Goal: Information Seeking & Learning: Learn about a topic

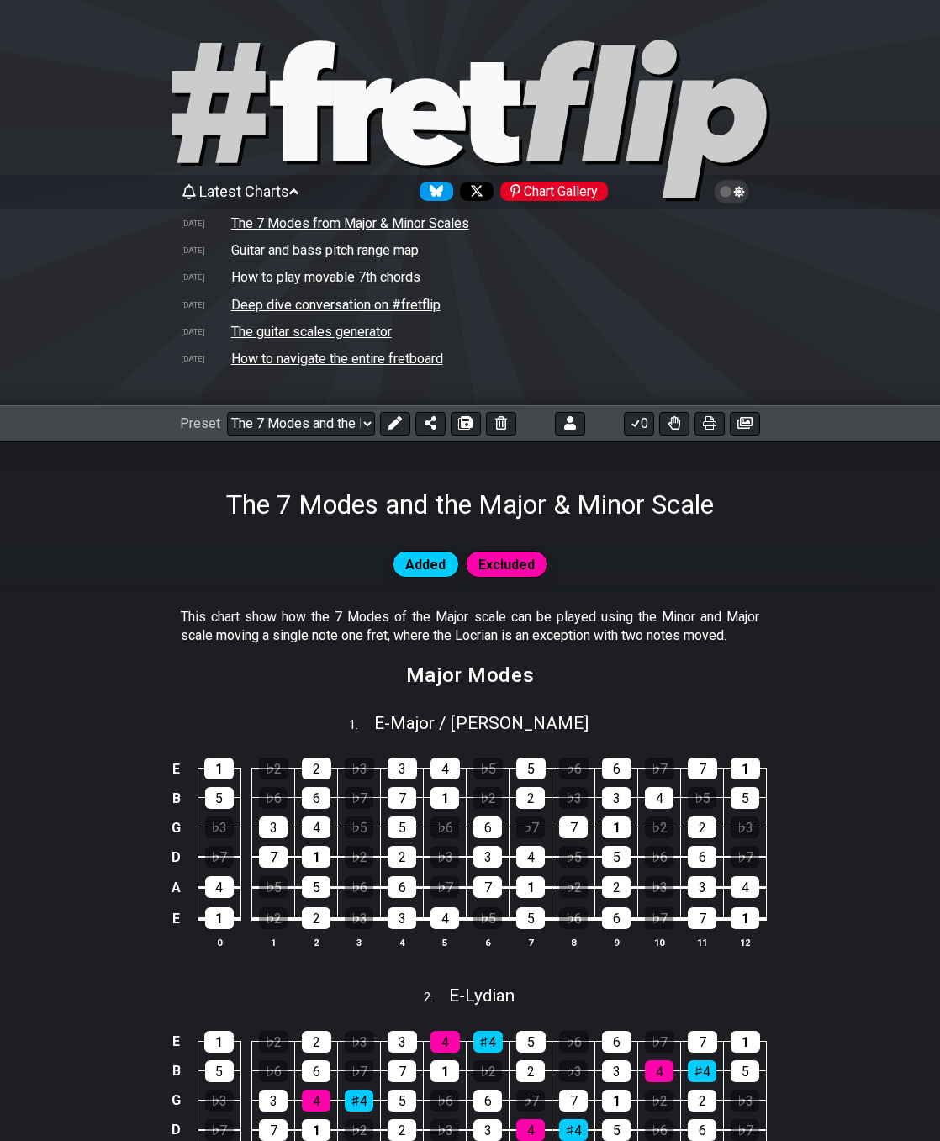
select select "/02VGM8YN"
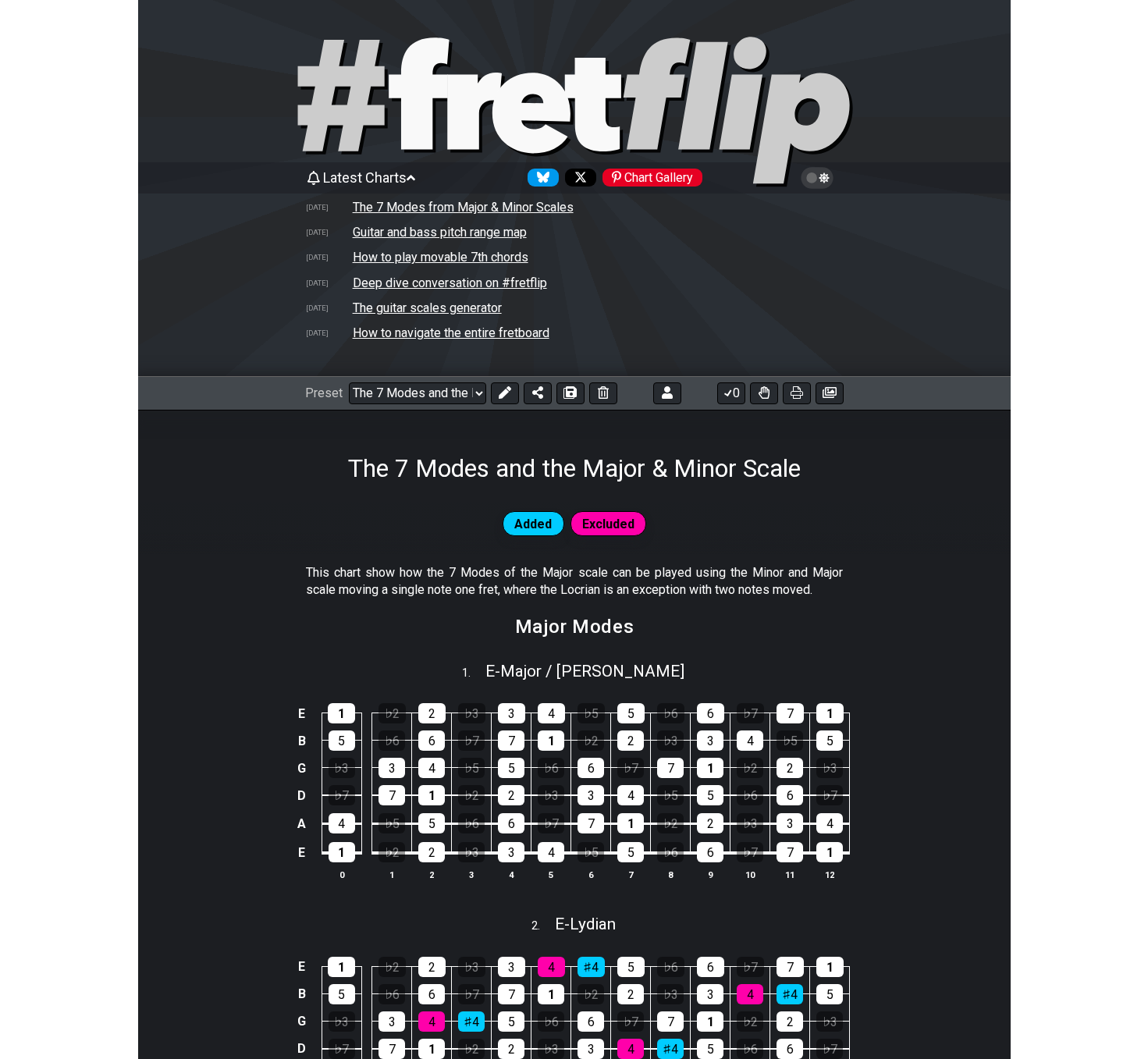
scroll to position [129, 0]
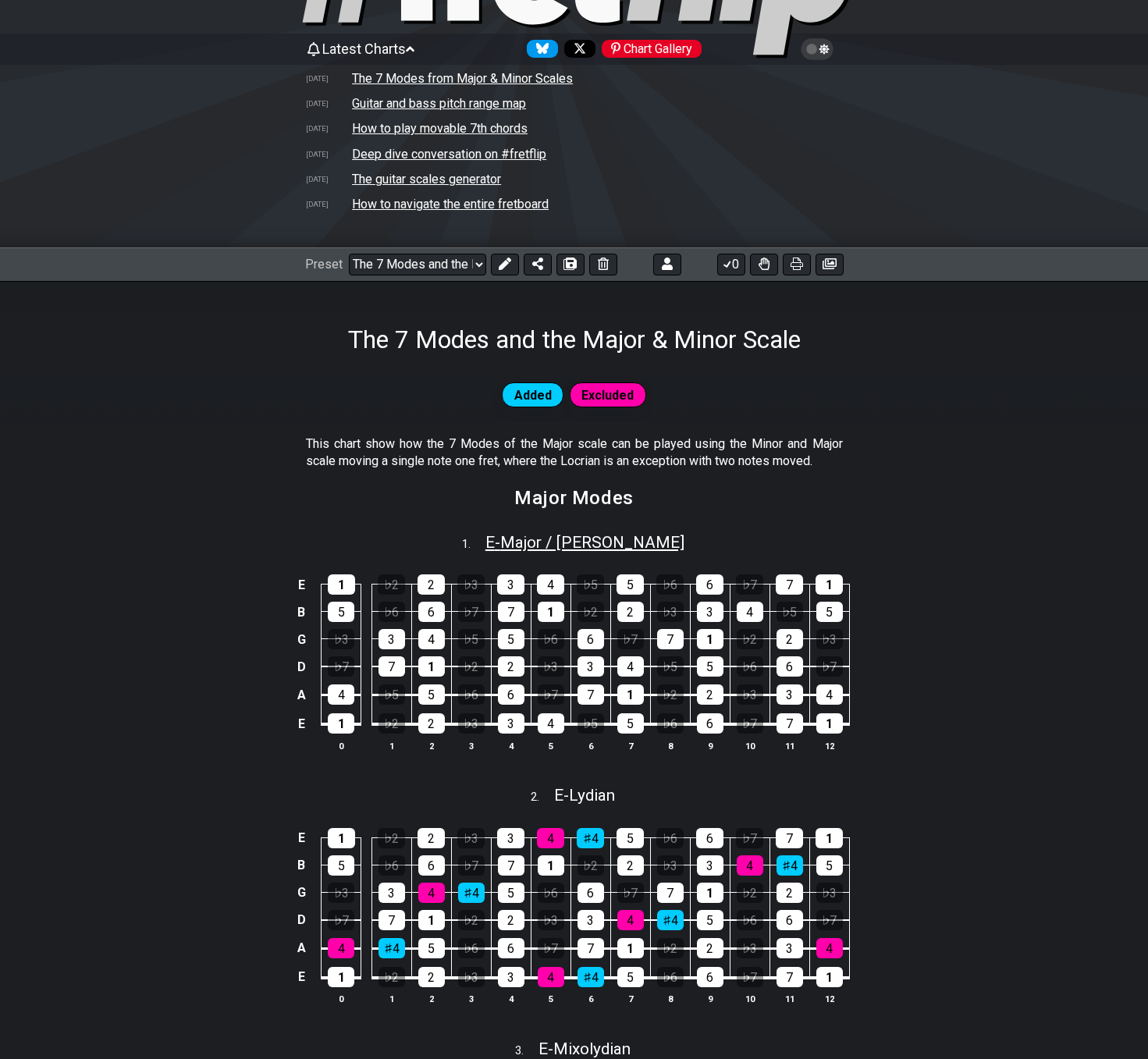
click at [591, 544] on span "E - Major / Ionian" at bounding box center [585, 543] width 199 height 19
select select "E"
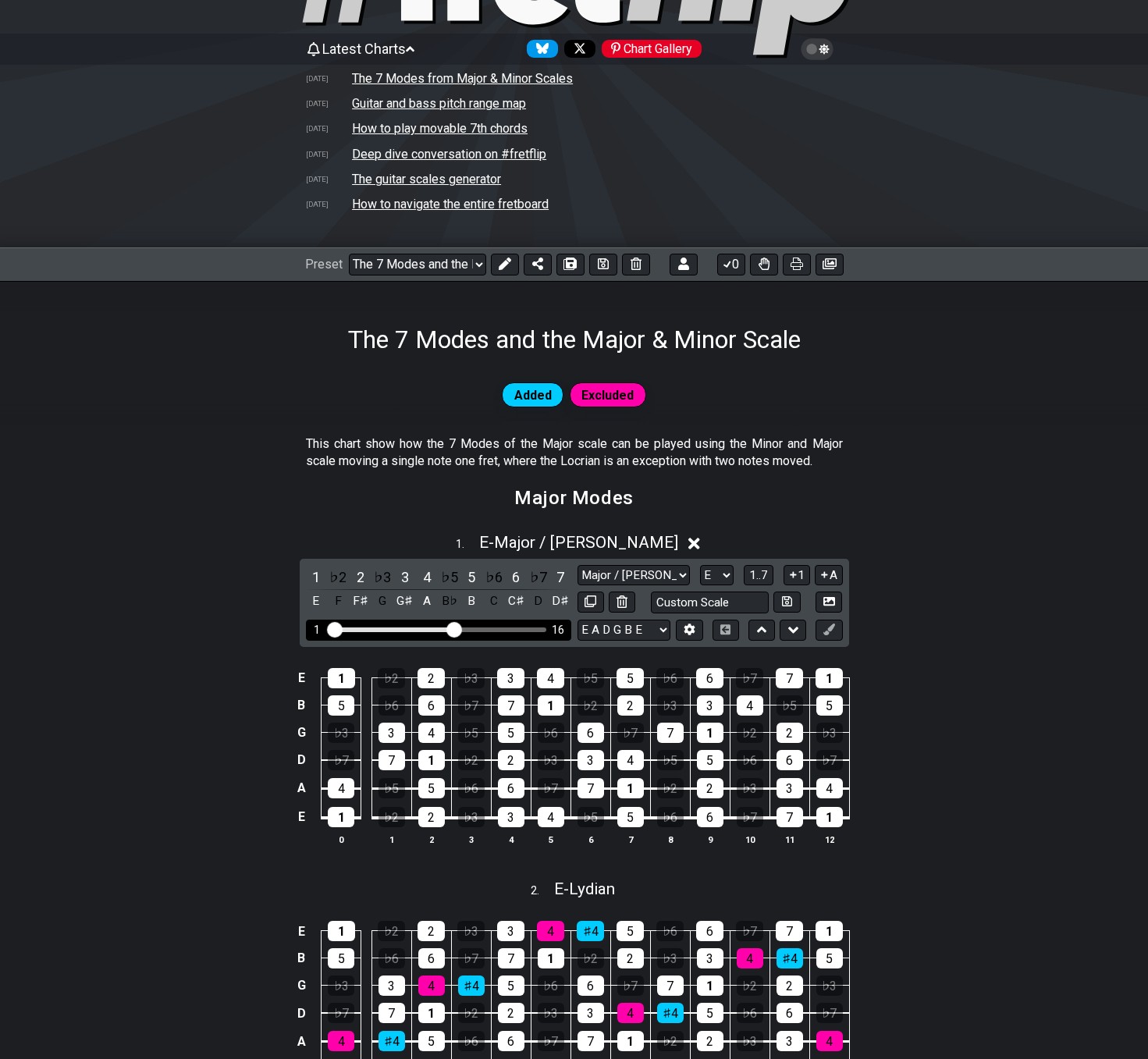
drag, startPoint x: 427, startPoint y: 626, endPoint x: 452, endPoint y: 631, distance: 25.5
click at [452, 628] on input "Visible fret range" at bounding box center [438, 628] width 222 height 0
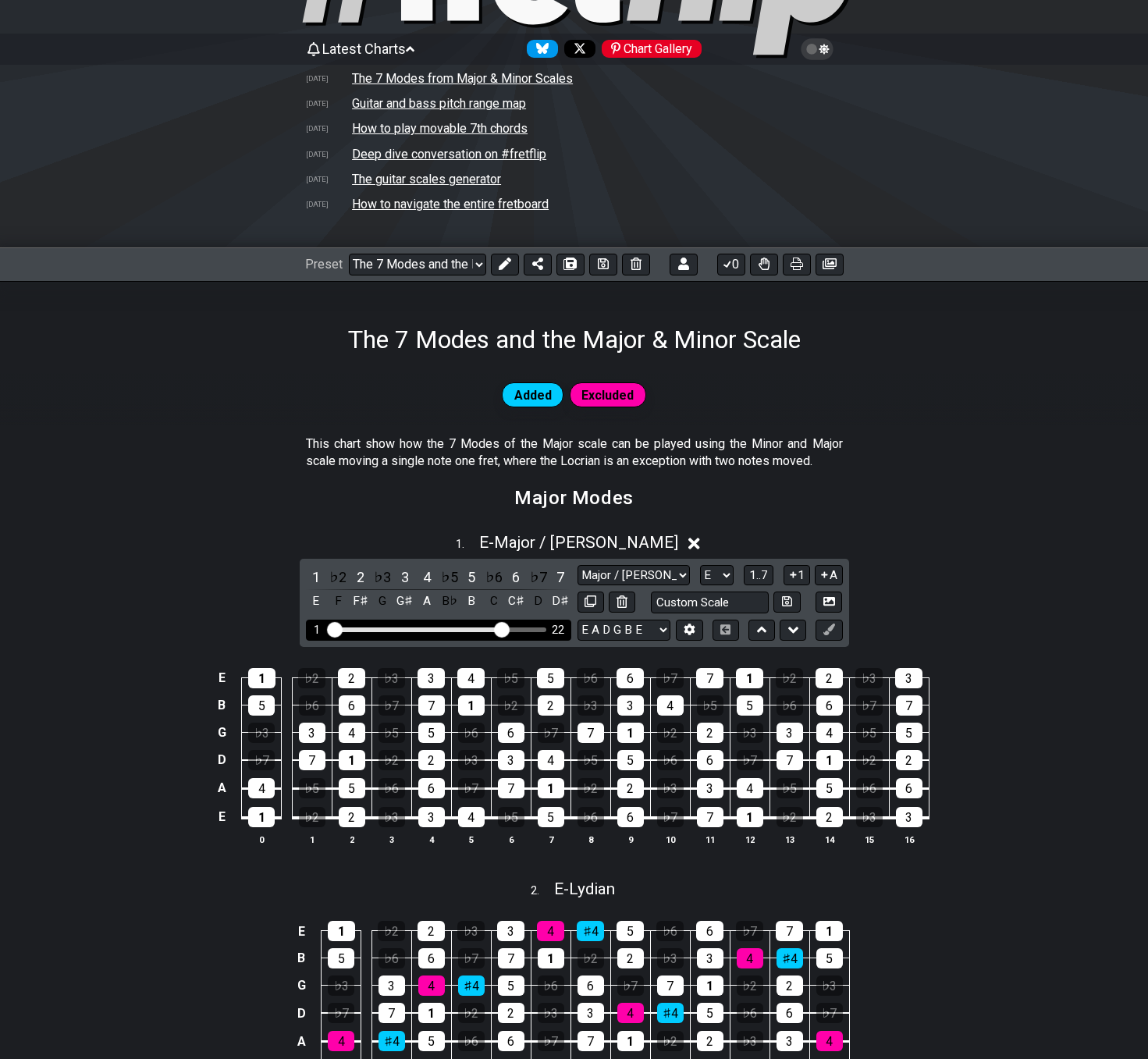
drag, startPoint x: 456, startPoint y: 627, endPoint x: 500, endPoint y: 629, distance: 44.0
click at [500, 628] on input "Visible fret range" at bounding box center [438, 628] width 222 height 0
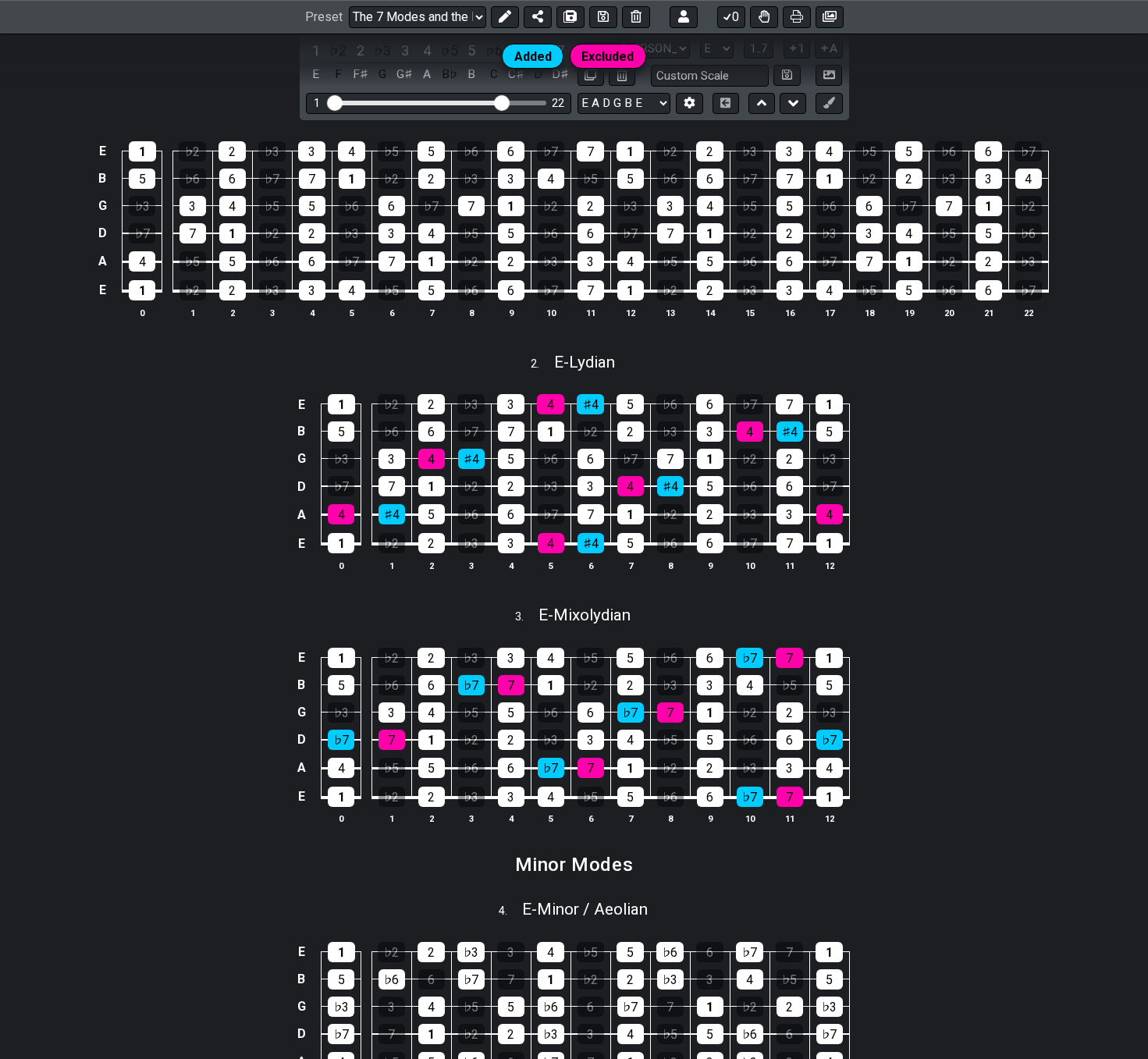
scroll to position [441, 0]
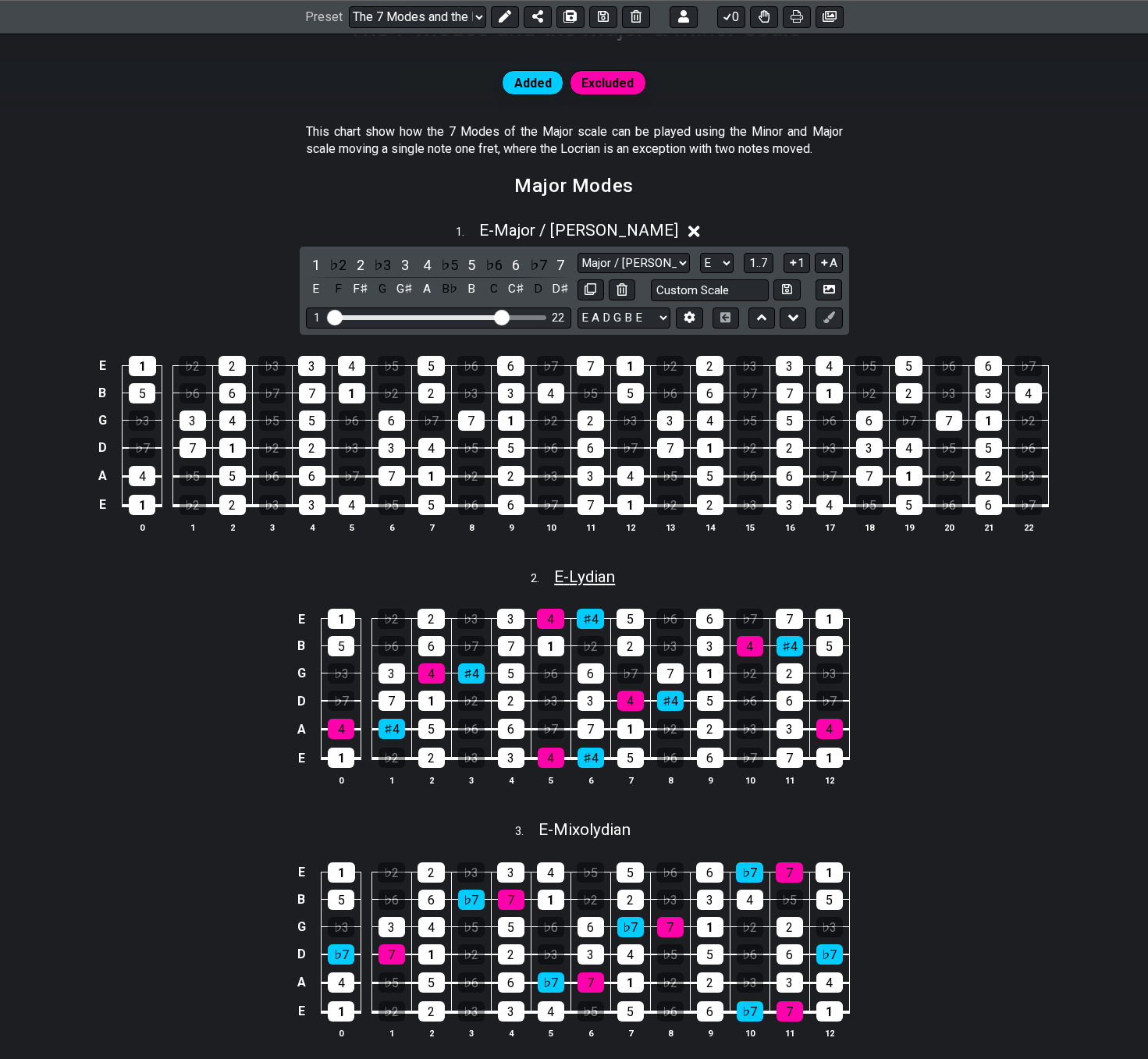
click at [573, 577] on span "E - Lydian" at bounding box center [585, 577] width 61 height 19
select select "E"
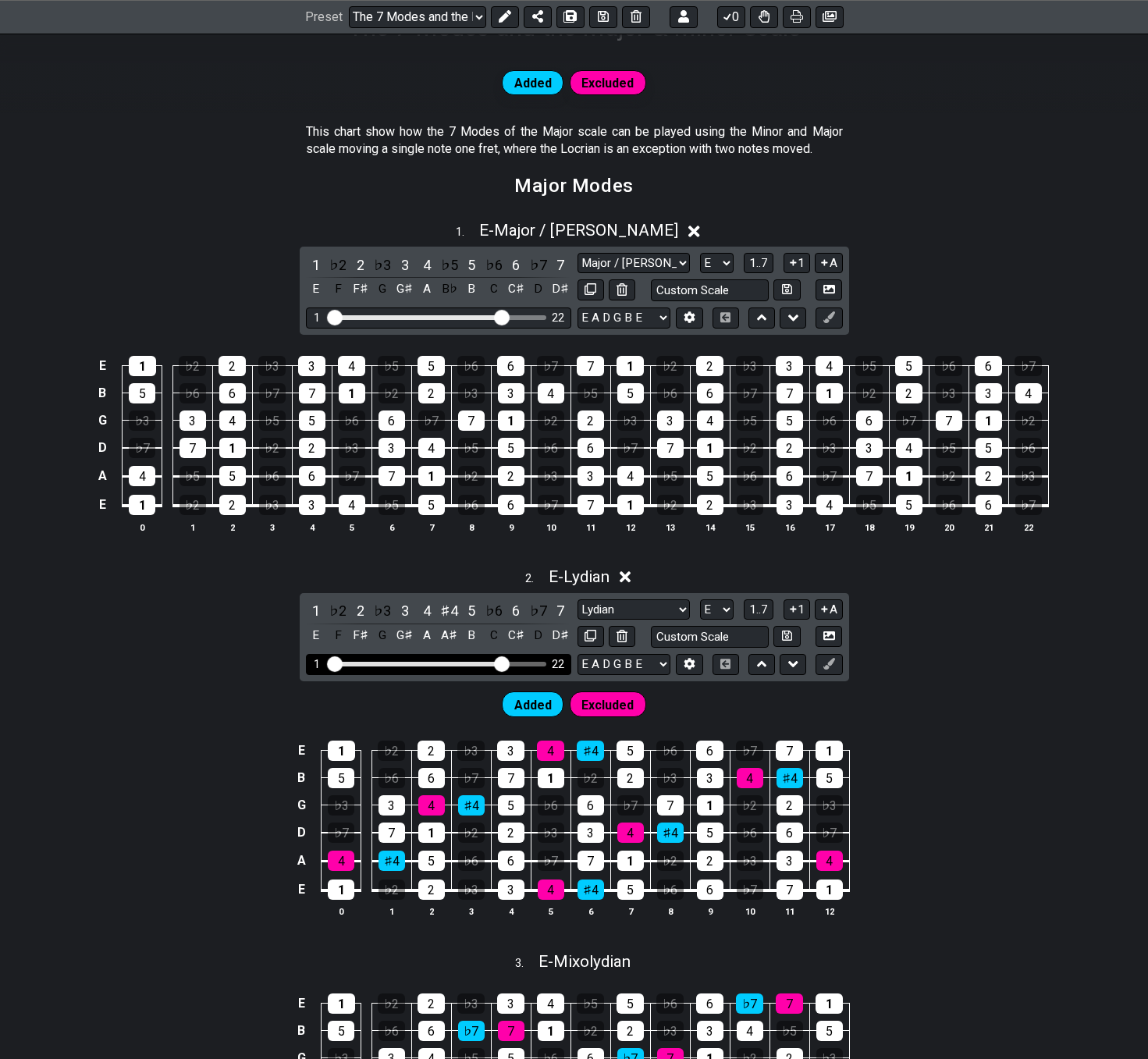
drag, startPoint x: 425, startPoint y: 662, endPoint x: 499, endPoint y: 664, distance: 74.0
click at [499, 663] on input "Visible fret range" at bounding box center [438, 663] width 222 height 0
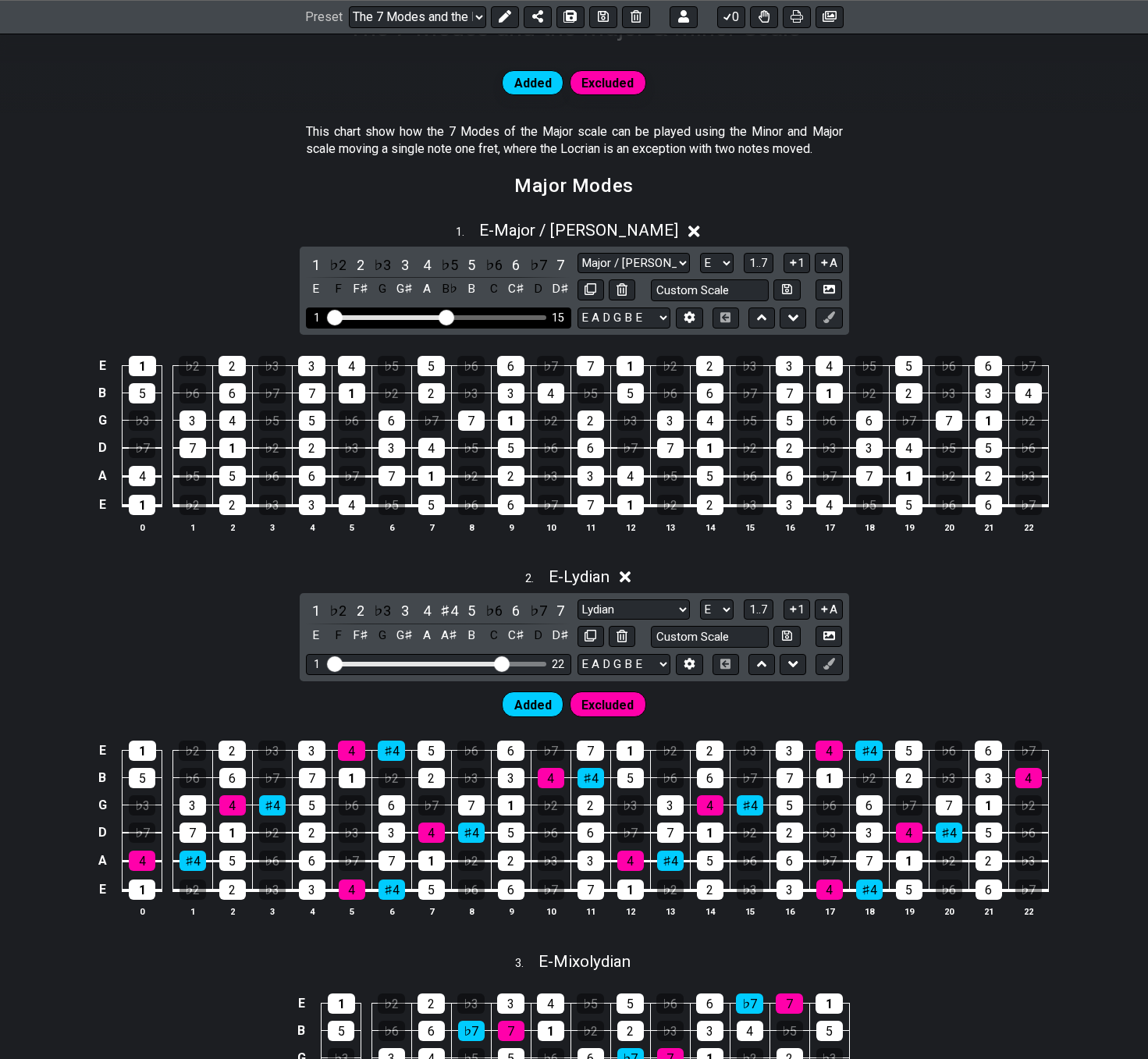
drag, startPoint x: 505, startPoint y: 319, endPoint x: 446, endPoint y: 322, distance: 59.1
click at [446, 316] on input "Visible fret range" at bounding box center [438, 316] width 222 height 0
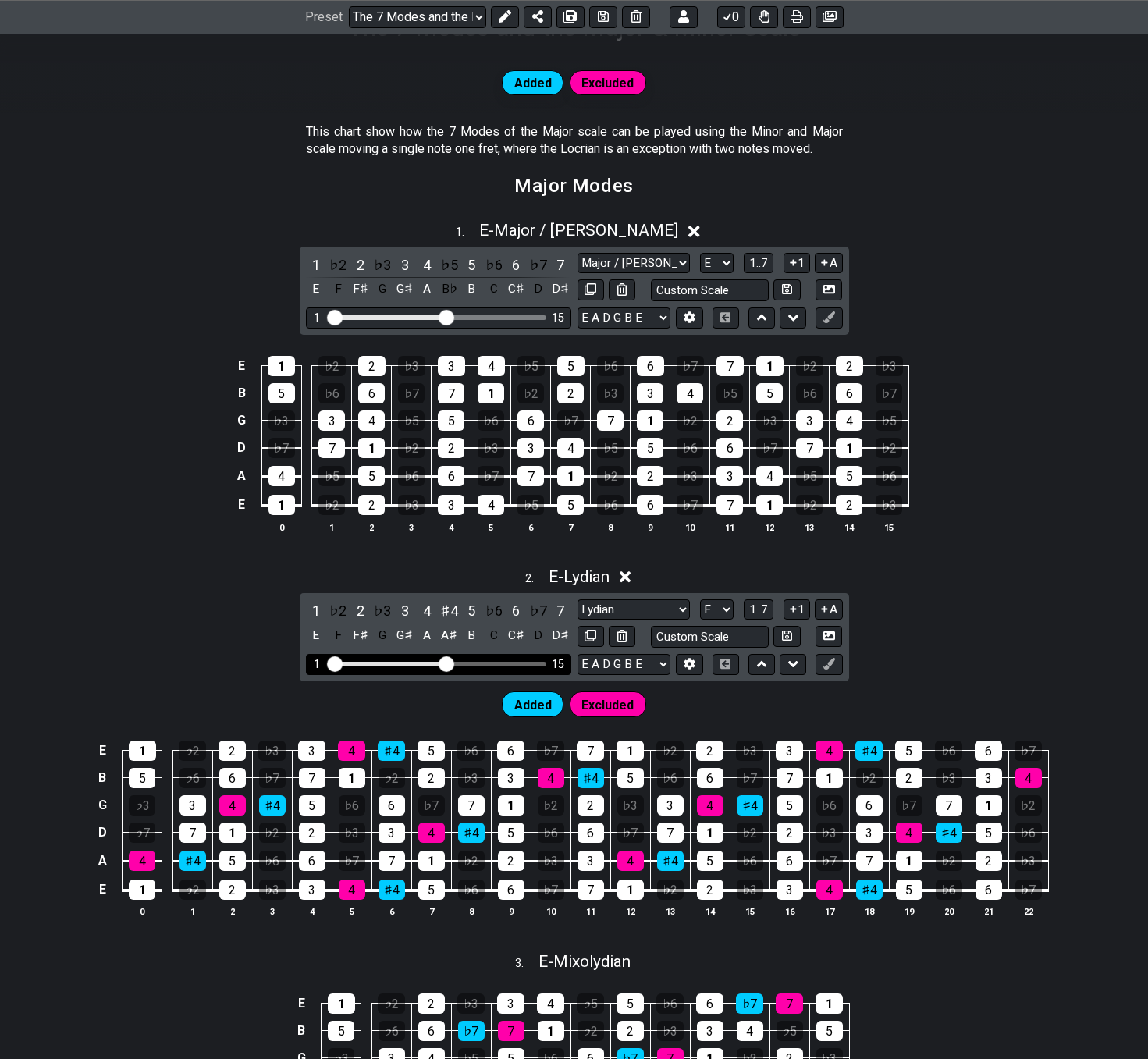
drag, startPoint x: 497, startPoint y: 659, endPoint x: 445, endPoint y: 661, distance: 52.0
click at [445, 663] on input "Visible fret range" at bounding box center [438, 663] width 222 height 0
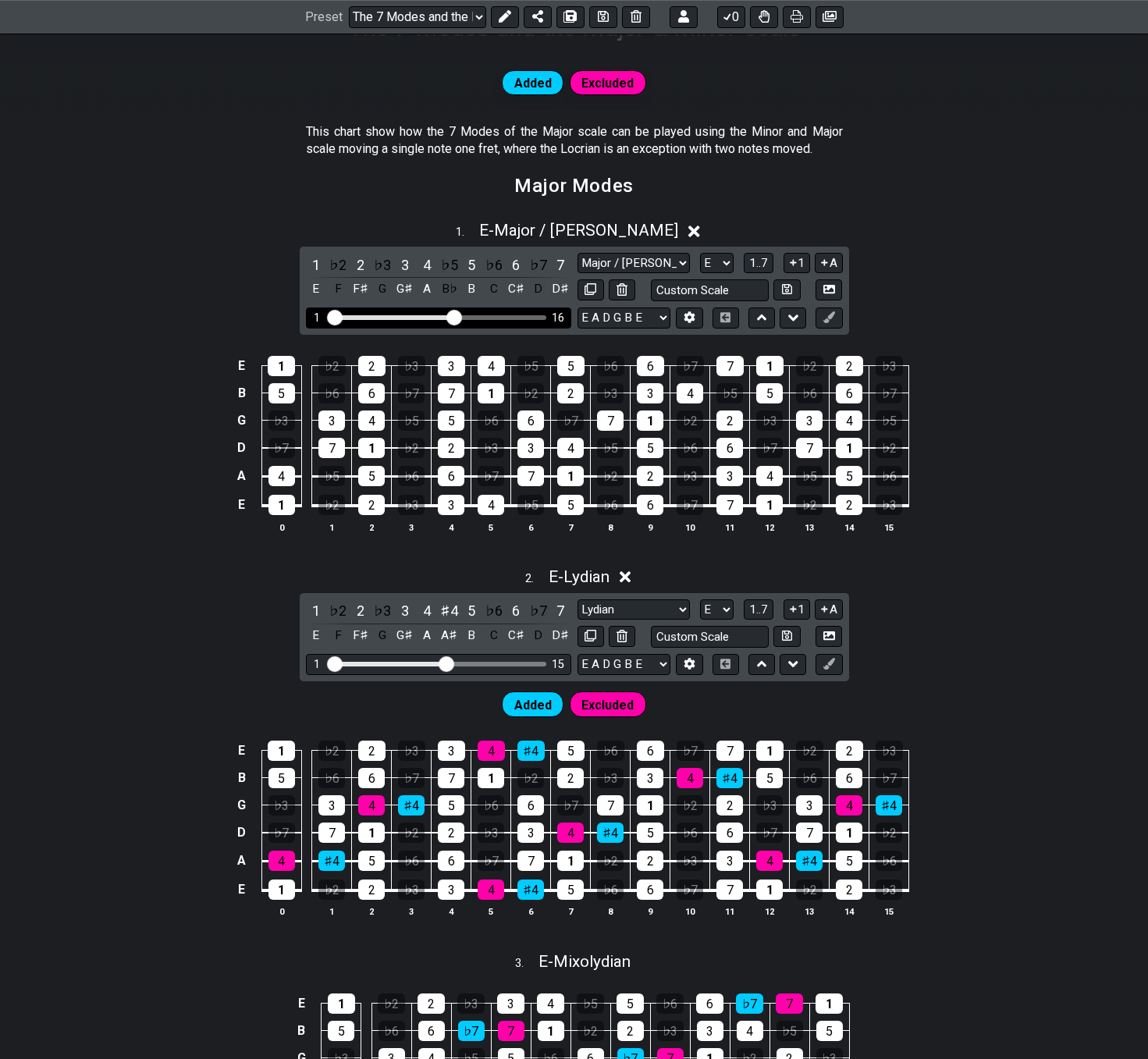
drag, startPoint x: 444, startPoint y: 314, endPoint x: 456, endPoint y: 318, distance: 12.6
click at [456, 316] on input "Visible fret range" at bounding box center [438, 316] width 222 height 0
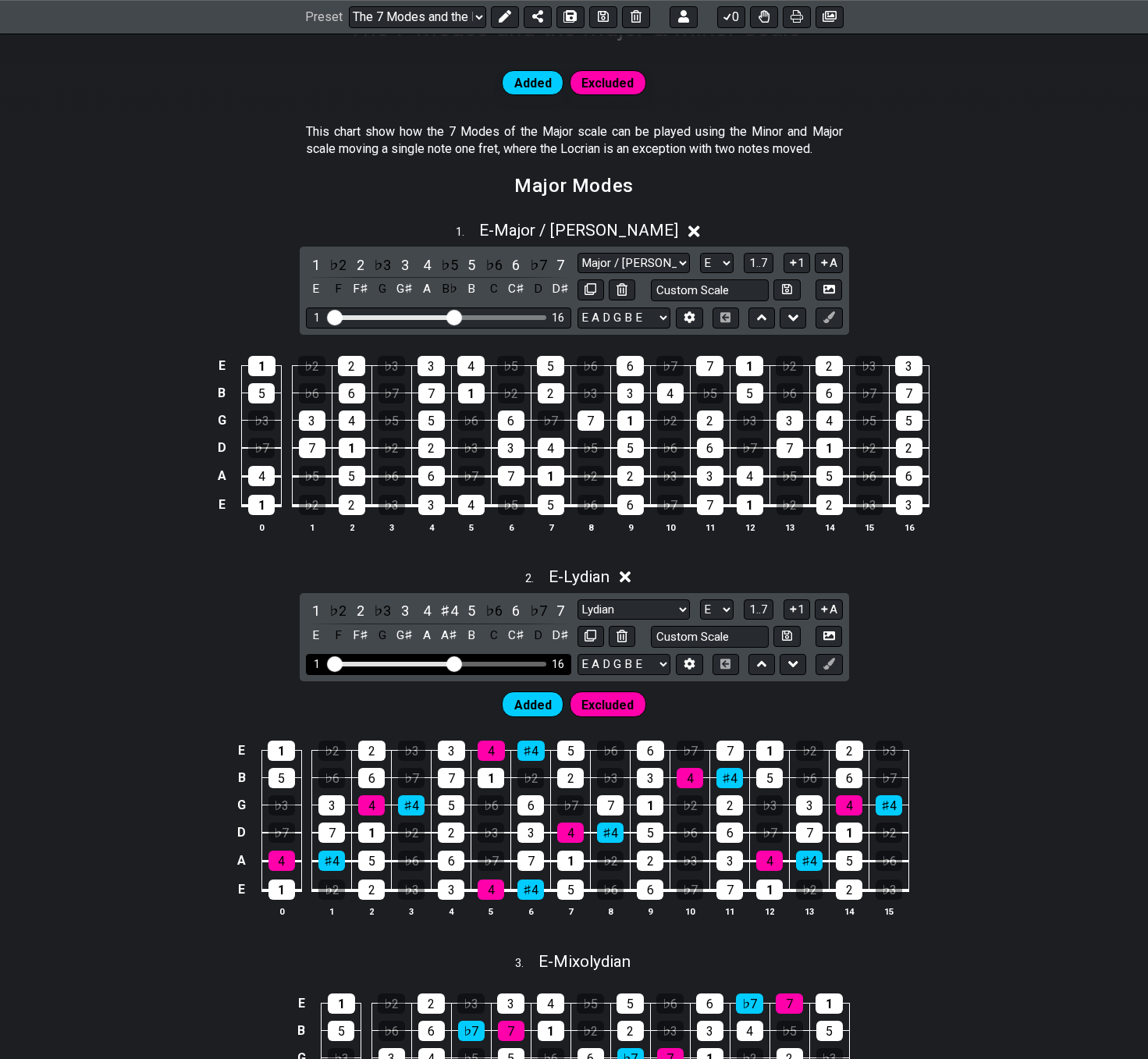
drag, startPoint x: 445, startPoint y: 664, endPoint x: 458, endPoint y: 664, distance: 13.0
click at [458, 663] on input "Visible fret range" at bounding box center [438, 663] width 222 height 0
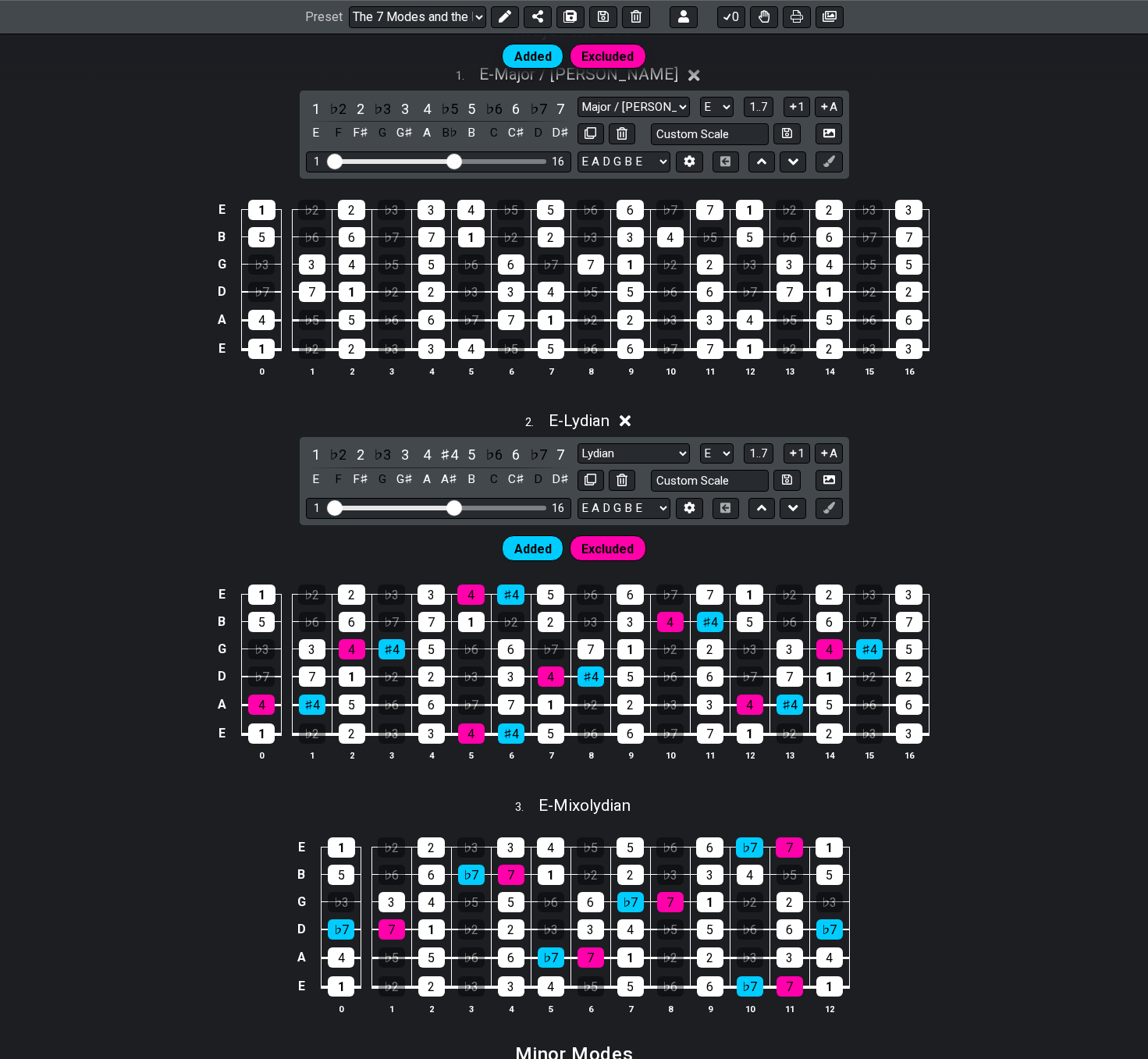
scroll to position [676, 0]
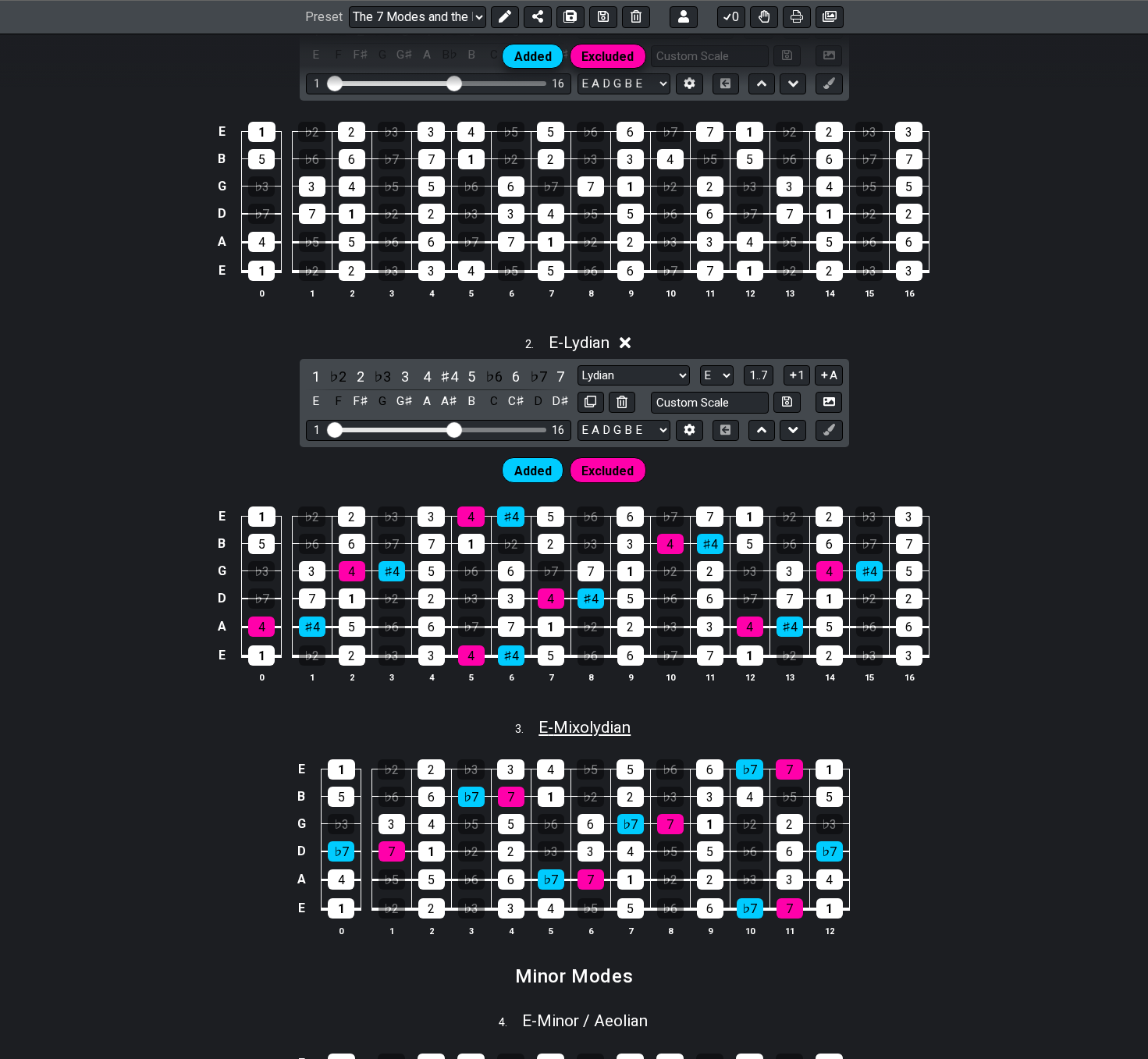
click at [577, 727] on span "E - Mixolydian" at bounding box center [584, 728] width 92 height 19
select select "E"
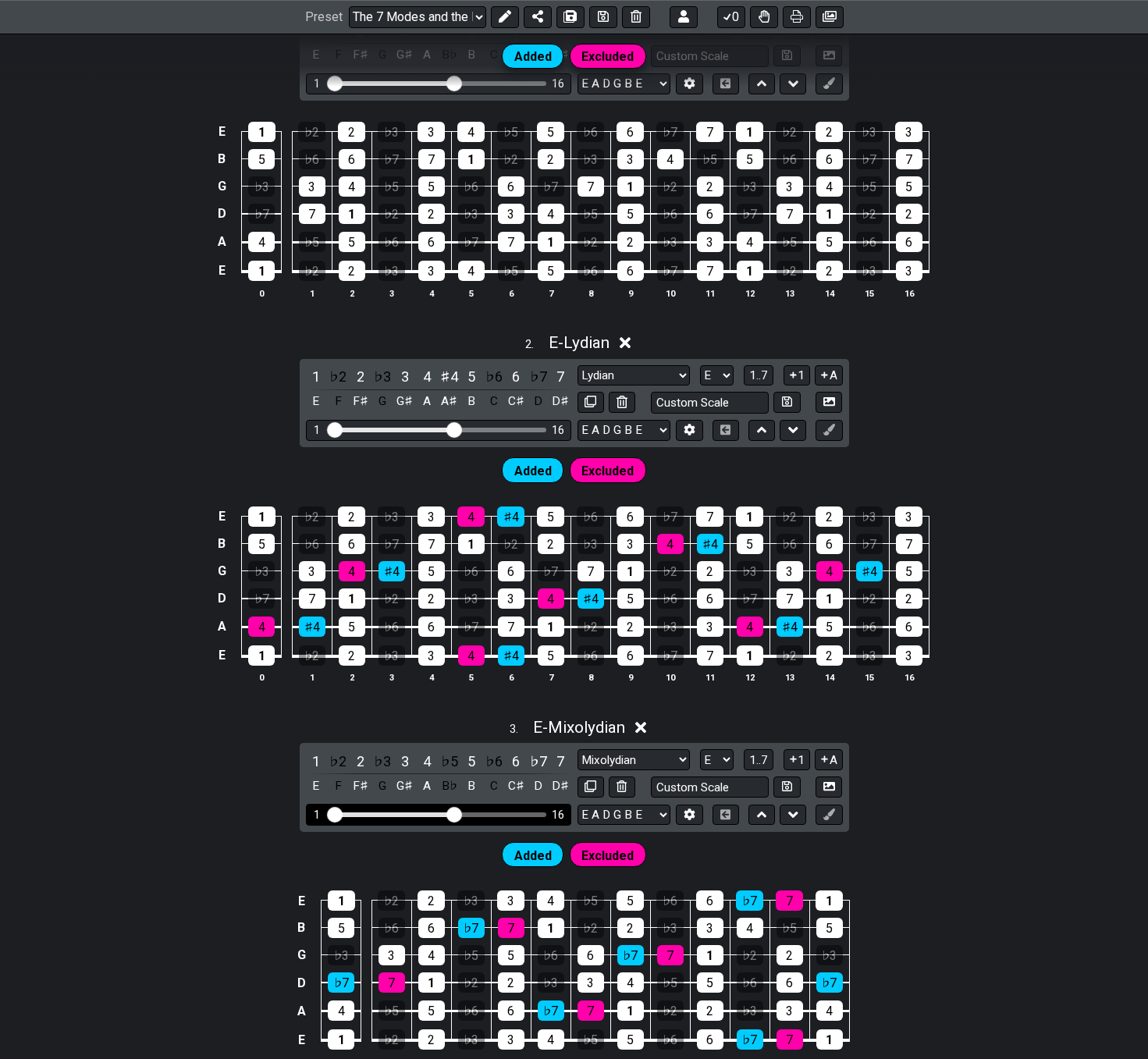
drag, startPoint x: 428, startPoint y: 814, endPoint x: 451, endPoint y: 816, distance: 23.1
click at [451, 813] on input "Visible fret range" at bounding box center [438, 813] width 222 height 0
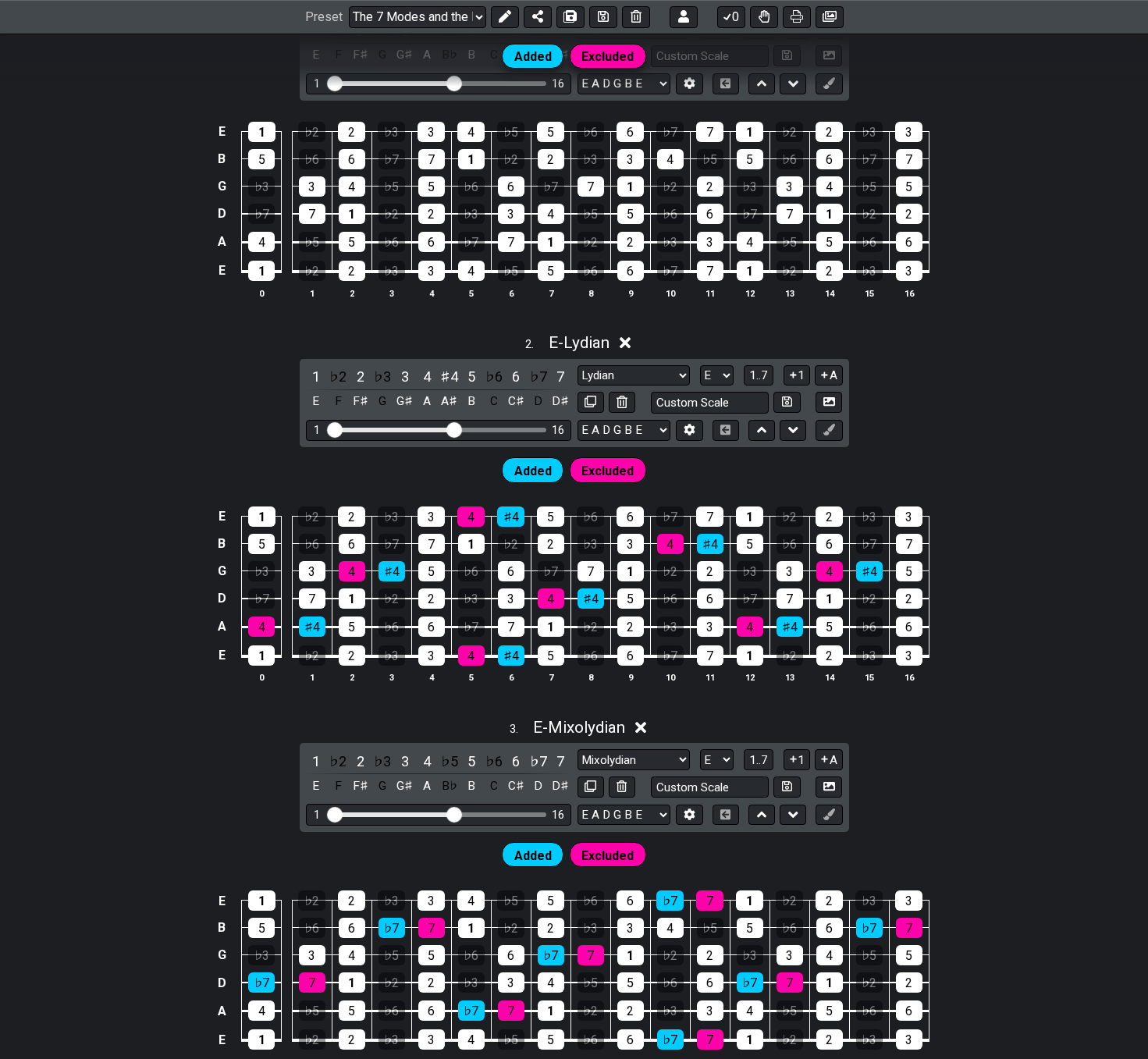
scroll to position [754, 0]
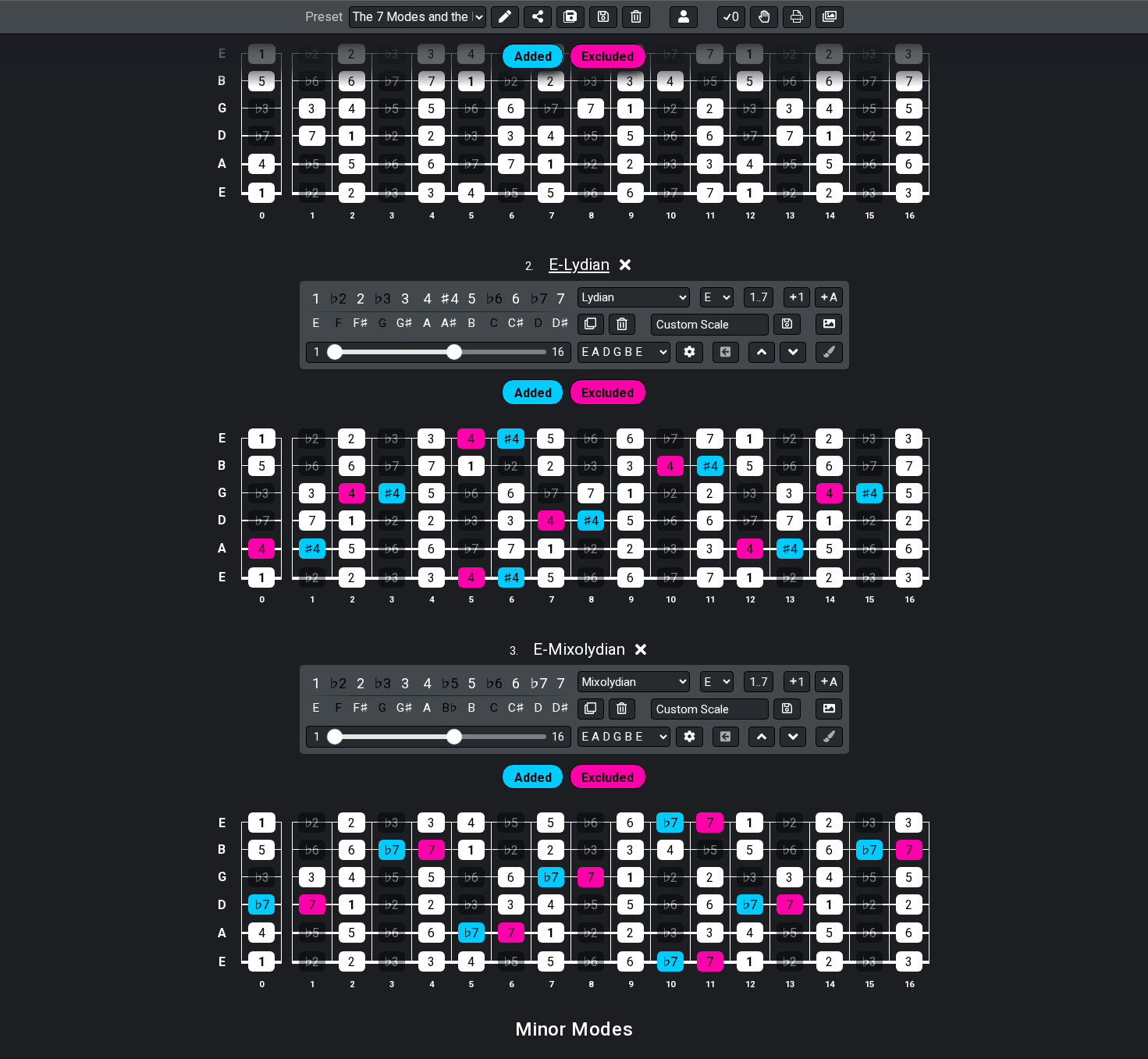
click at [568, 270] on span "E - Lydian" at bounding box center [579, 265] width 61 height 19
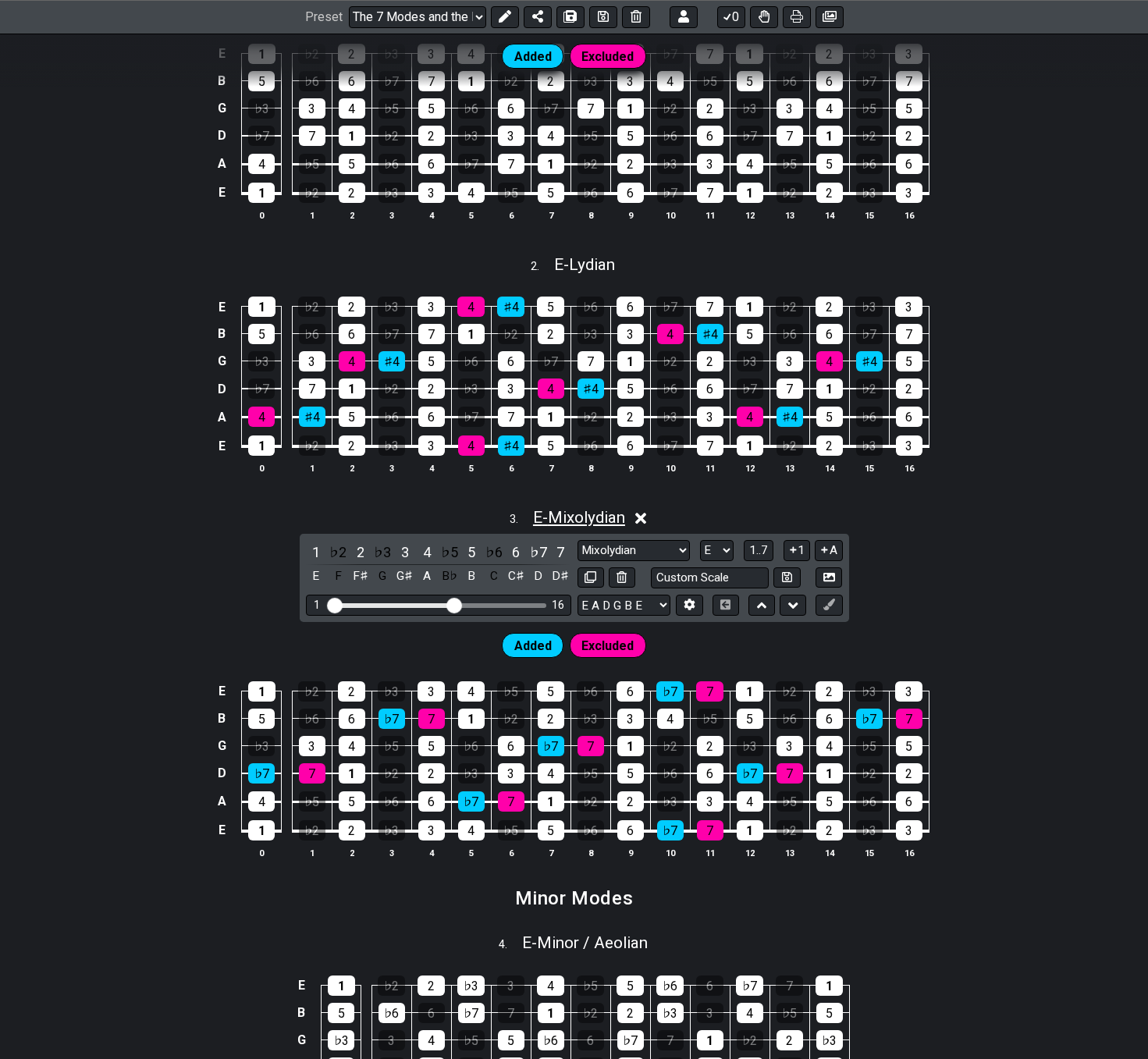
click at [568, 518] on span "E - Mixolydian" at bounding box center [579, 518] width 92 height 19
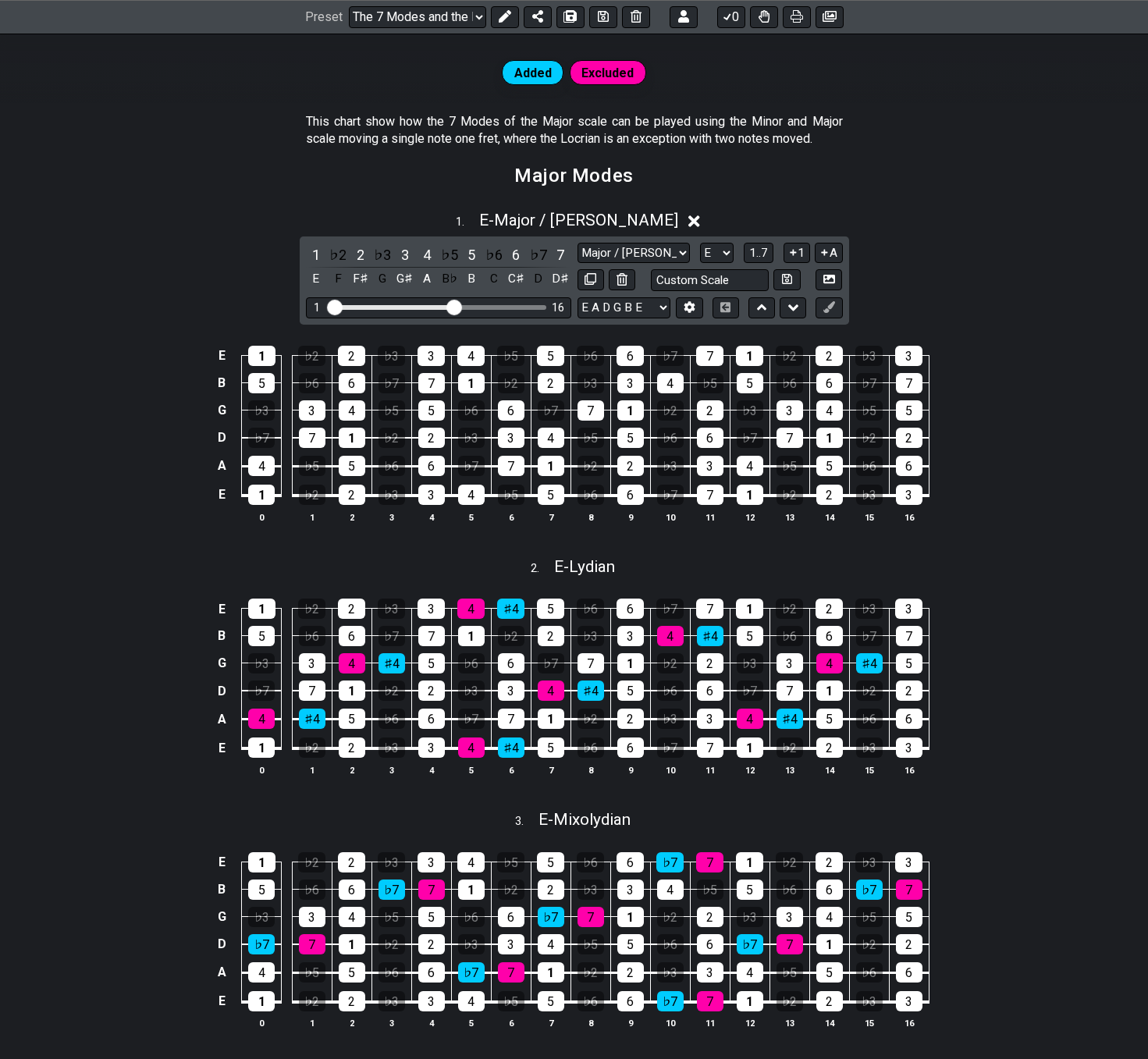
scroll to position [363, 0]
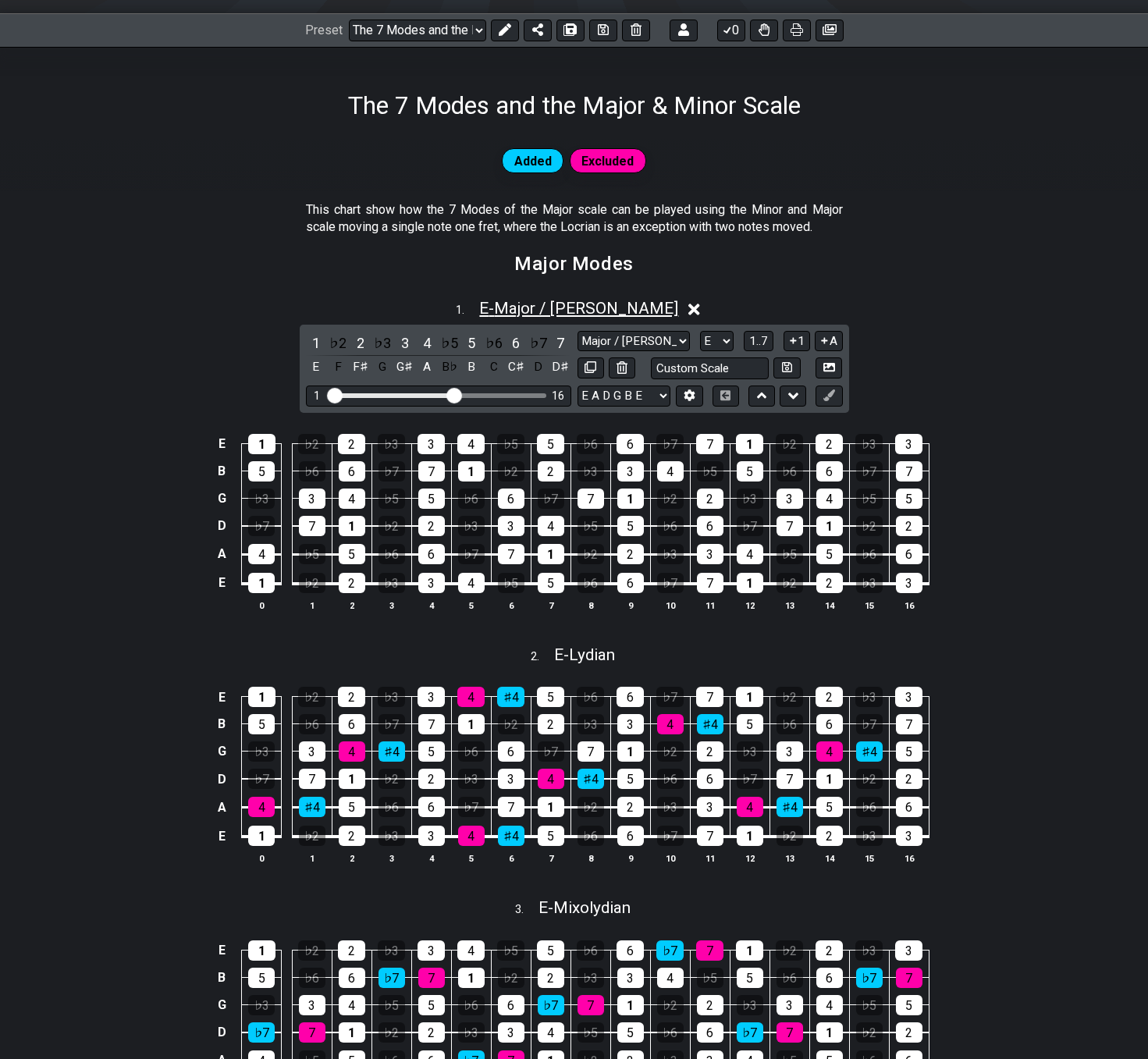
click at [561, 311] on span "E - Major / Ionian" at bounding box center [578, 308] width 199 height 19
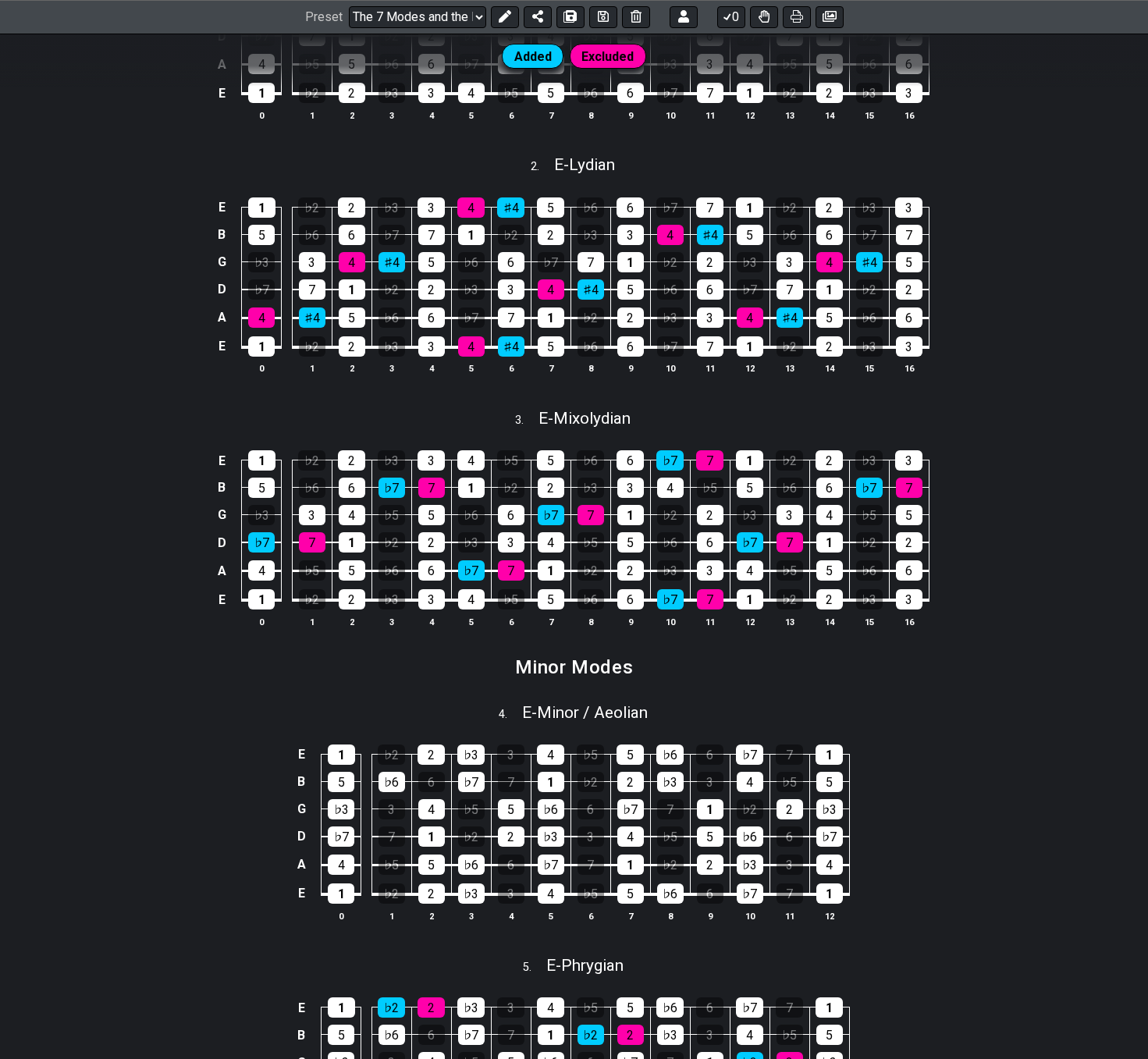
scroll to position [832, 0]
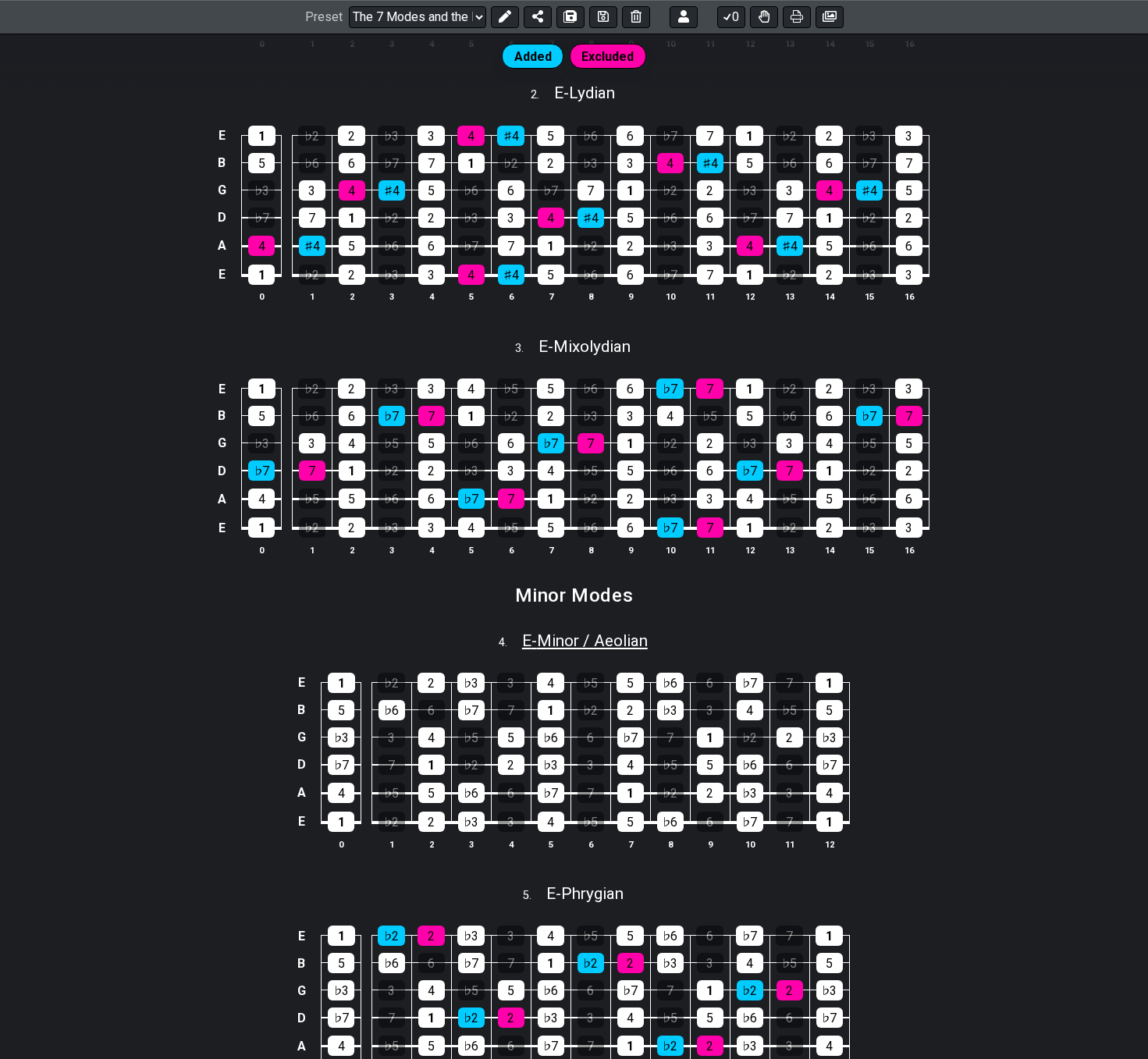
click at [577, 637] on span "E - Minor / Aeolian" at bounding box center [585, 640] width 125 height 19
select select "E"
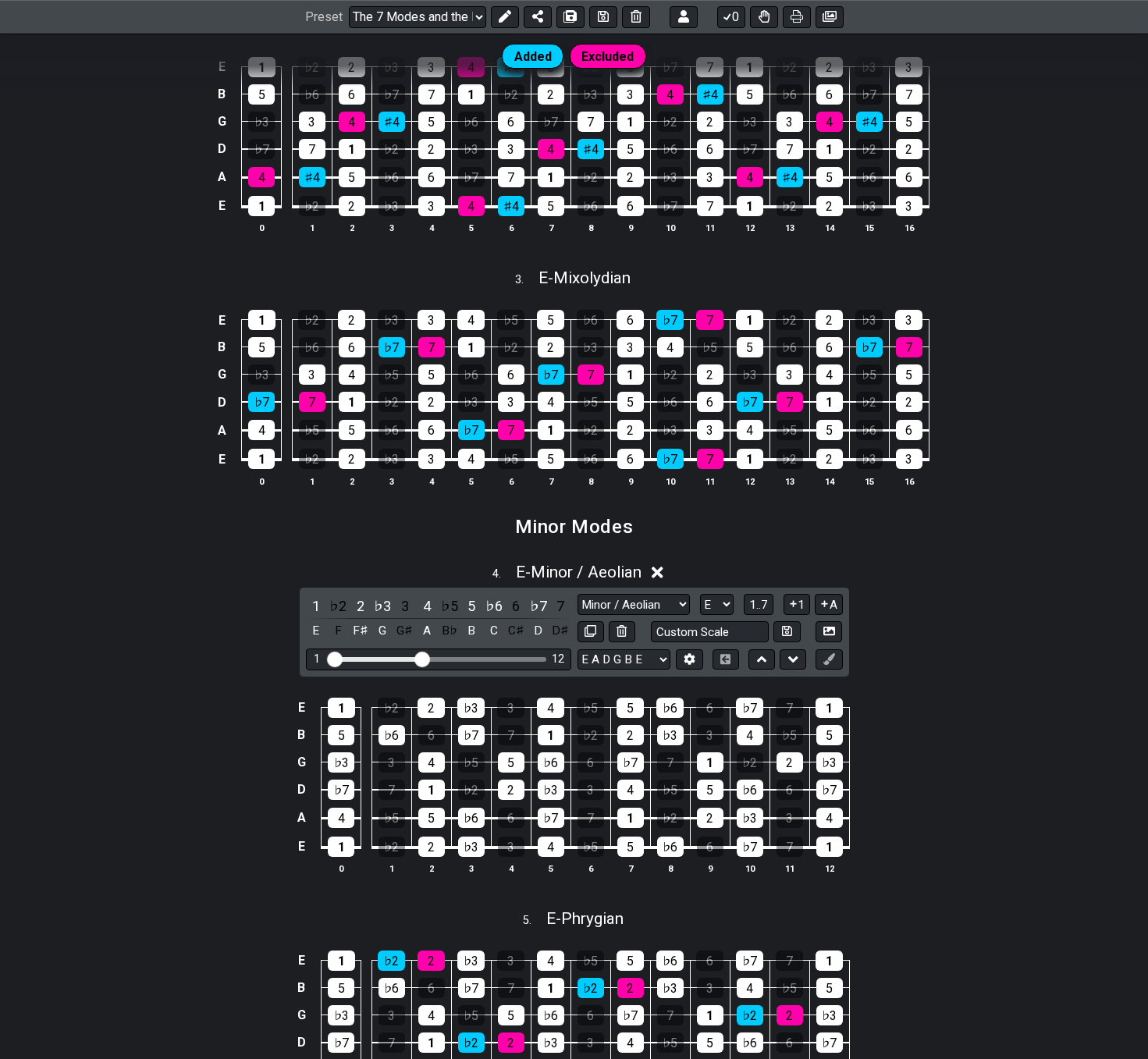
scroll to position [1065, 0]
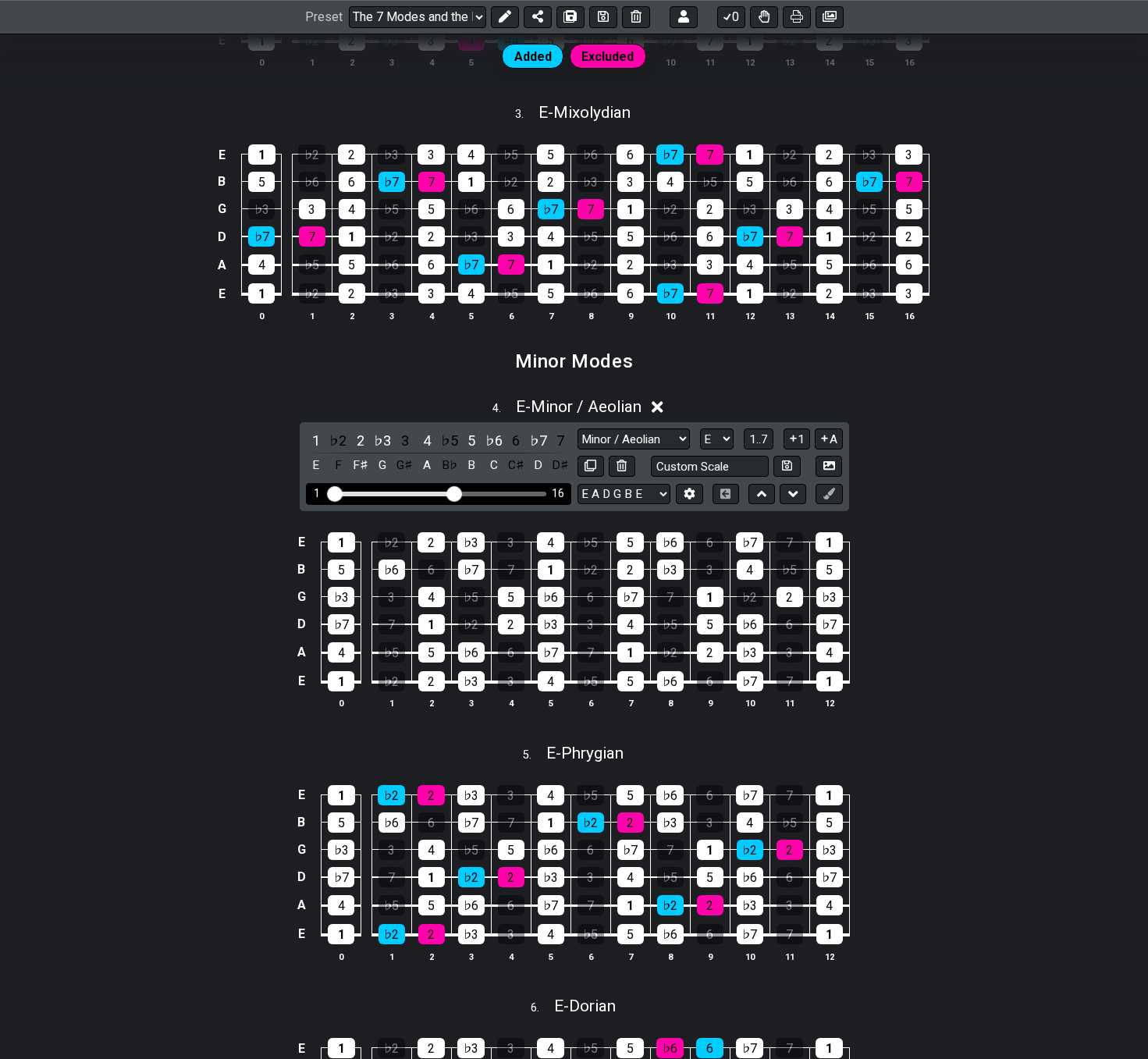
drag, startPoint x: 430, startPoint y: 496, endPoint x: 456, endPoint y: 498, distance: 26.1
click at [456, 493] on input "Visible fret range" at bounding box center [438, 493] width 222 height 0
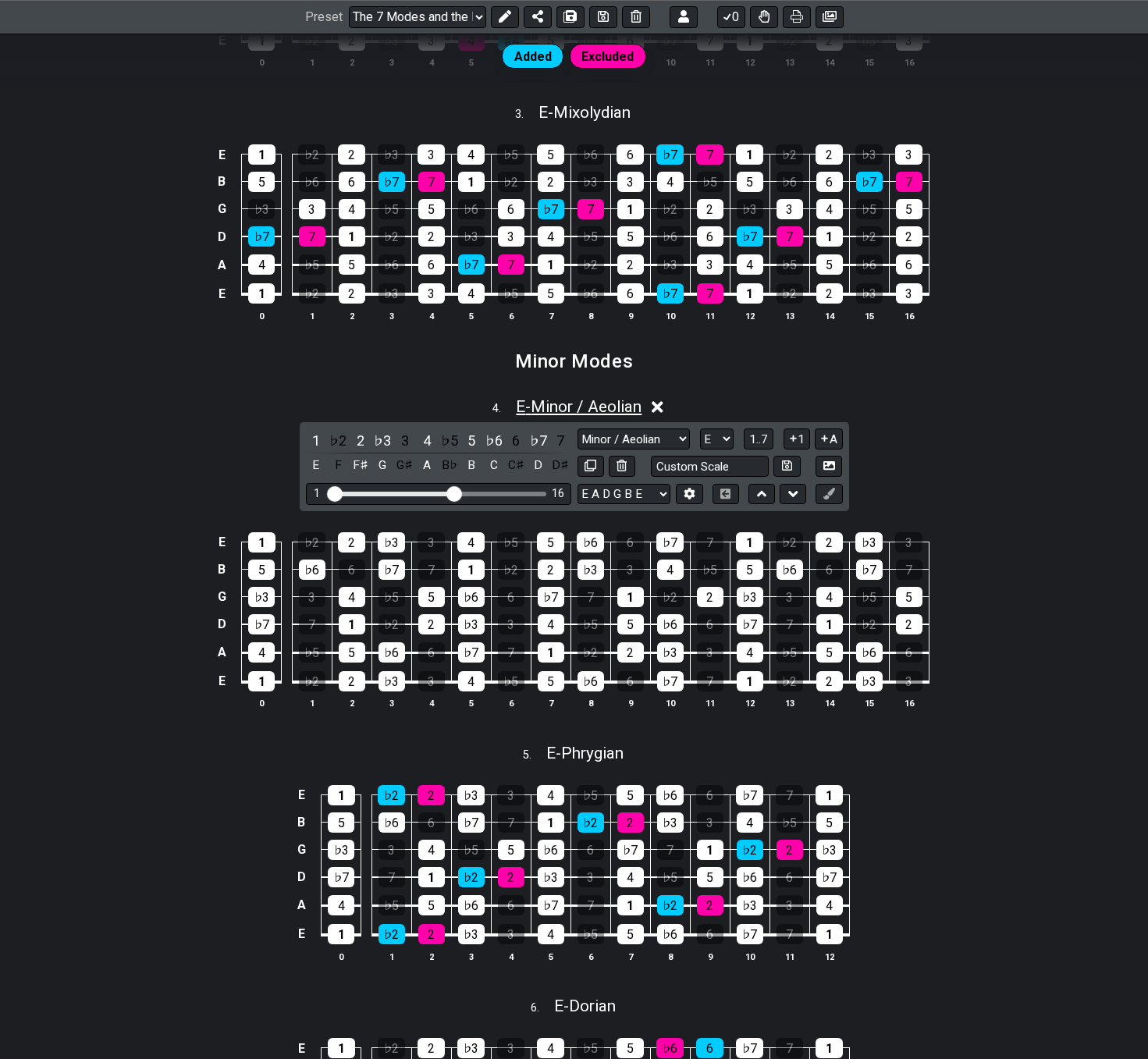
click at [588, 405] on span "E - Minor / Aeolian" at bounding box center [578, 407] width 125 height 19
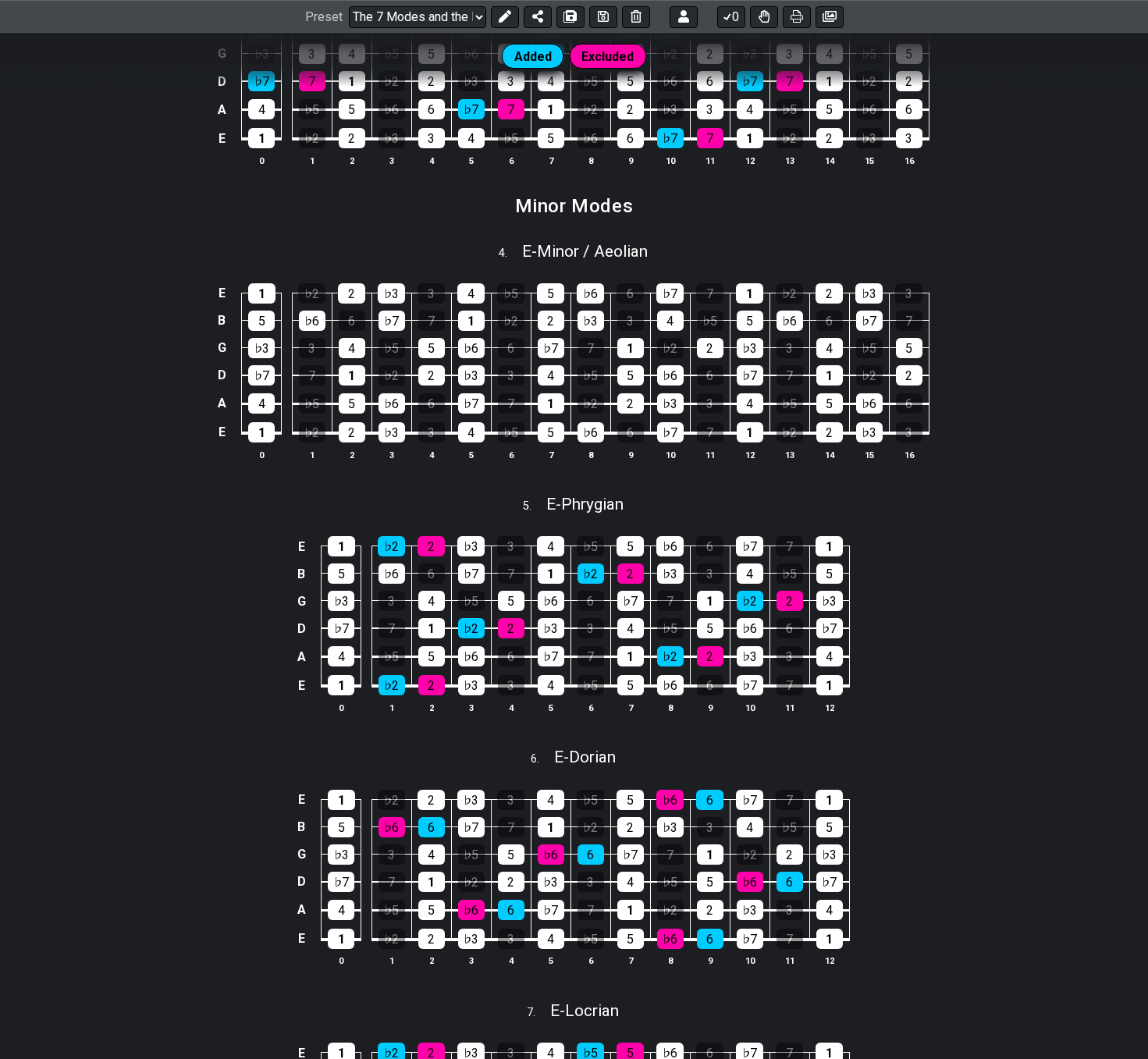
scroll to position [1221, 0]
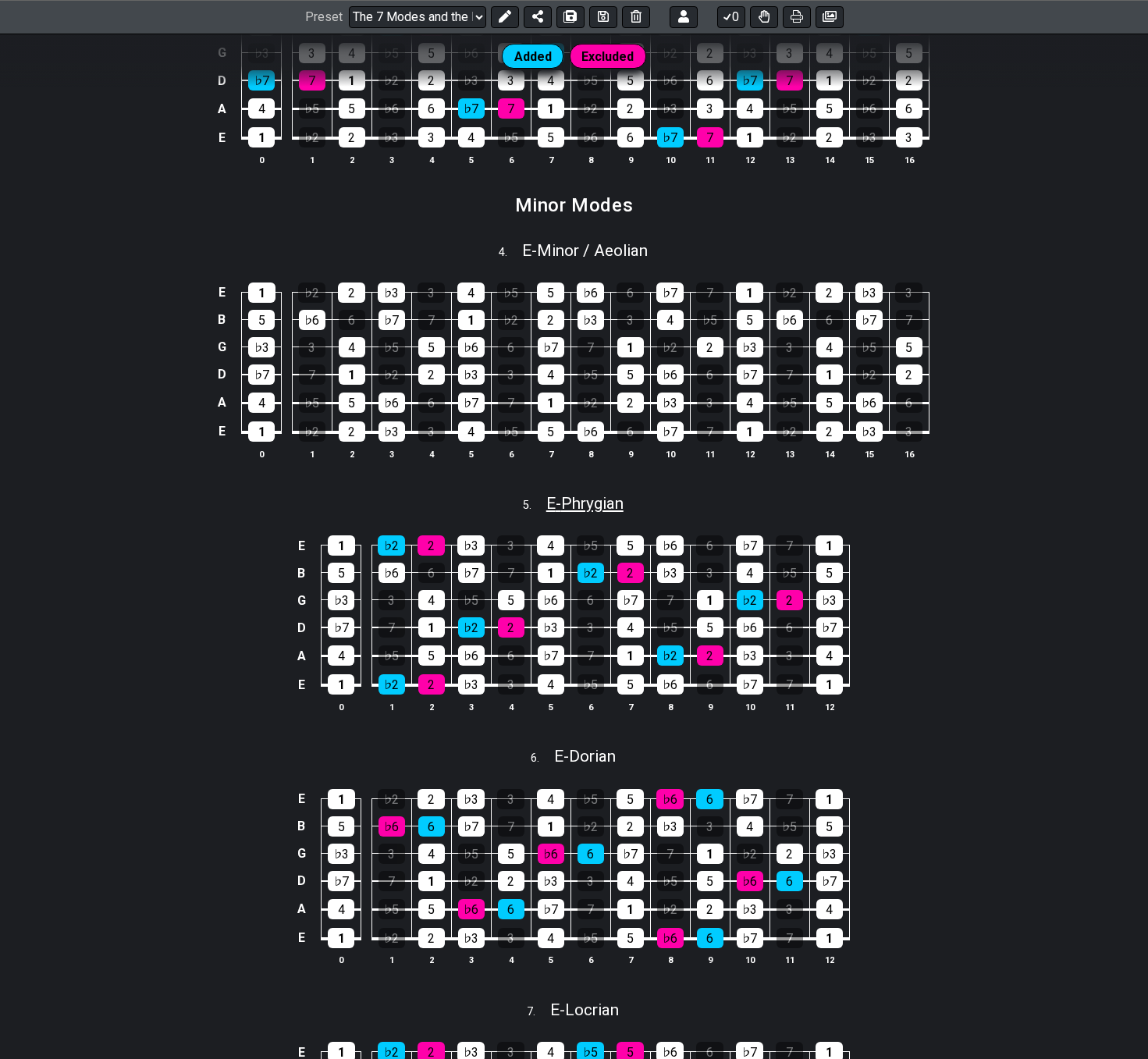
click at [577, 502] on span "E - Phrygian" at bounding box center [585, 503] width 77 height 19
select select "E"
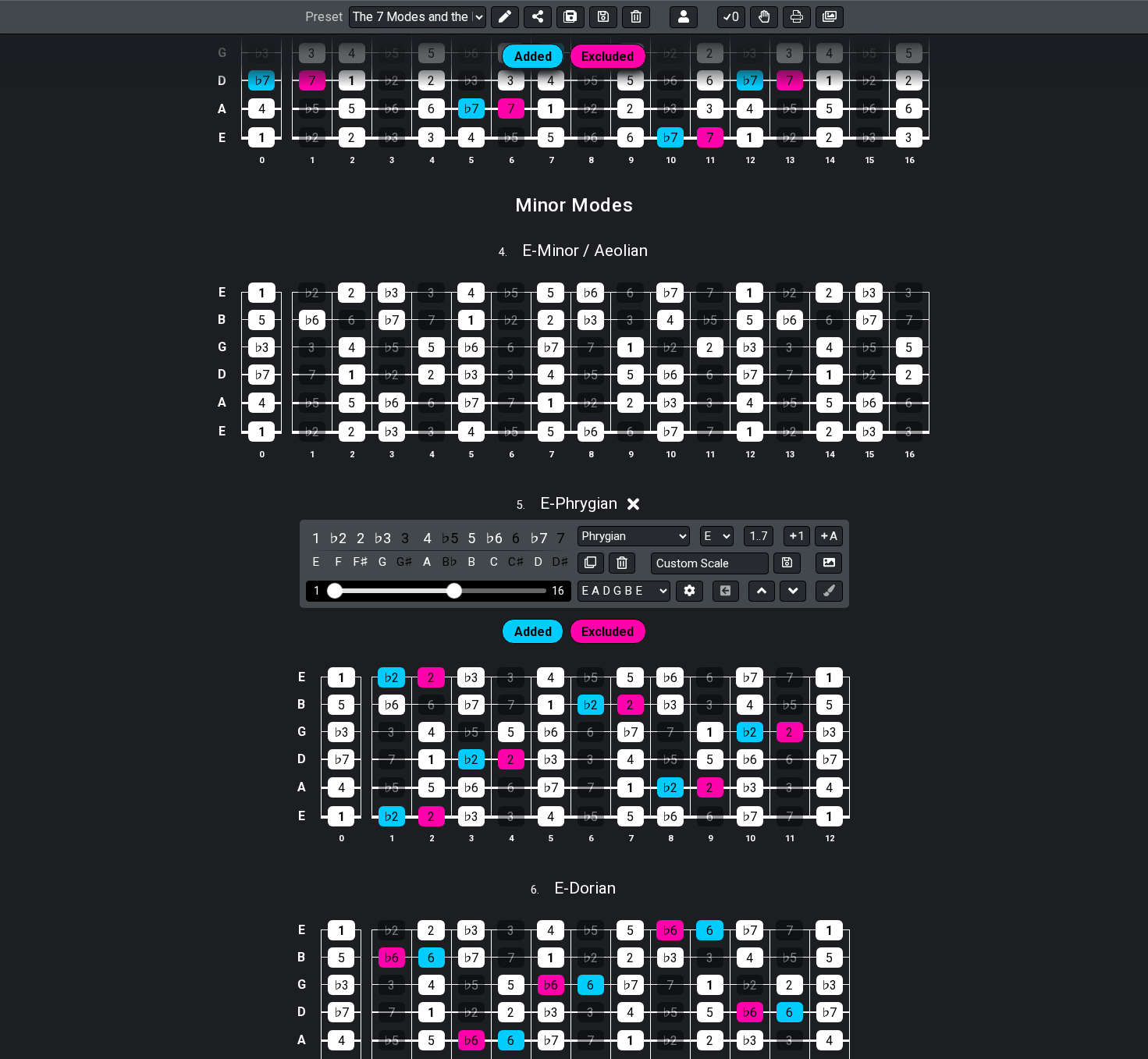
drag, startPoint x: 426, startPoint y: 588, endPoint x: 454, endPoint y: 595, distance: 28.9
click at [454, 589] on input "Visible fret range" at bounding box center [438, 589] width 222 height 0
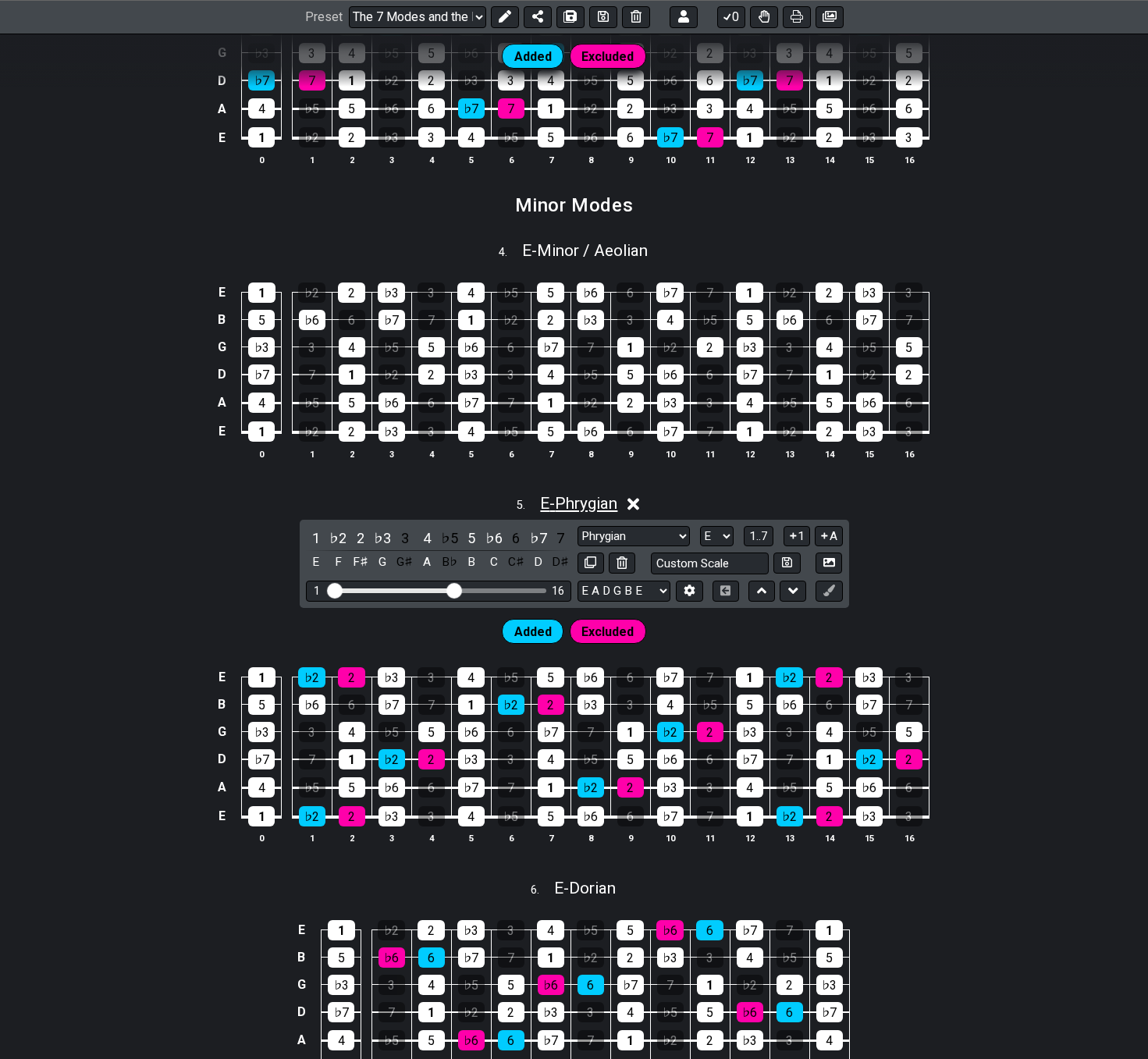
click at [572, 505] on span "E - Phrygian" at bounding box center [578, 503] width 77 height 19
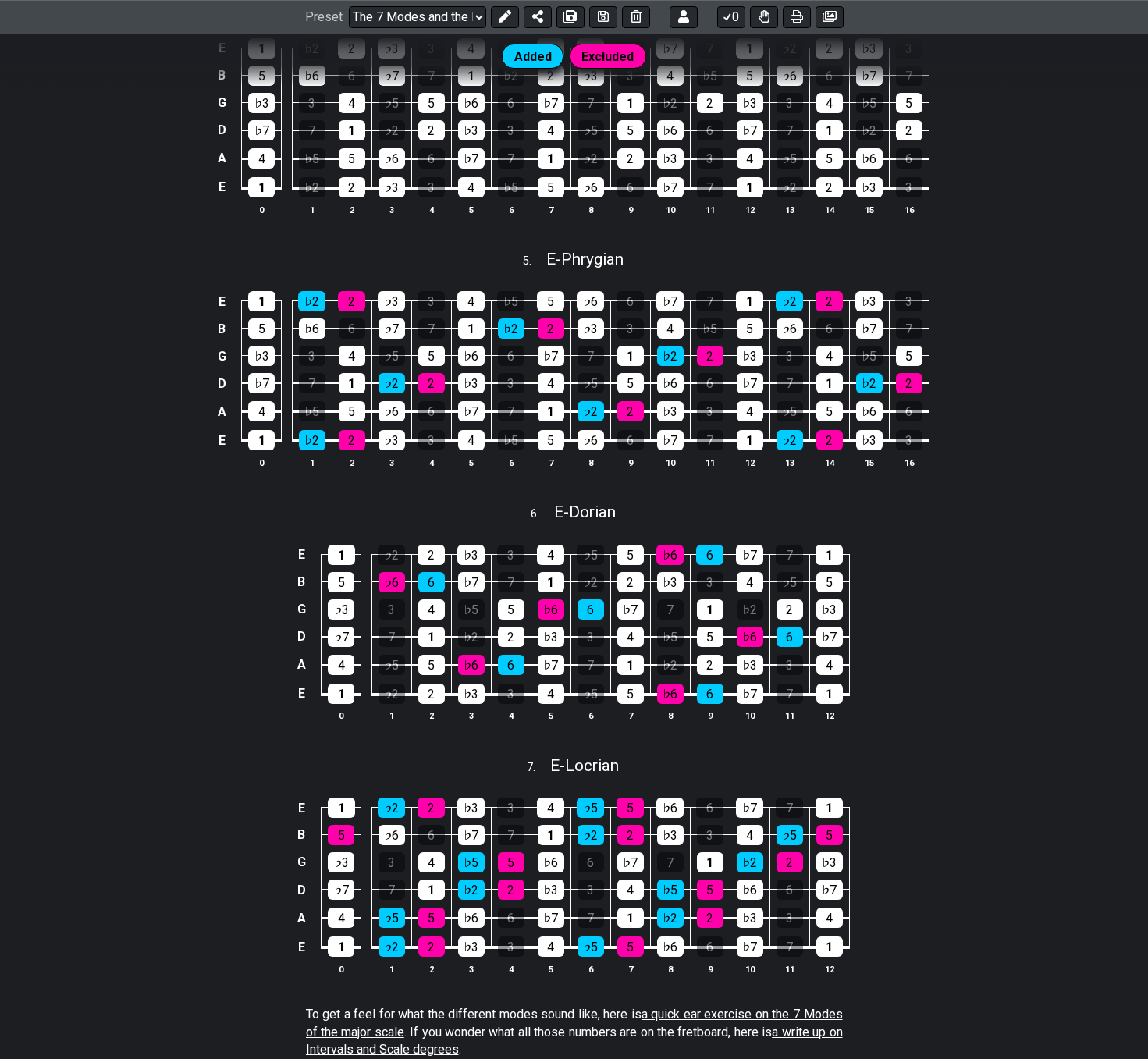
scroll to position [1534, 0]
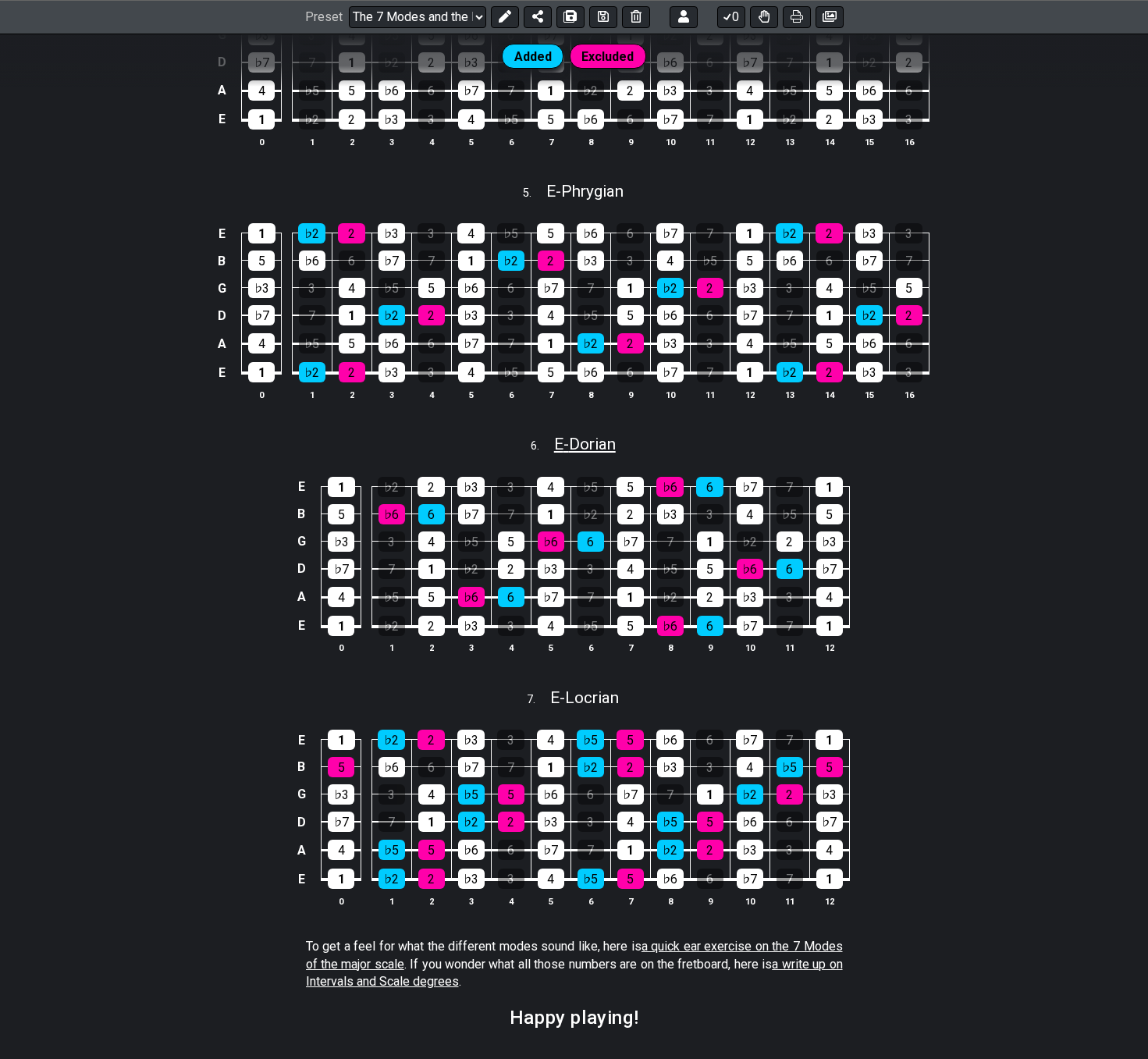
click at [569, 443] on span "E - Dorian" at bounding box center [585, 445] width 61 height 19
select select "E"
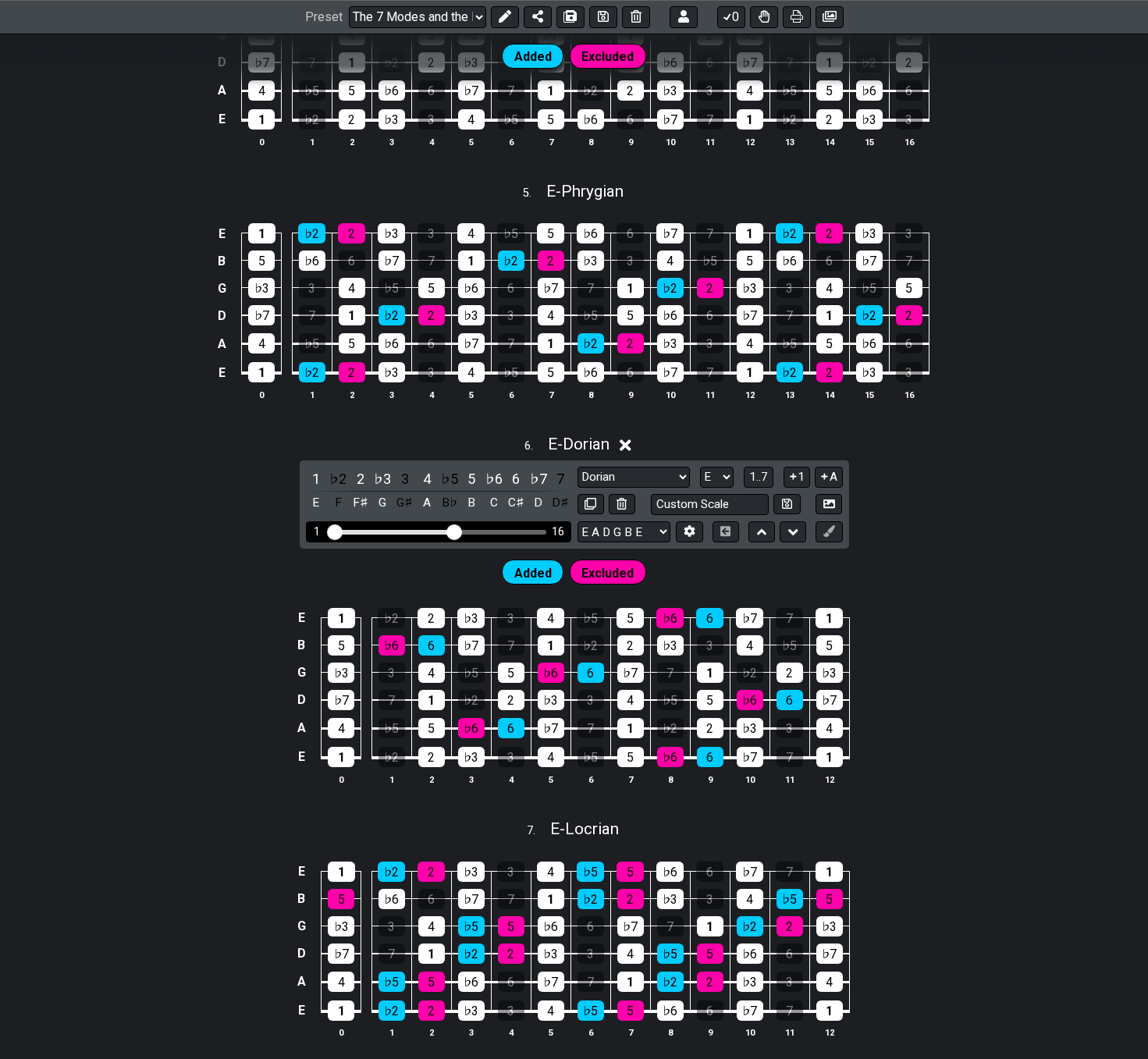
drag, startPoint x: 422, startPoint y: 528, endPoint x: 453, endPoint y: 536, distance: 32.0
click at [453, 531] on input "Visible fret range" at bounding box center [438, 531] width 222 height 0
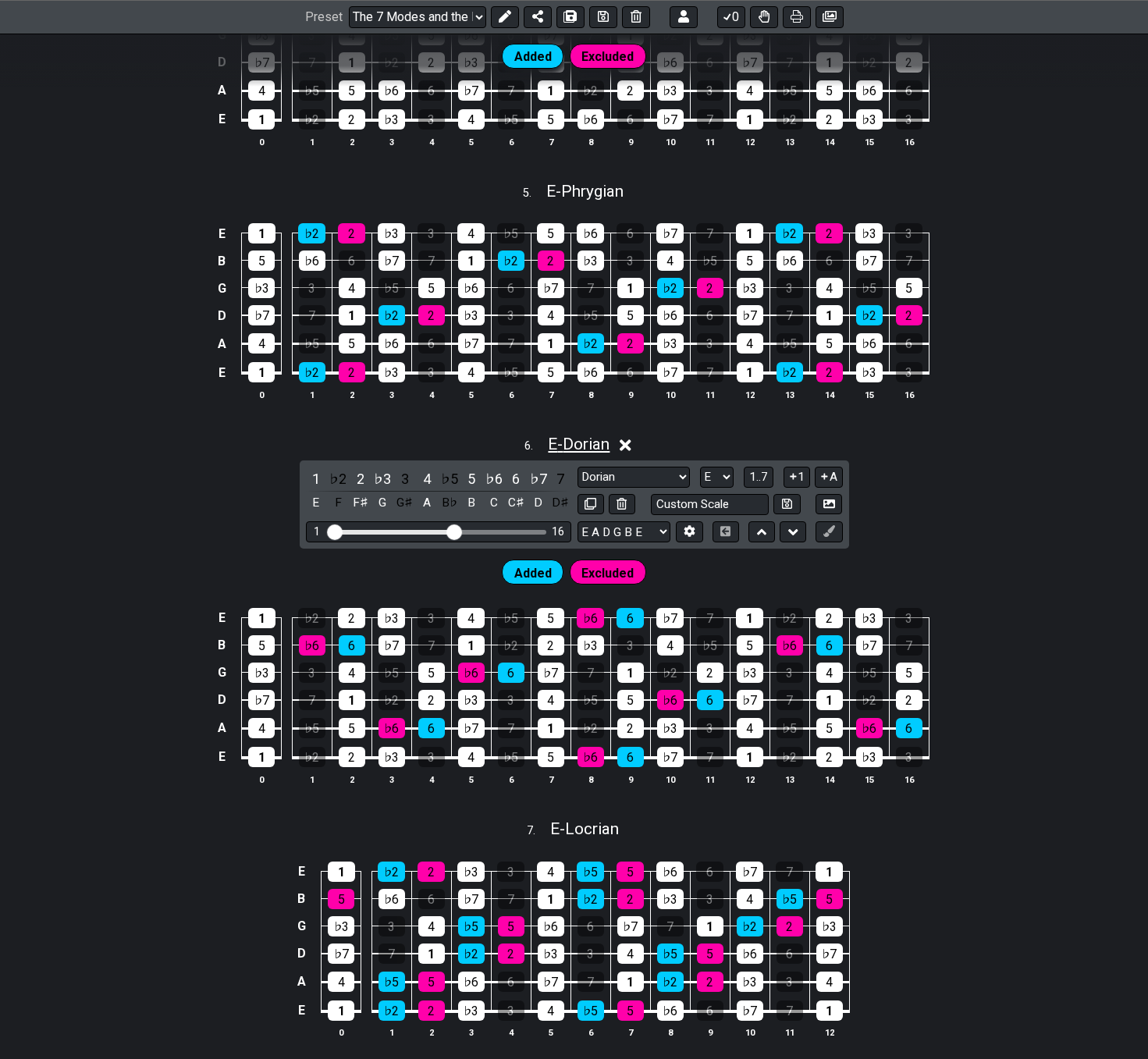
click at [556, 449] on span "E - Dorian" at bounding box center [578, 445] width 61 height 19
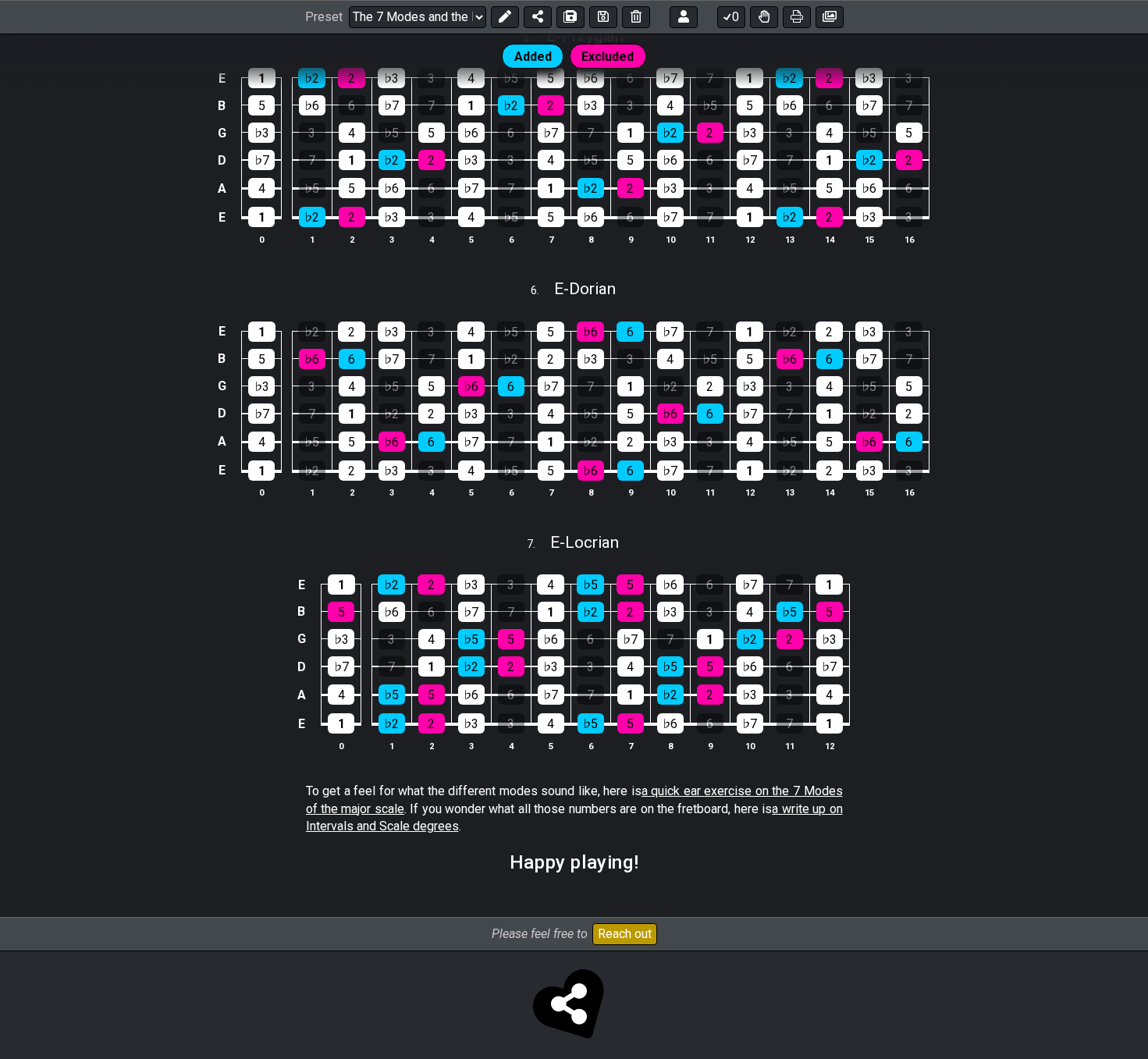
scroll to position [1702, 0]
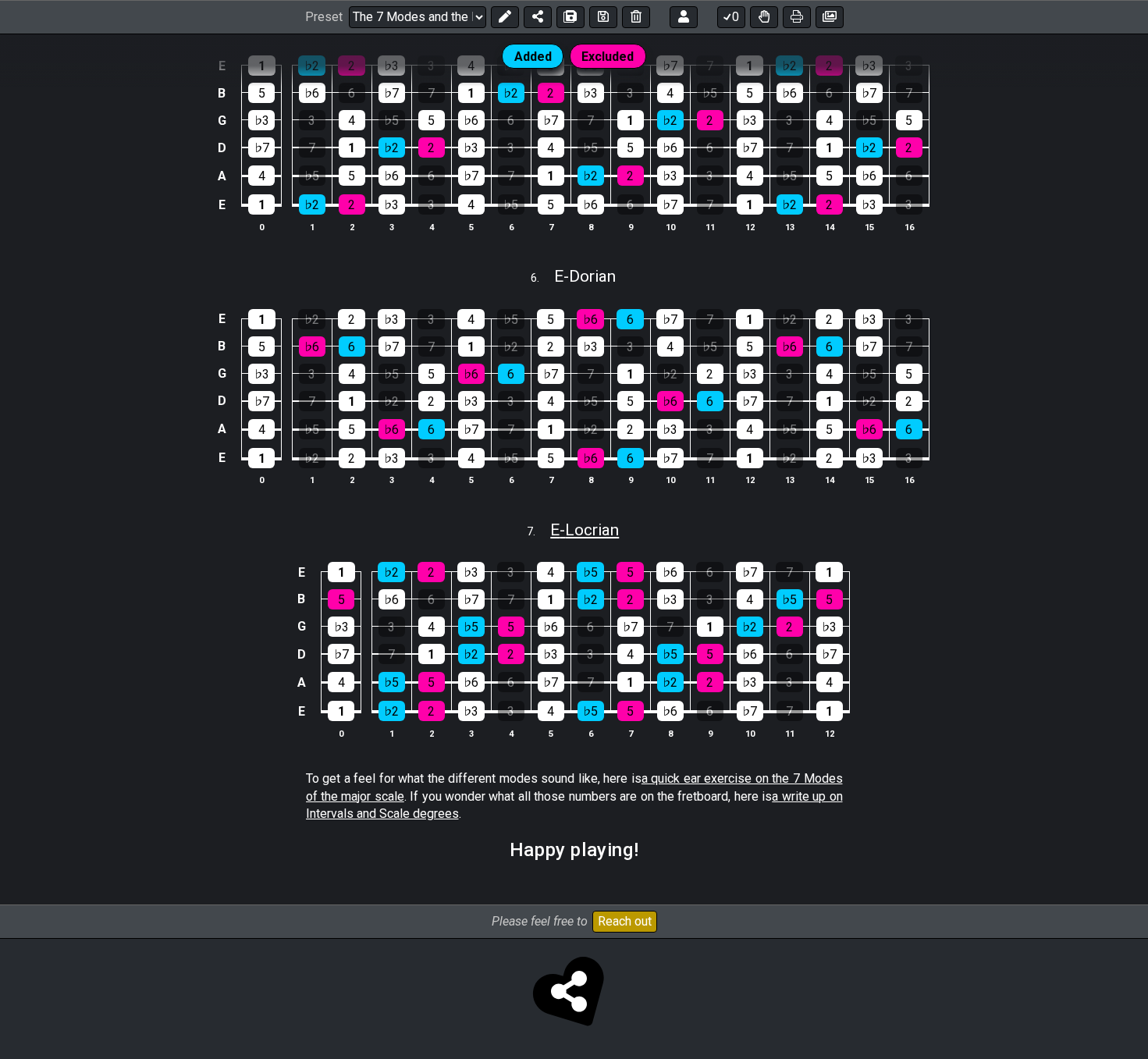
click at [588, 525] on span "E - Locrian" at bounding box center [585, 530] width 69 height 19
select select "E"
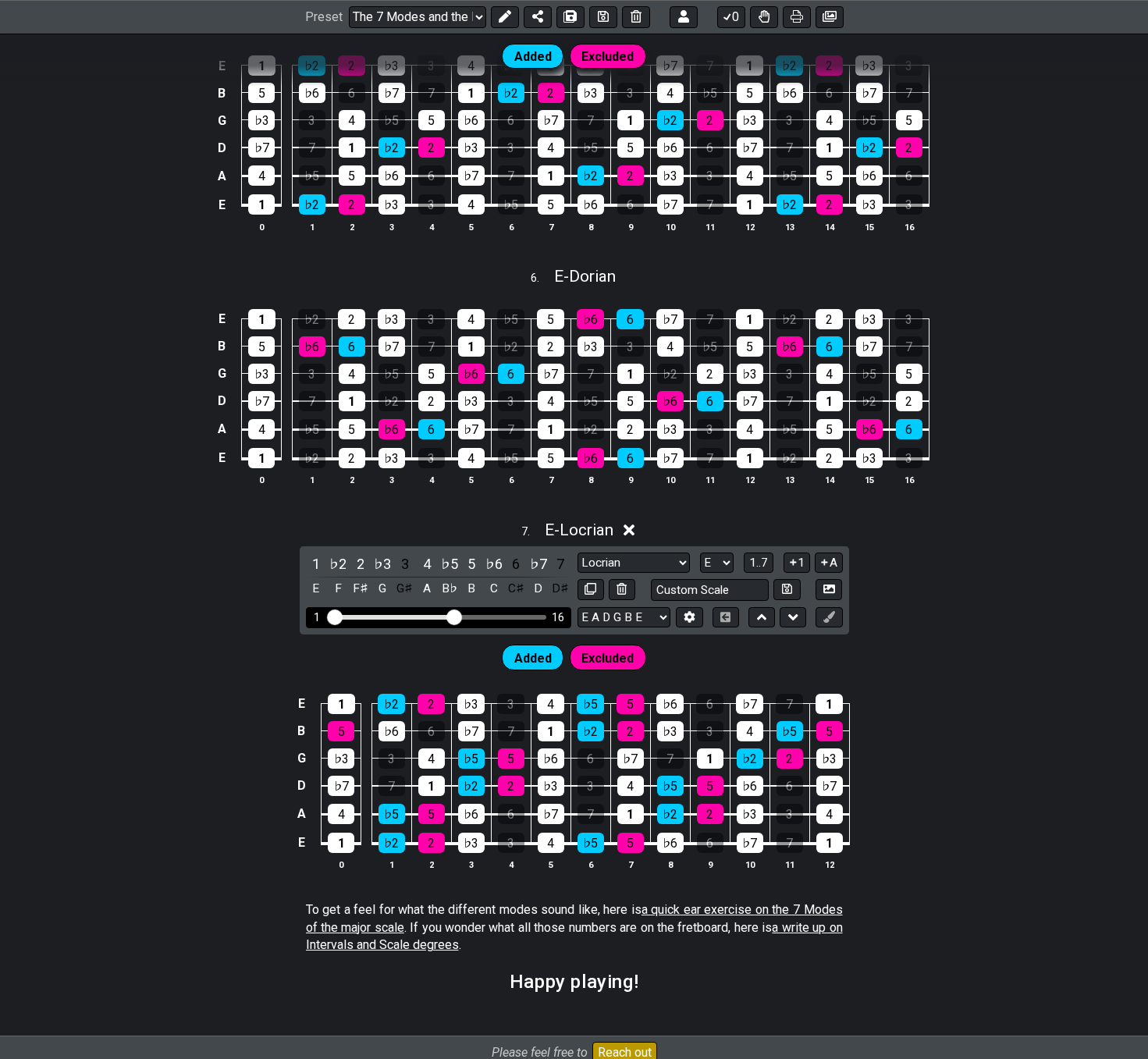
drag, startPoint x: 427, startPoint y: 613, endPoint x: 455, endPoint y: 620, distance: 28.9
click at [455, 616] on input "Visible fret range" at bounding box center [438, 616] width 222 height 0
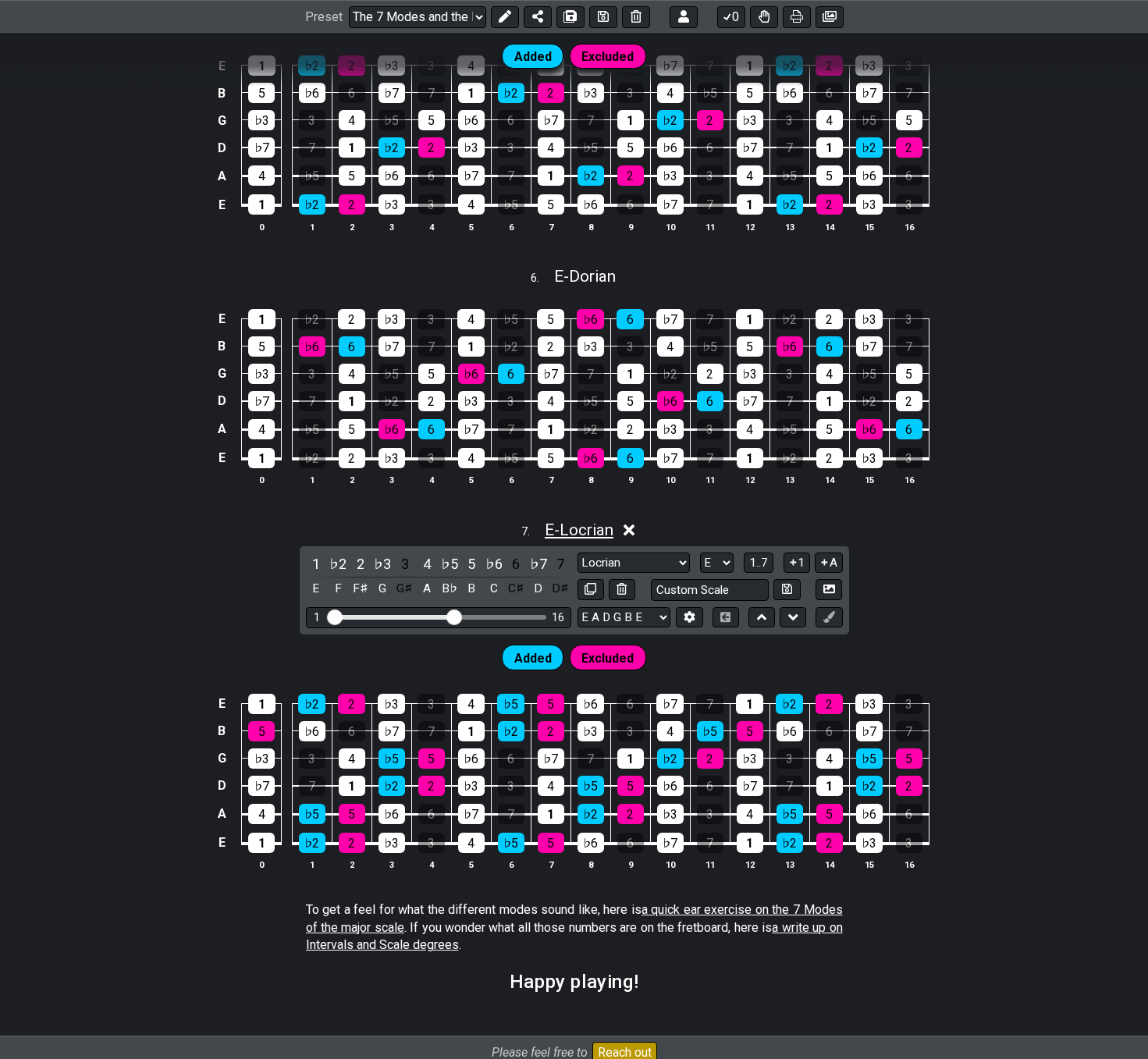
click at [597, 530] on span "E - Locrian" at bounding box center [579, 530] width 69 height 19
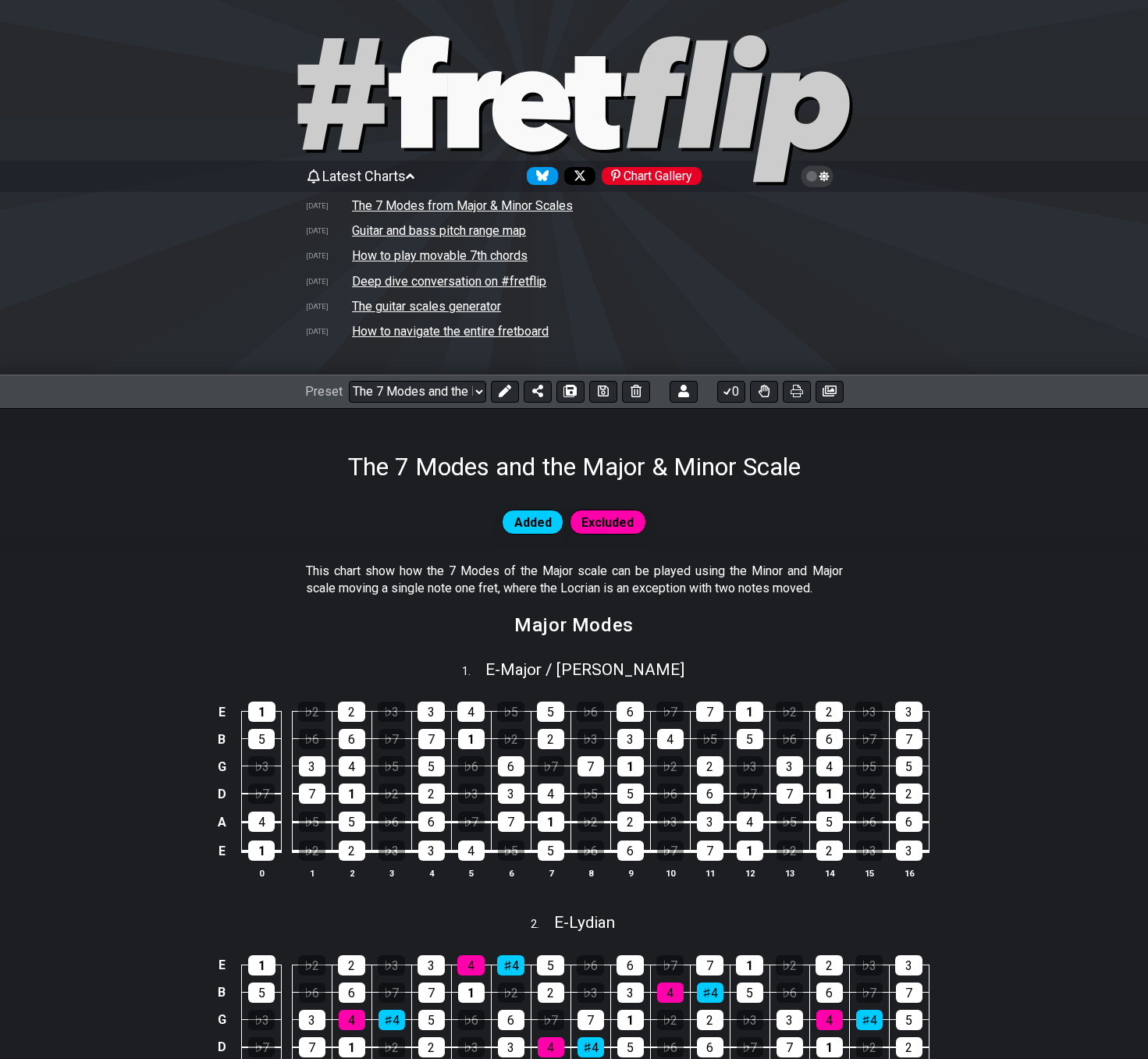
scroll to position [0, 0]
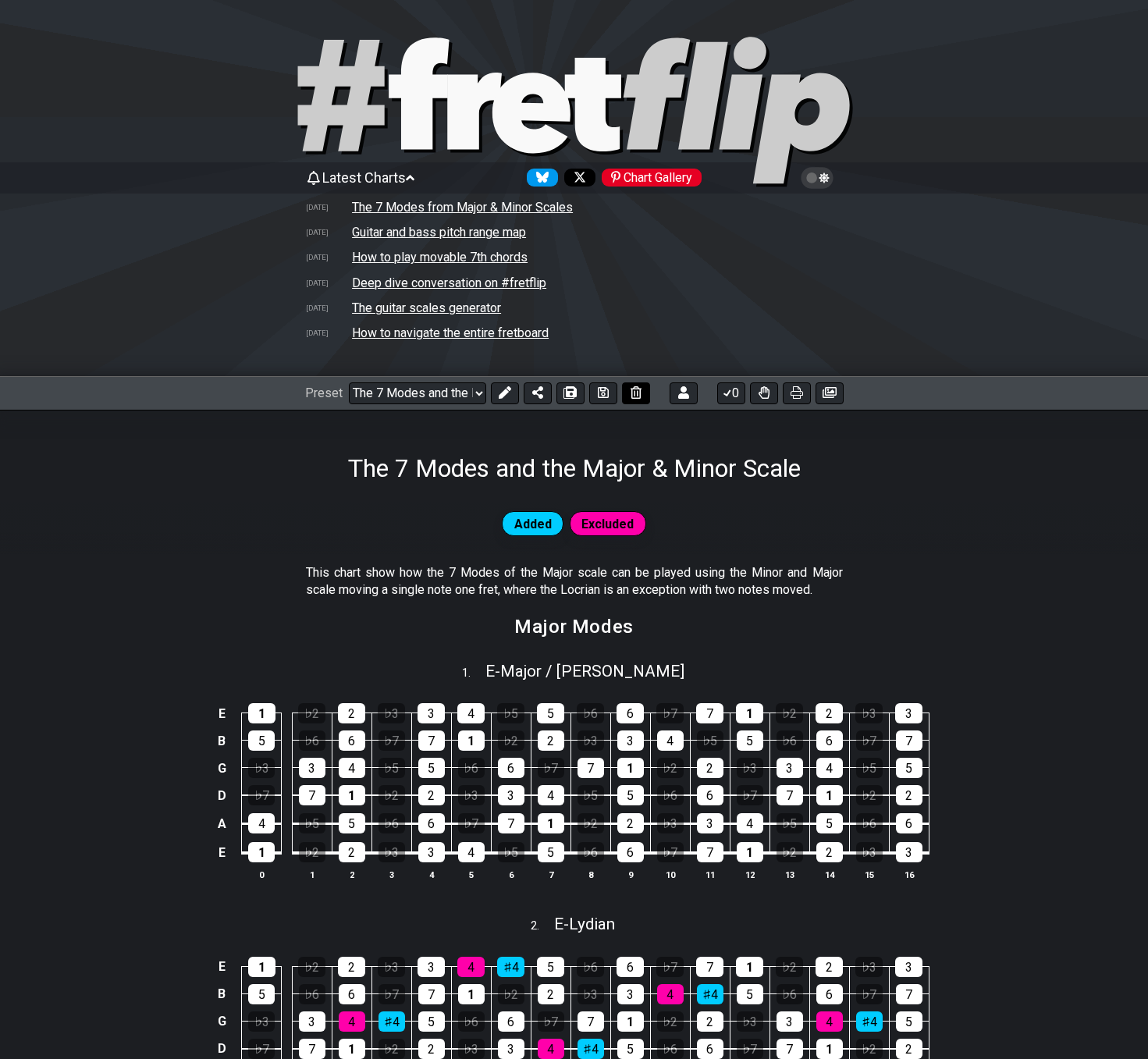
click at [601, 394] on icon at bounding box center [603, 392] width 11 height 12
click at [506, 395] on icon at bounding box center [504, 392] width 12 height 12
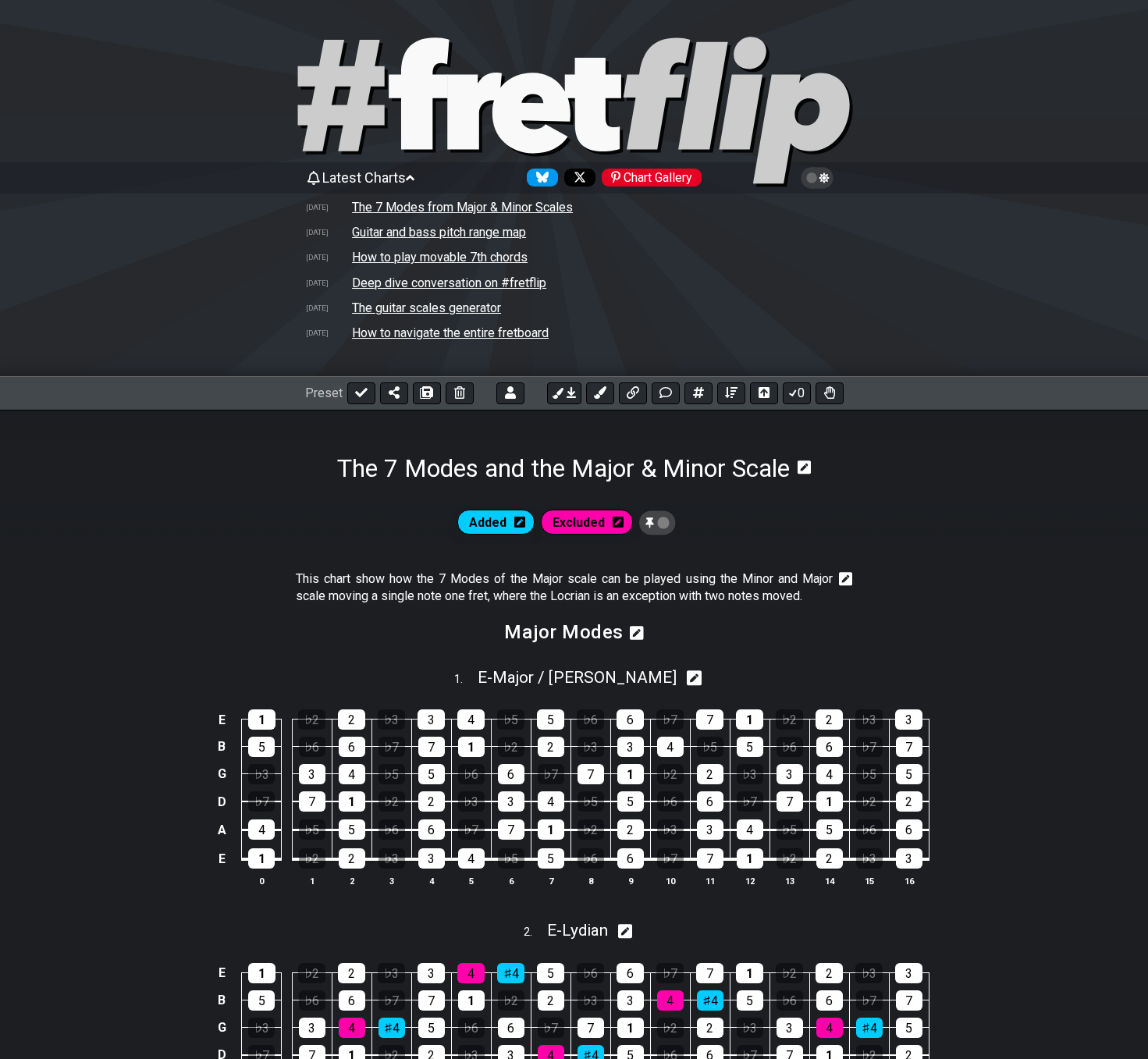
click at [844, 582] on icon at bounding box center [845, 579] width 14 height 16
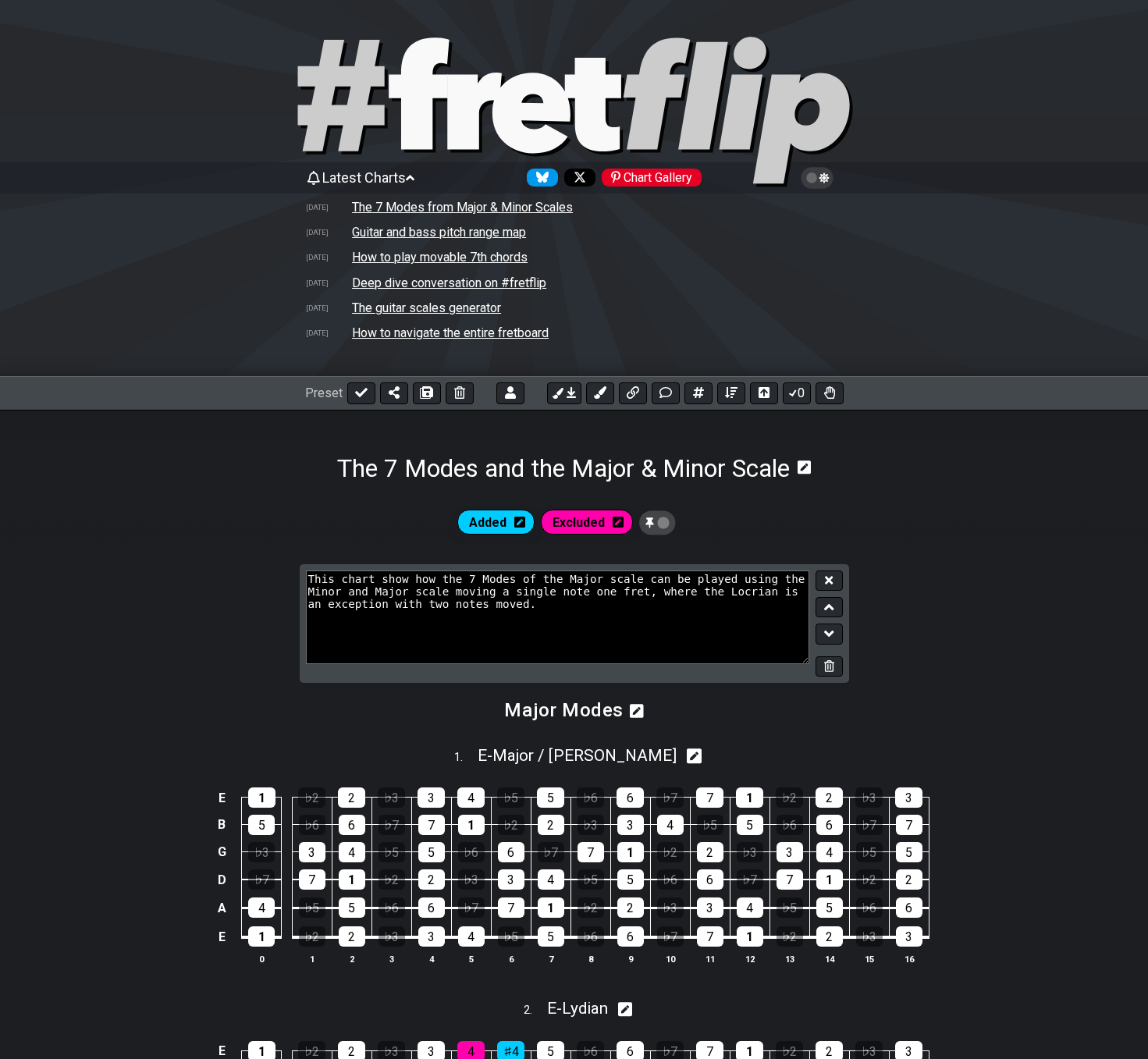
click at [400, 577] on textarea "This chart show how the 7 Modes of the Major scale can be played using the Mino…" at bounding box center [558, 617] width 504 height 94
type textarea "This chart shows how the 7 Modes of the Major scale can be played using the Min…"
click at [838, 579] on button at bounding box center [829, 581] width 27 height 21
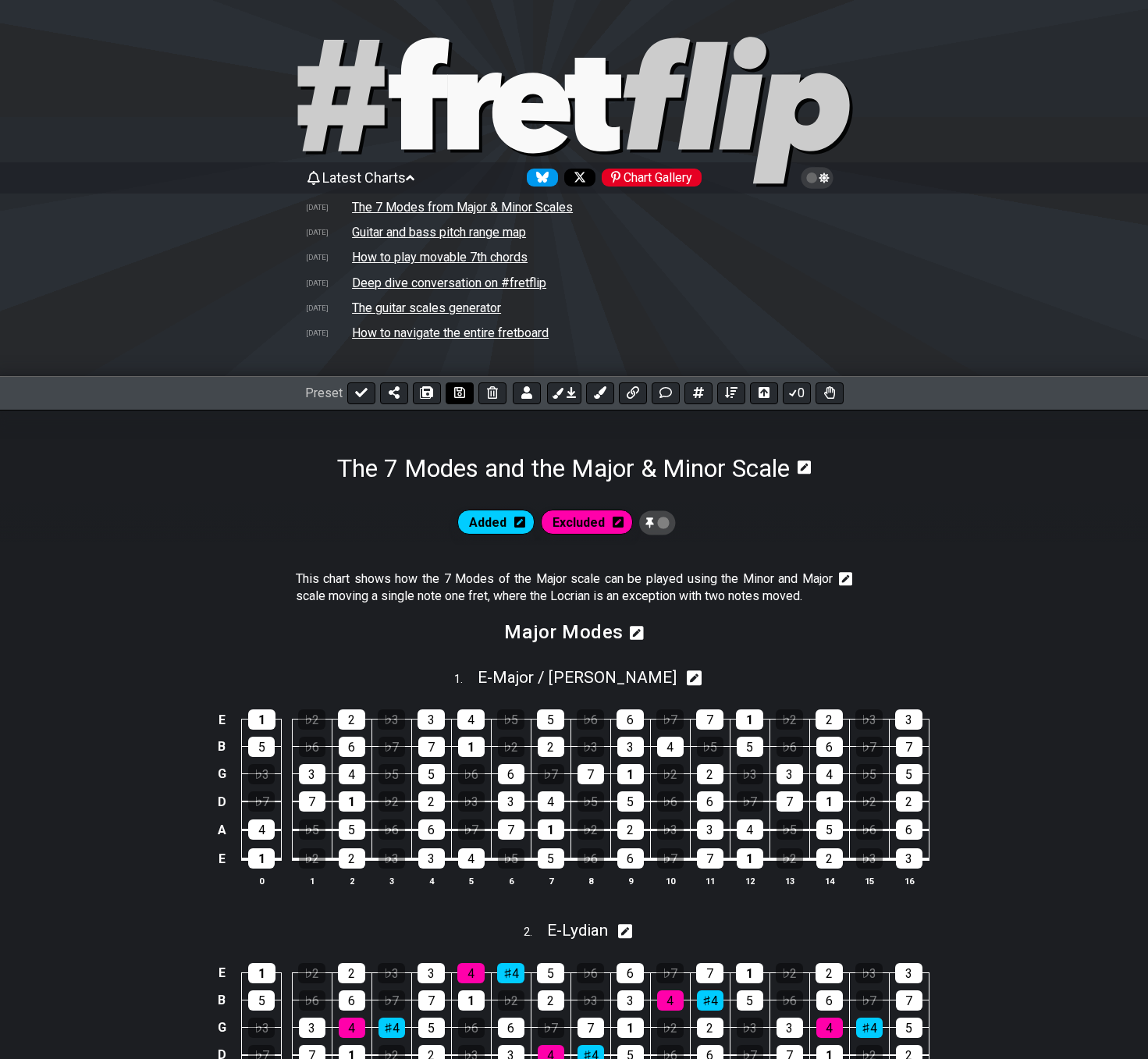
click at [458, 392] on icon at bounding box center [460, 392] width 11 height 12
click at [364, 396] on icon at bounding box center [361, 392] width 12 height 12
select select "/02VGM8YN"
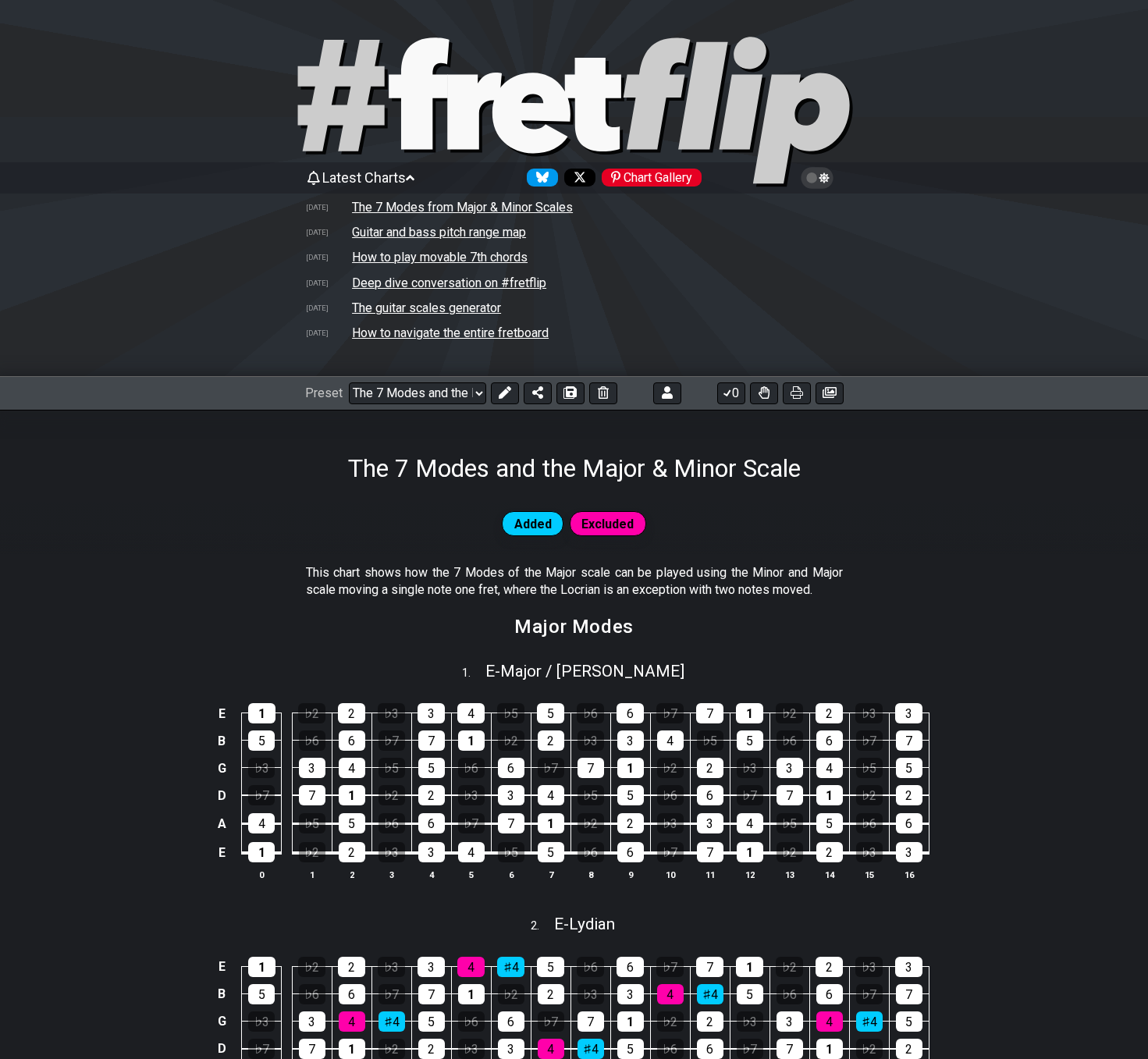
click at [356, 170] on span "Latest Charts" at bounding box center [364, 178] width 84 height 17
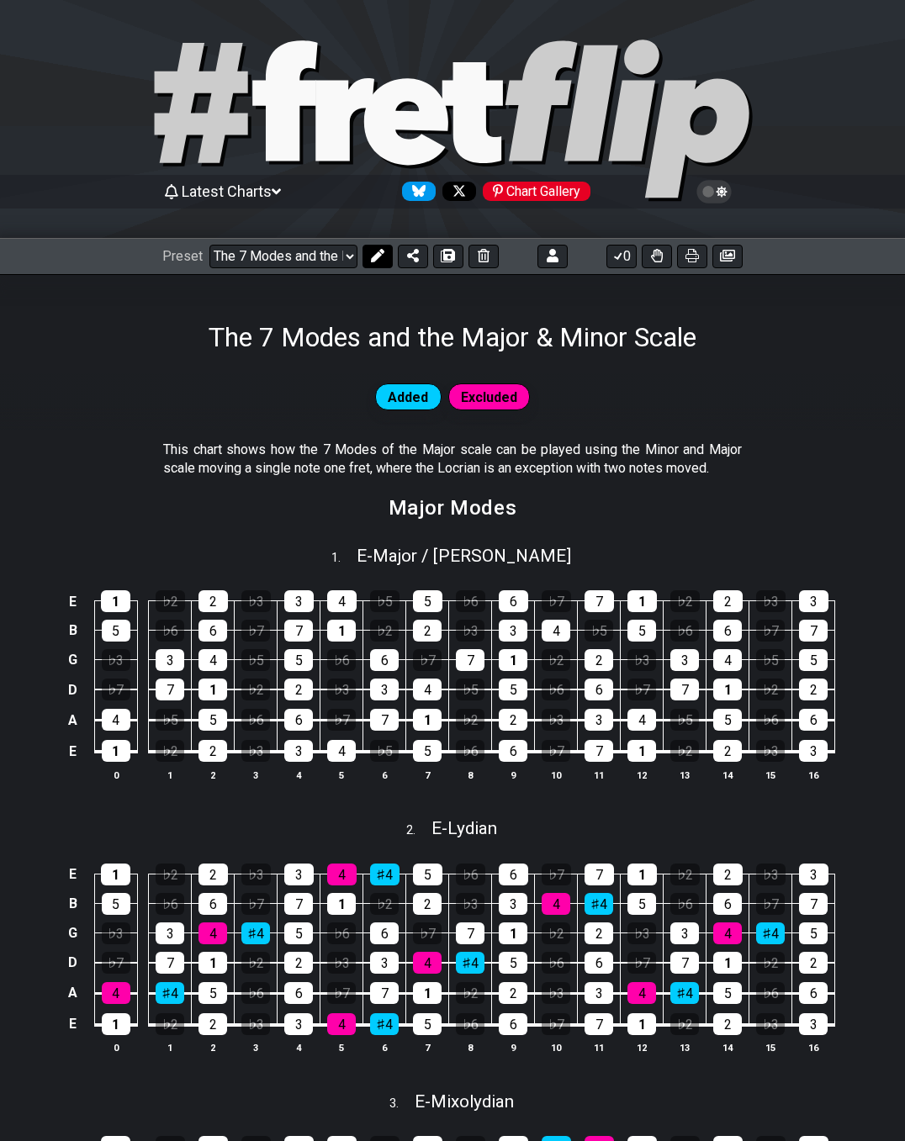
click at [379, 261] on icon at bounding box center [377, 255] width 13 height 13
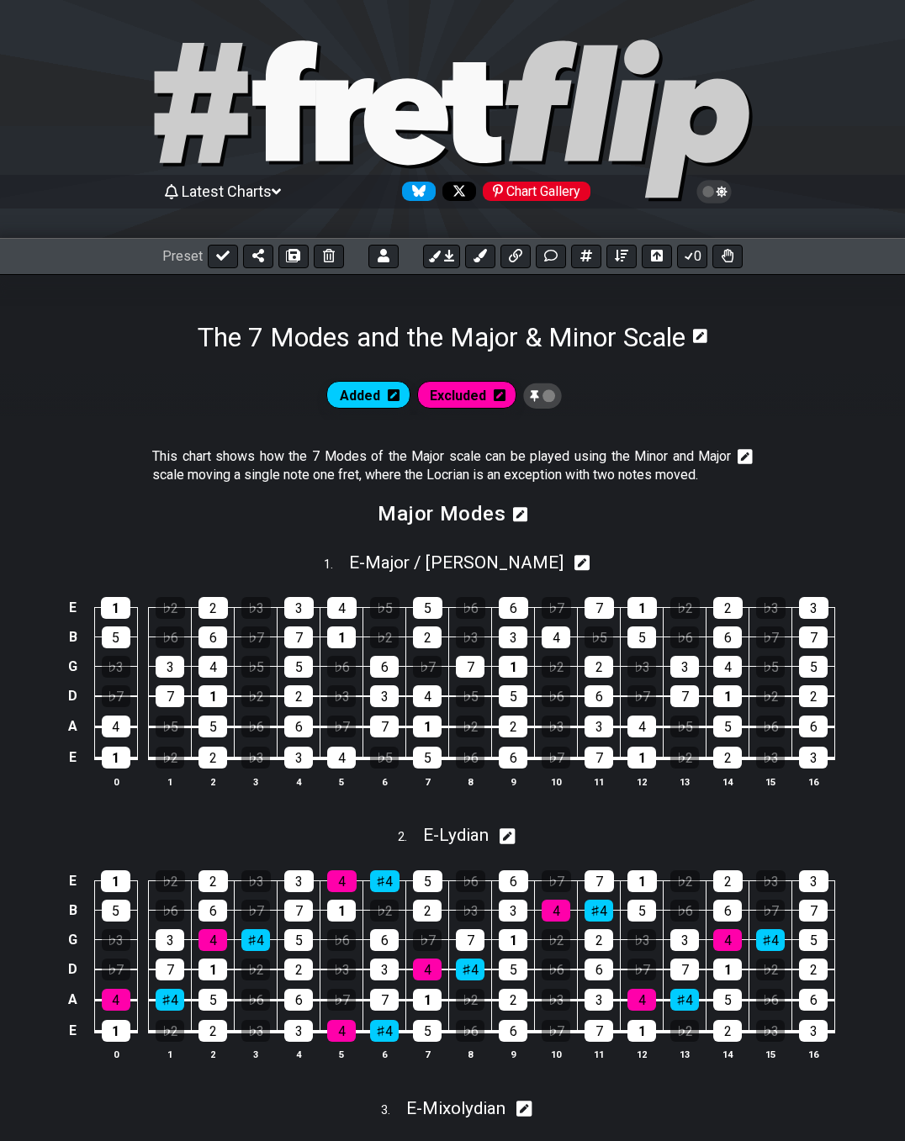
click at [395, 400] on icon at bounding box center [394, 395] width 12 height 12
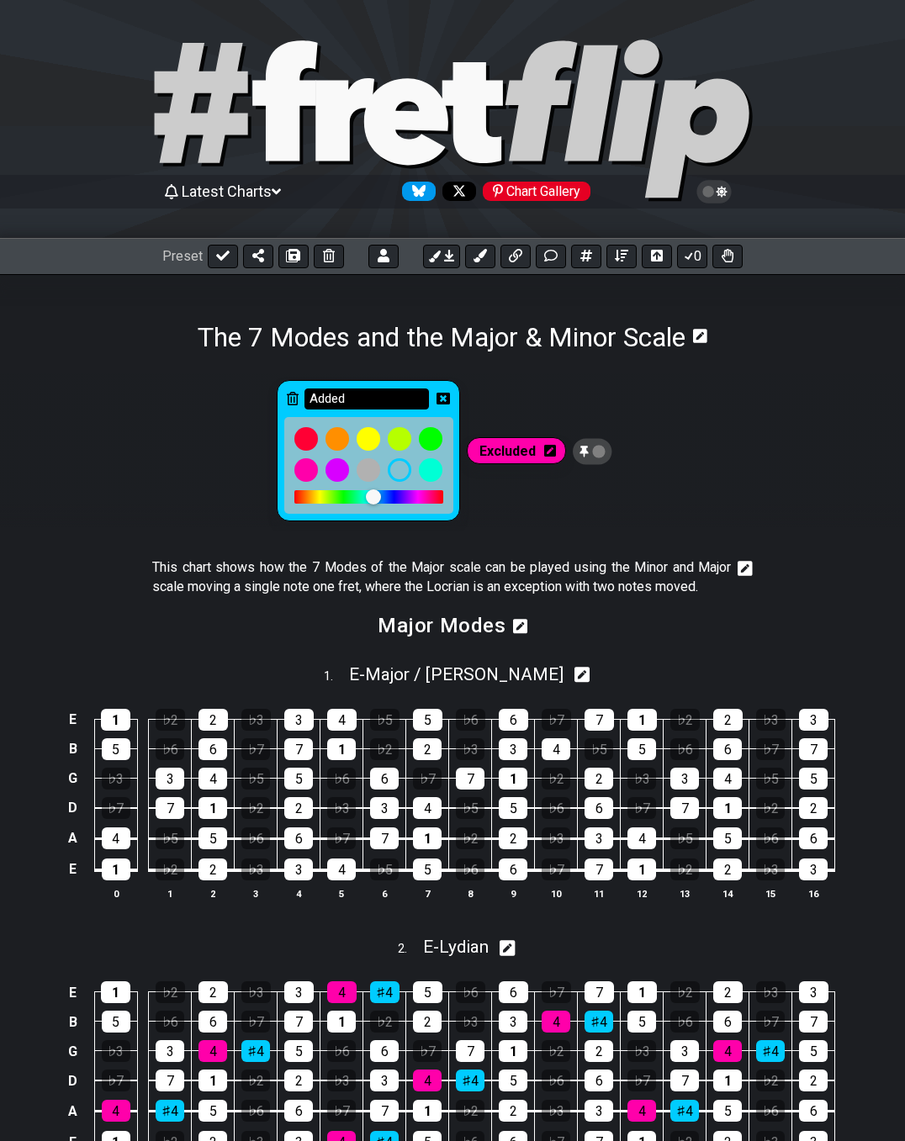
click at [379, 395] on input "Added" at bounding box center [366, 399] width 124 height 21
type input "Added / New Position"
click at [444, 398] on icon at bounding box center [443, 398] width 13 height 13
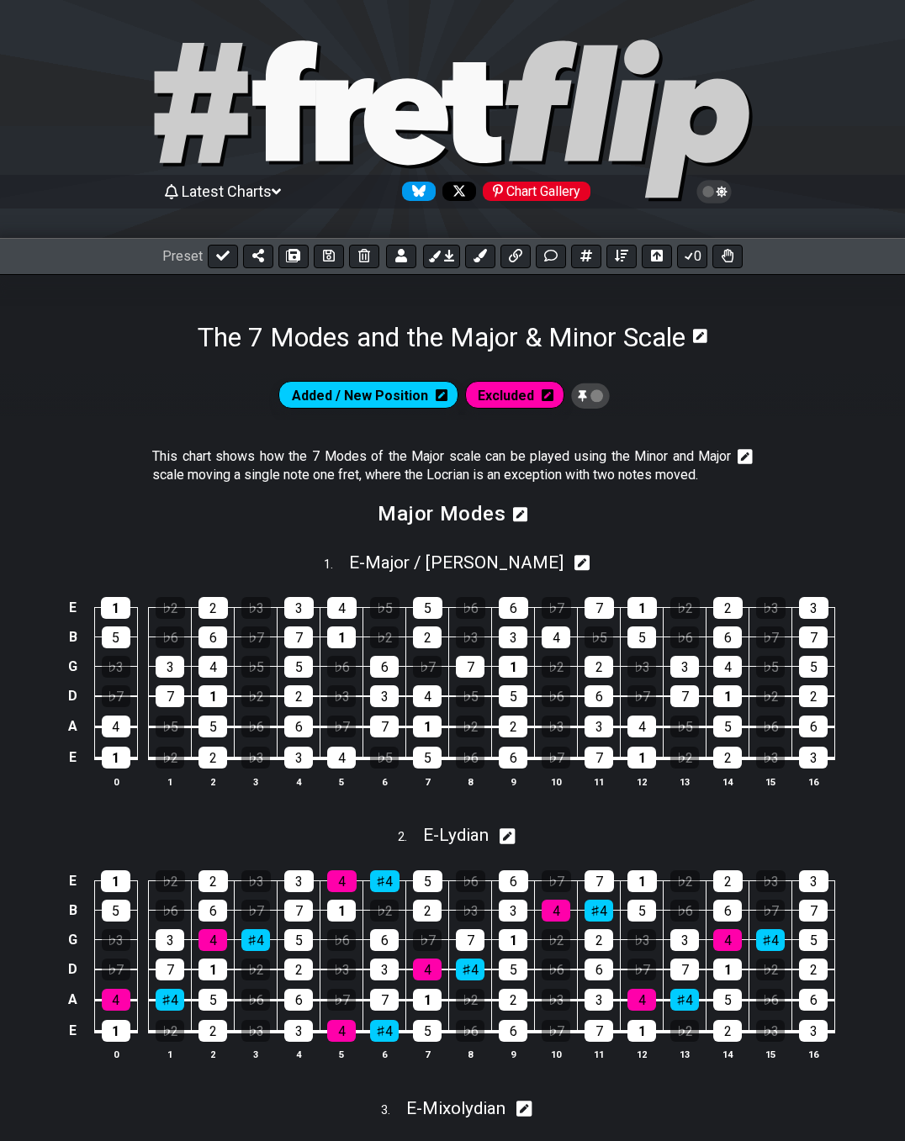
click at [546, 395] on icon at bounding box center [548, 395] width 12 height 13
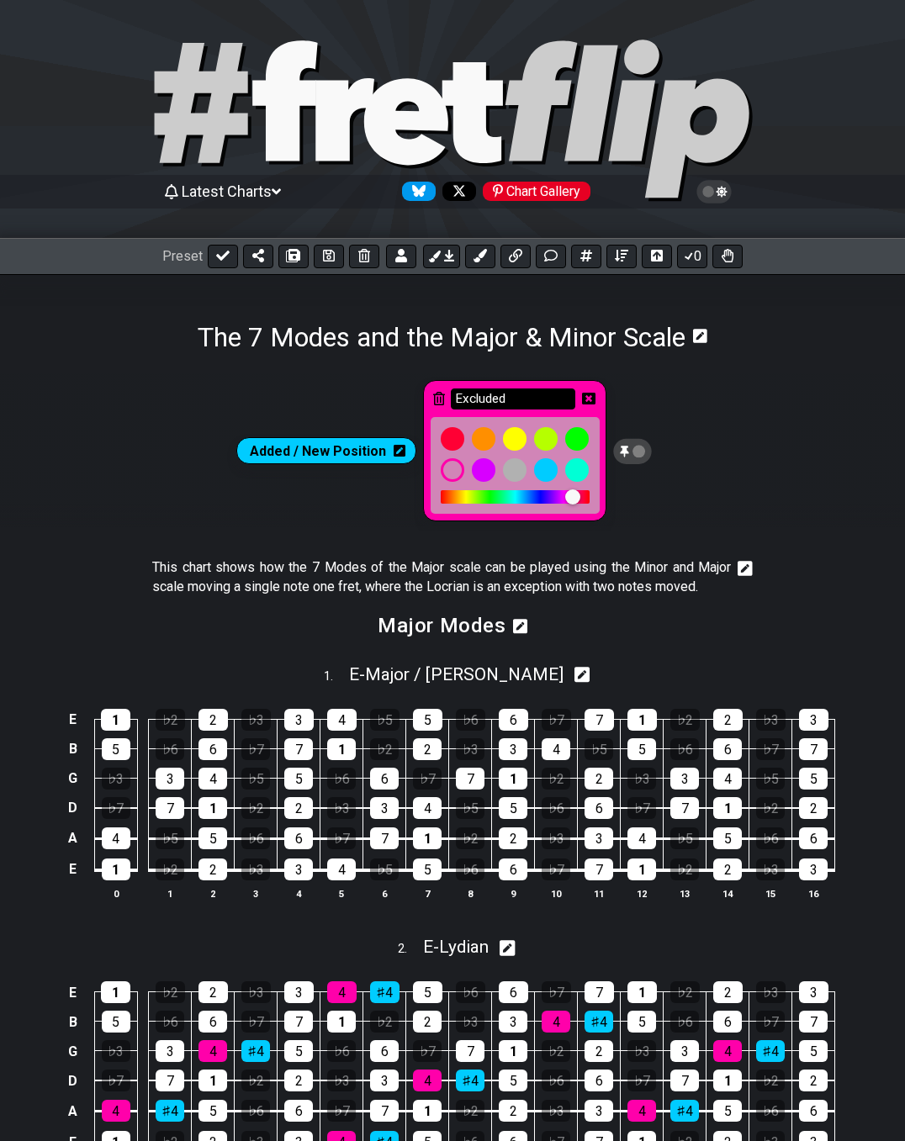
click at [551, 400] on input "Excluded" at bounding box center [513, 399] width 124 height 21
drag, startPoint x: 515, startPoint y: 397, endPoint x: 524, endPoint y: 395, distance: 9.4
click at [515, 396] on input "Excluded / Prev. Pos" at bounding box center [513, 399] width 124 height 21
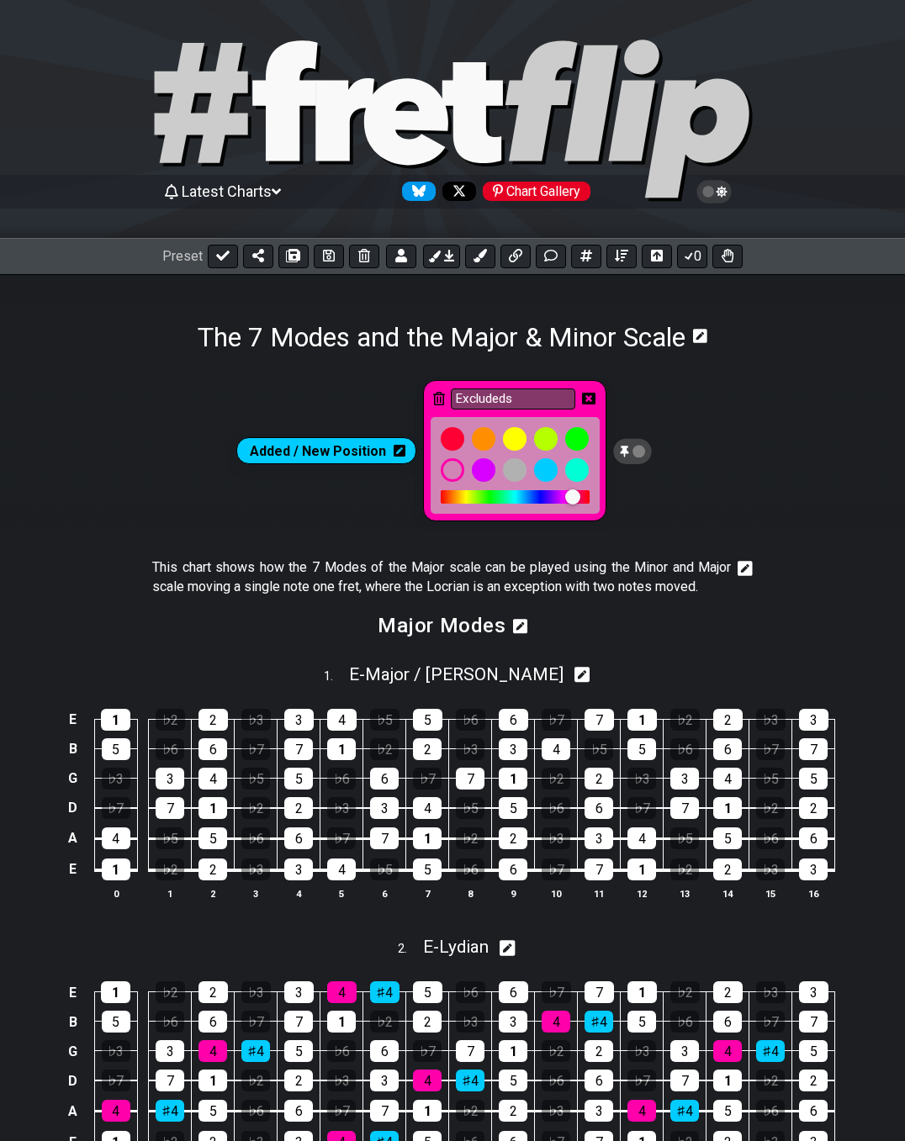
type input "Excluded"
click at [582, 398] on icon at bounding box center [588, 399] width 13 height 12
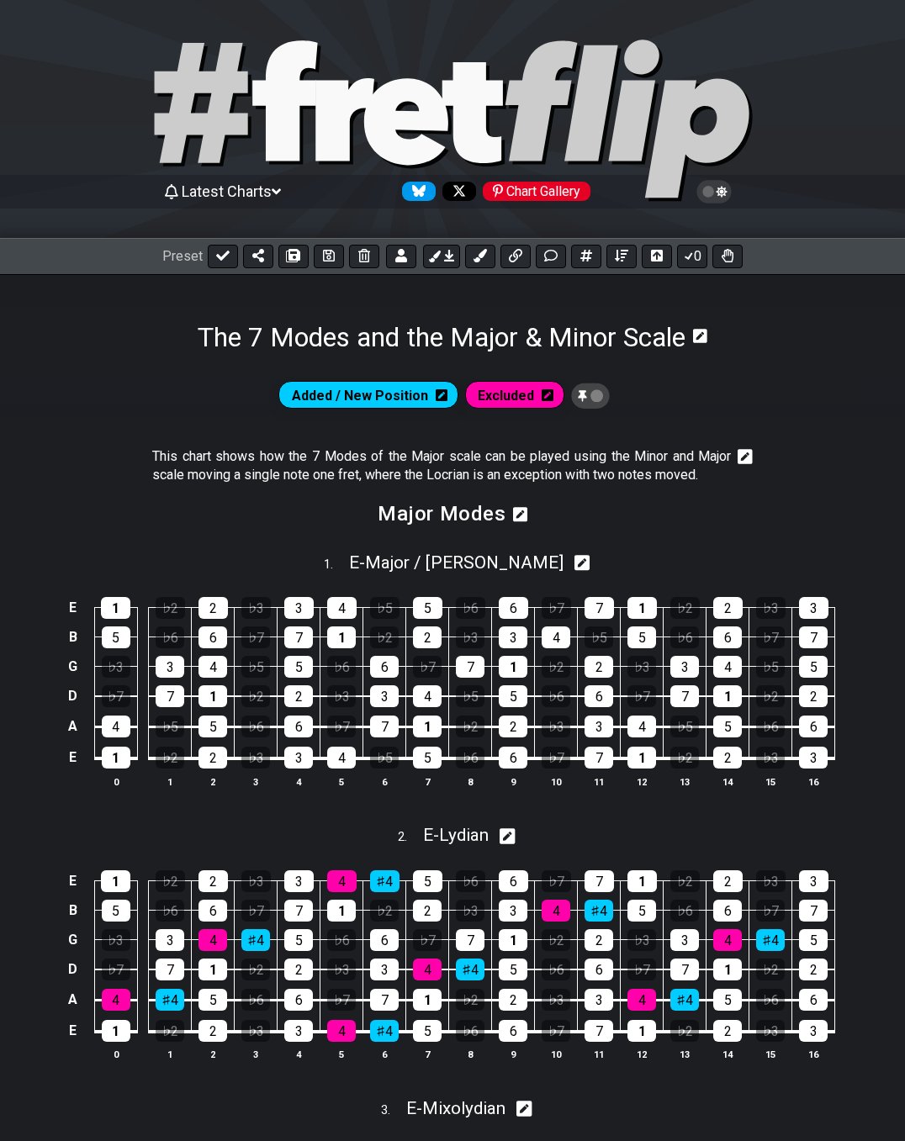
click at [442, 397] on icon at bounding box center [442, 395] width 12 height 12
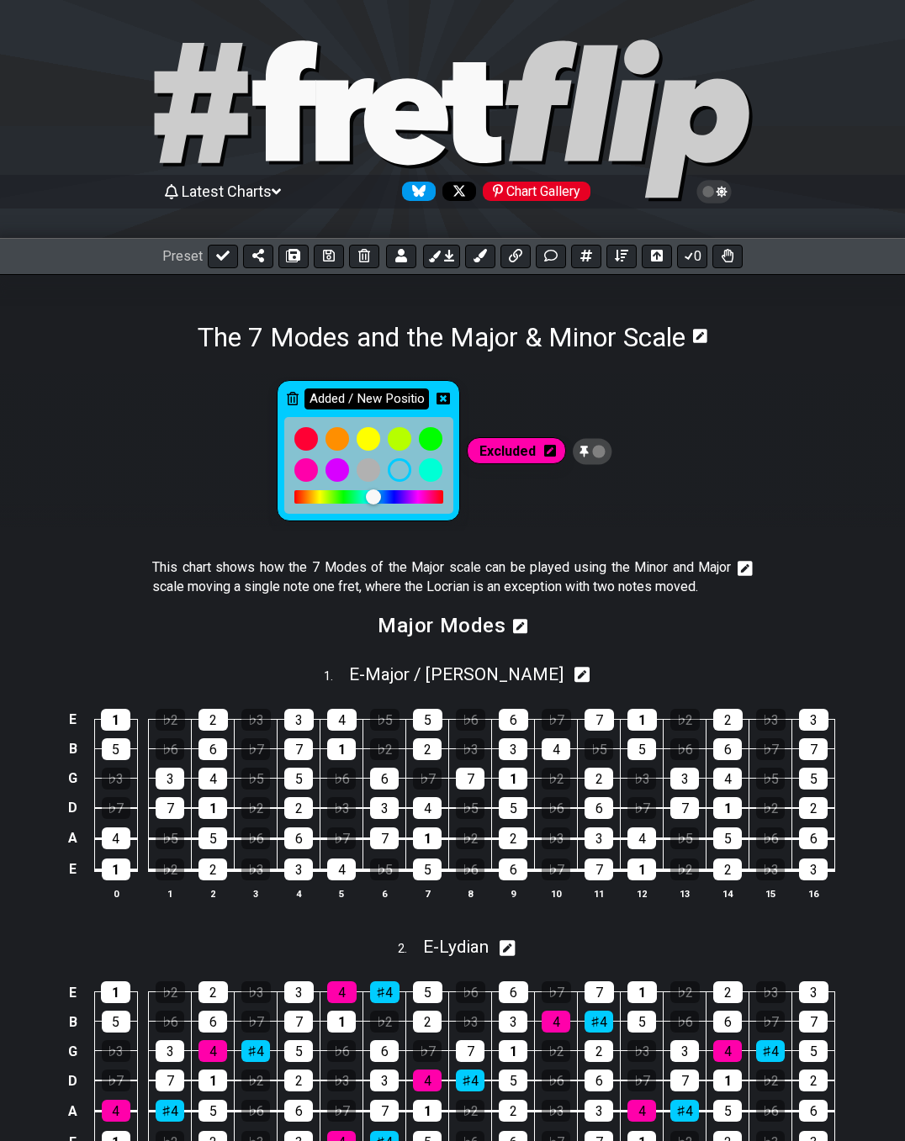
click at [355, 399] on input "Added / New Position" at bounding box center [366, 399] width 124 height 21
type input "Added"
click at [447, 405] on icon at bounding box center [443, 399] width 13 height 24
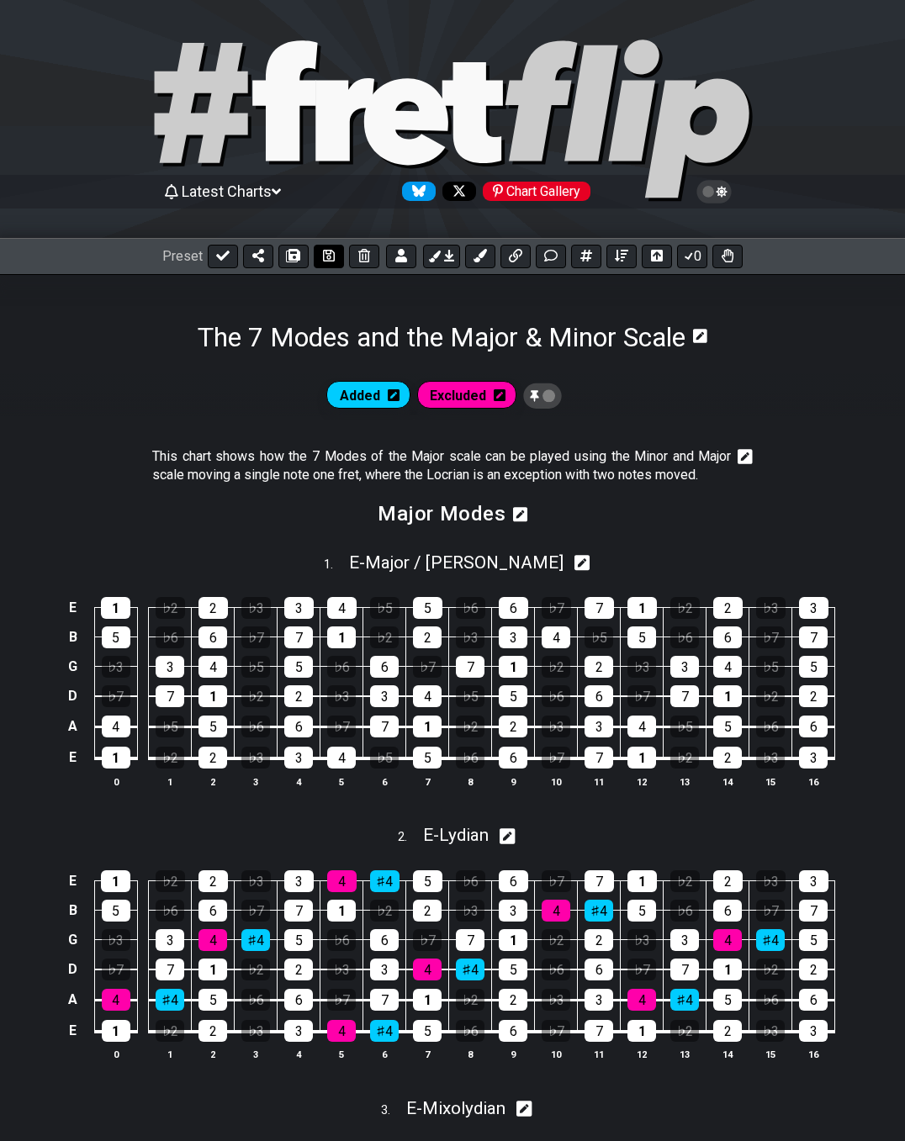
click at [328, 256] on icon at bounding box center [329, 256] width 12 height 12
click at [392, 396] on icon at bounding box center [394, 395] width 12 height 13
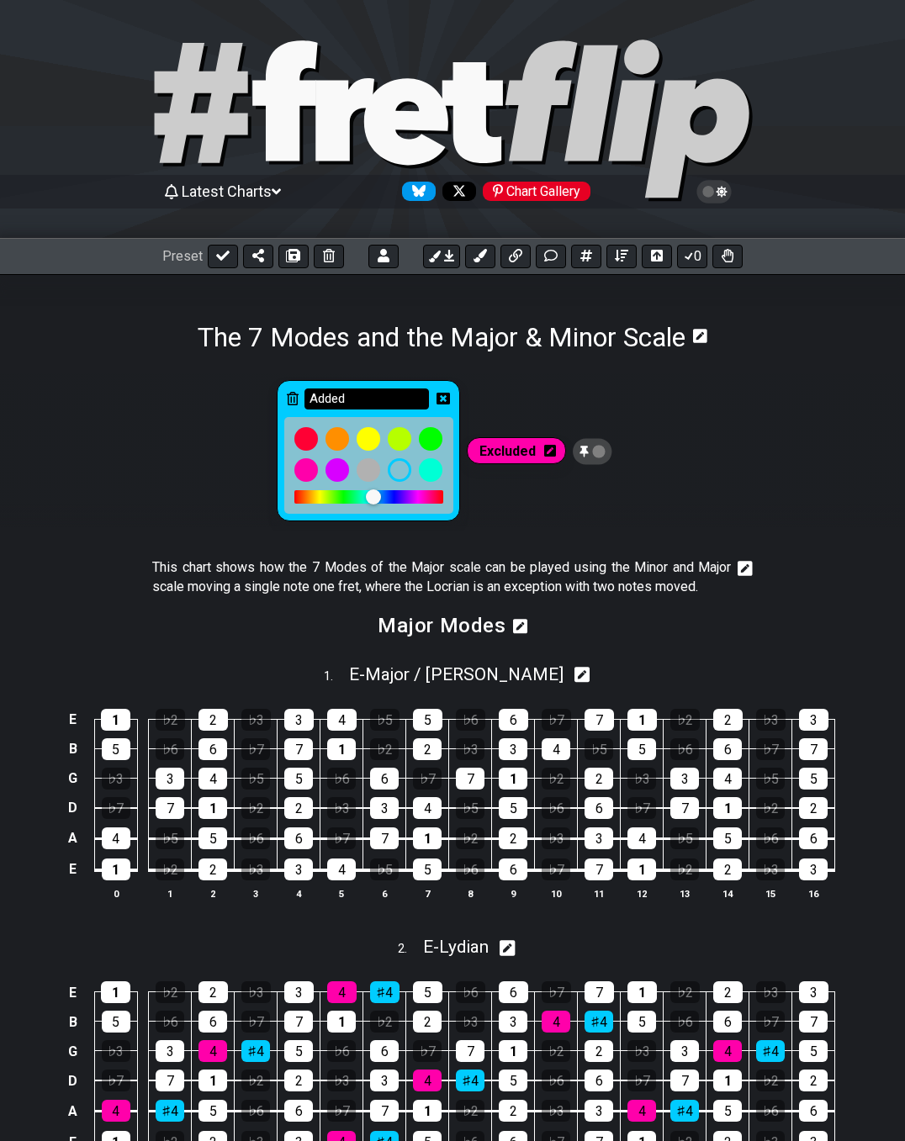
click at [381, 396] on input "Added" at bounding box center [366, 399] width 124 height 21
type input "Added / New"
click at [445, 397] on icon at bounding box center [443, 398] width 13 height 13
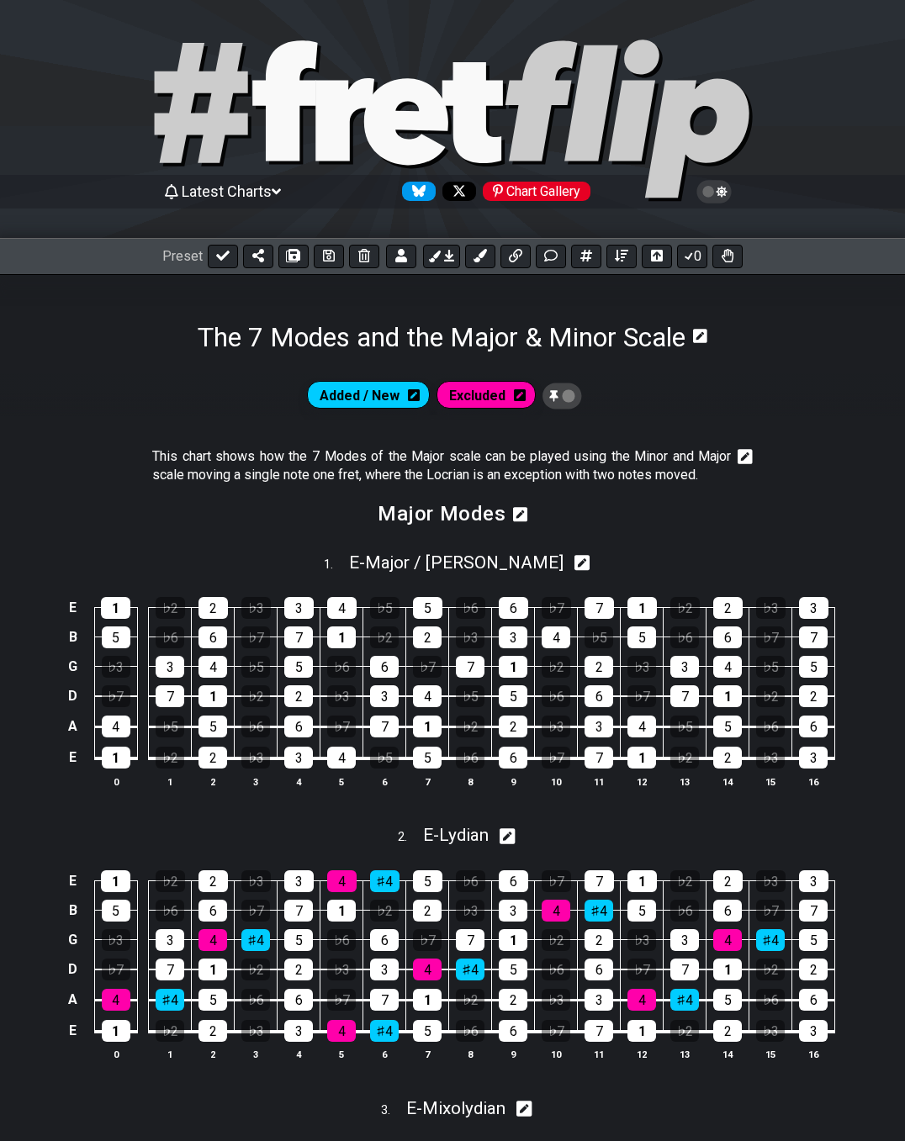
click at [518, 395] on icon at bounding box center [520, 395] width 12 height 13
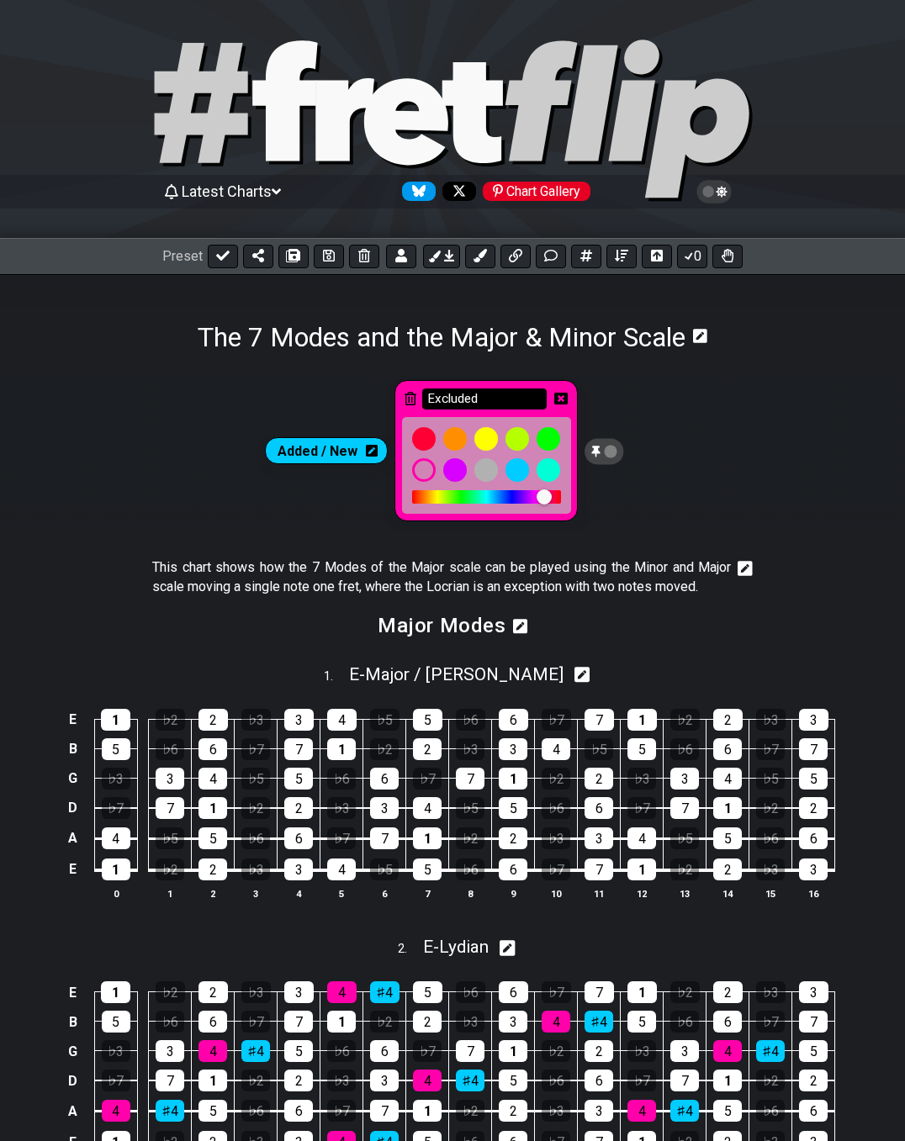
click at [508, 400] on input "Excluded" at bounding box center [484, 399] width 124 height 21
type input "Excluded / Previous"
click at [560, 397] on icon at bounding box center [560, 398] width 13 height 13
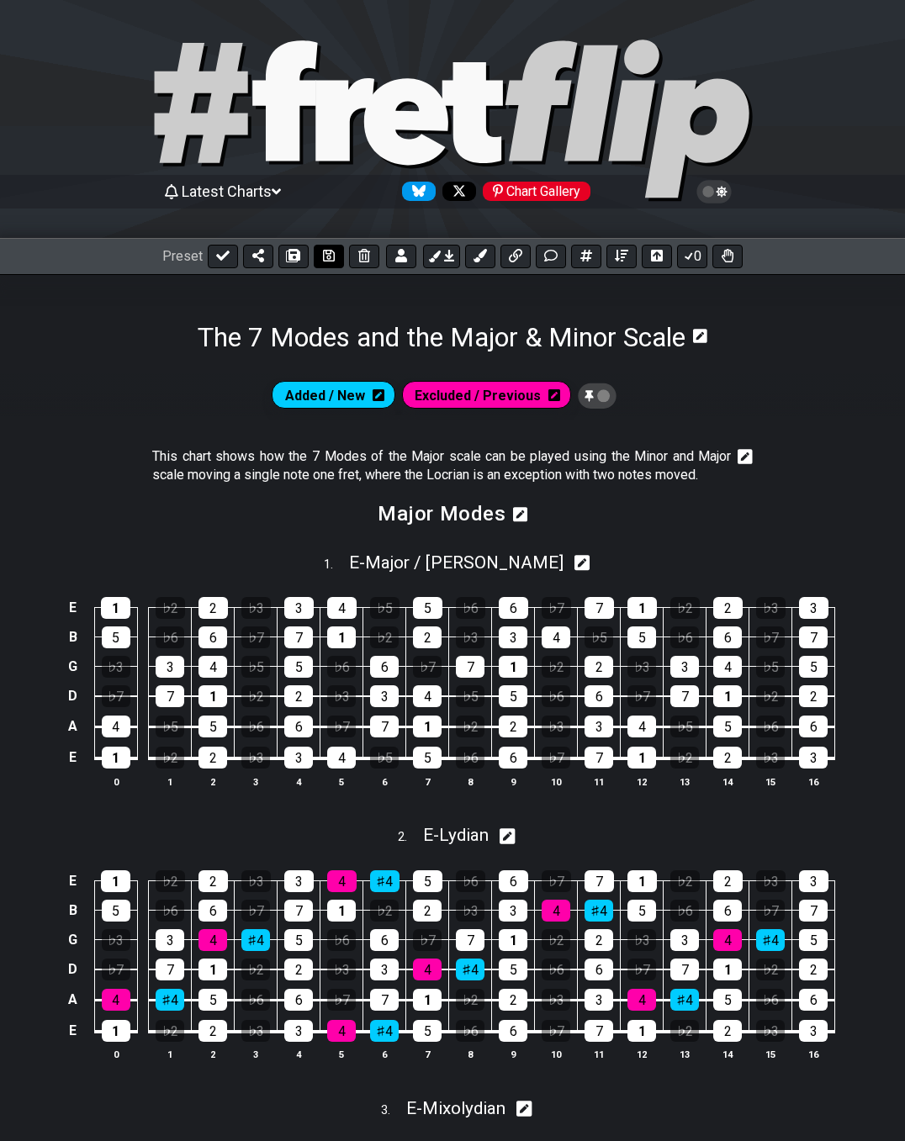
click at [327, 255] on icon at bounding box center [329, 255] width 12 height 13
click at [224, 255] on icon at bounding box center [222, 256] width 13 height 10
select select "/02VGM8YN"
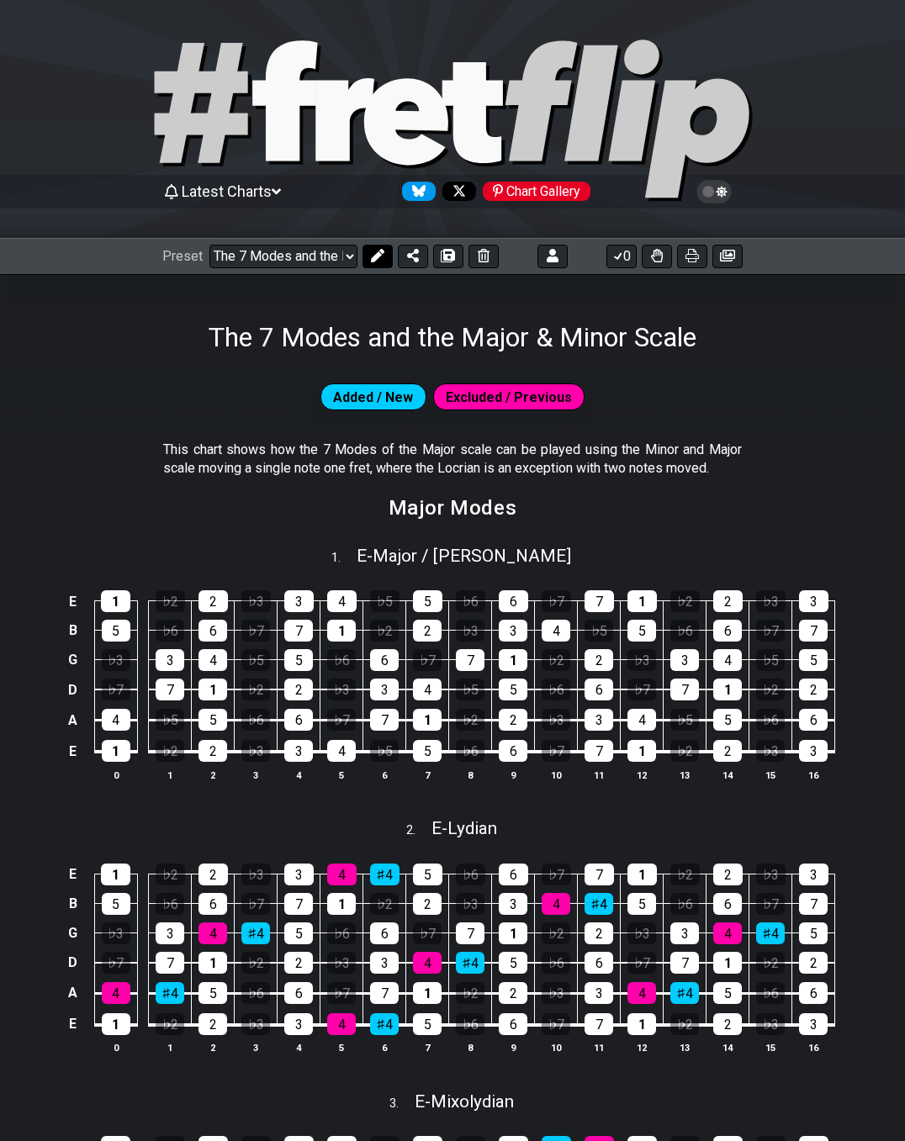
click at [381, 255] on icon at bounding box center [377, 255] width 13 height 13
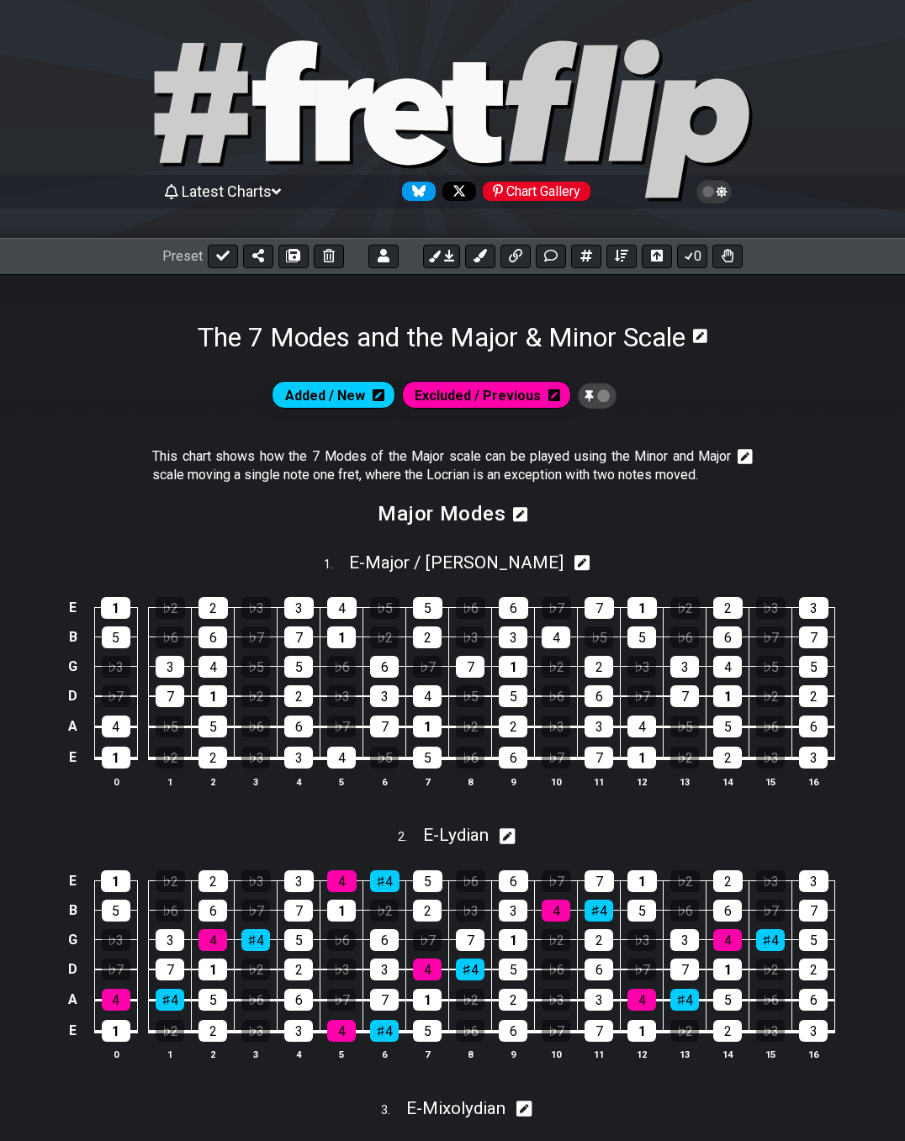
click at [384, 395] on icon at bounding box center [379, 395] width 12 height 12
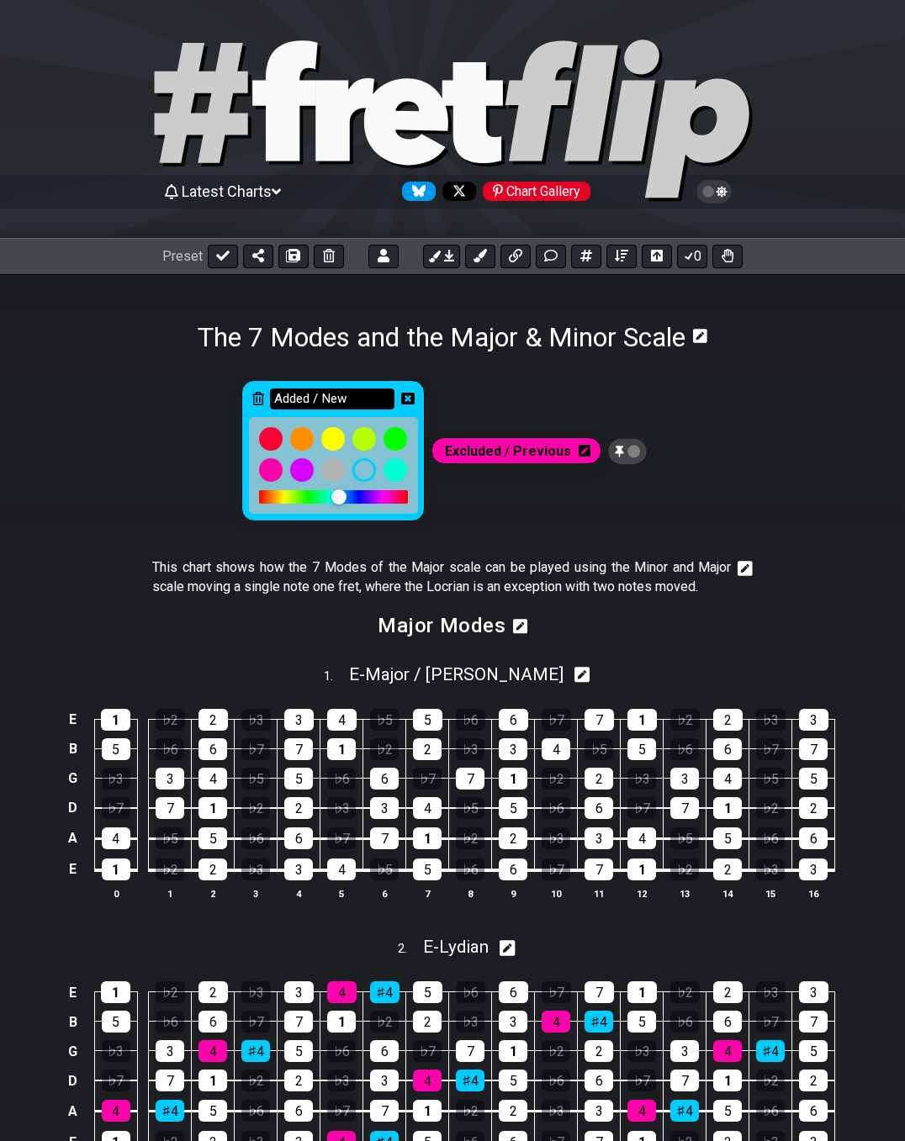
click at [373, 404] on input "Added / New" at bounding box center [332, 399] width 124 height 21
type input "Added"
click at [409, 400] on icon at bounding box center [407, 399] width 13 height 12
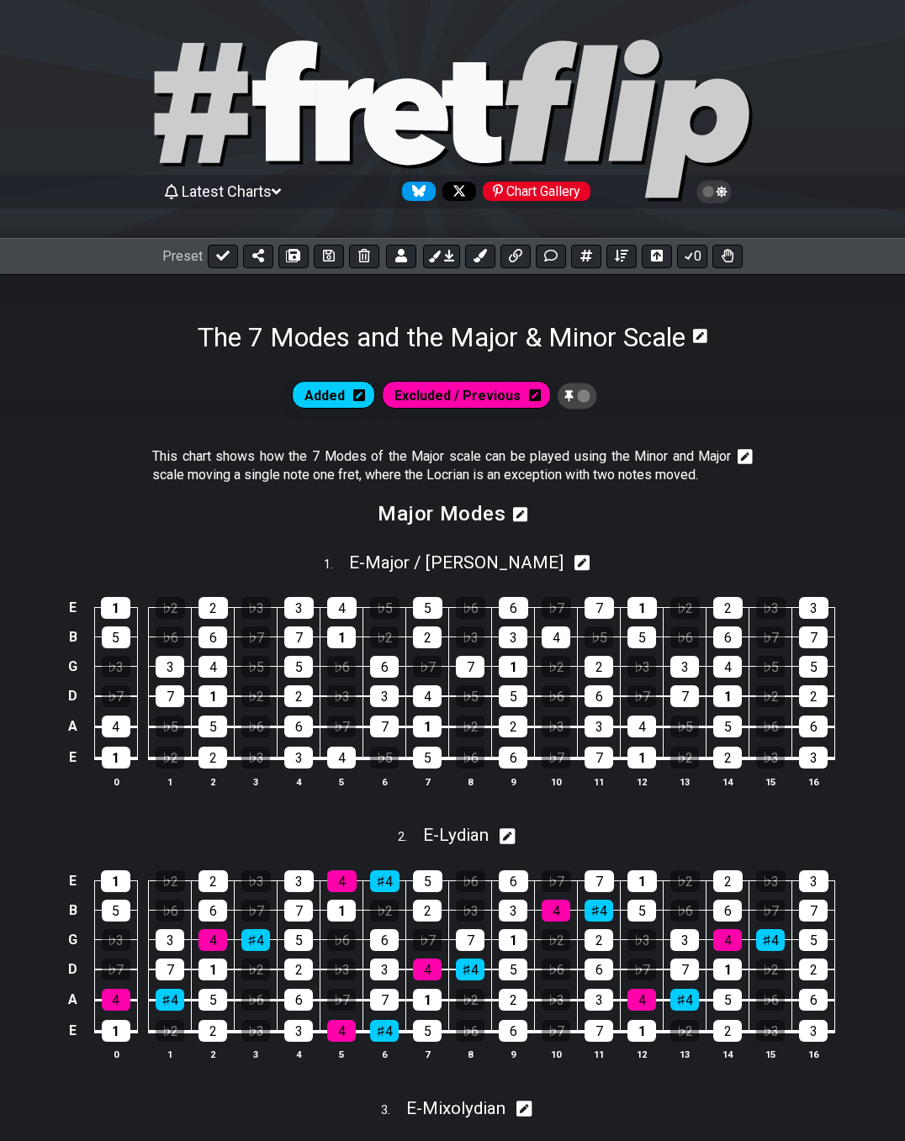
click at [529, 393] on icon at bounding box center [535, 395] width 12 height 12
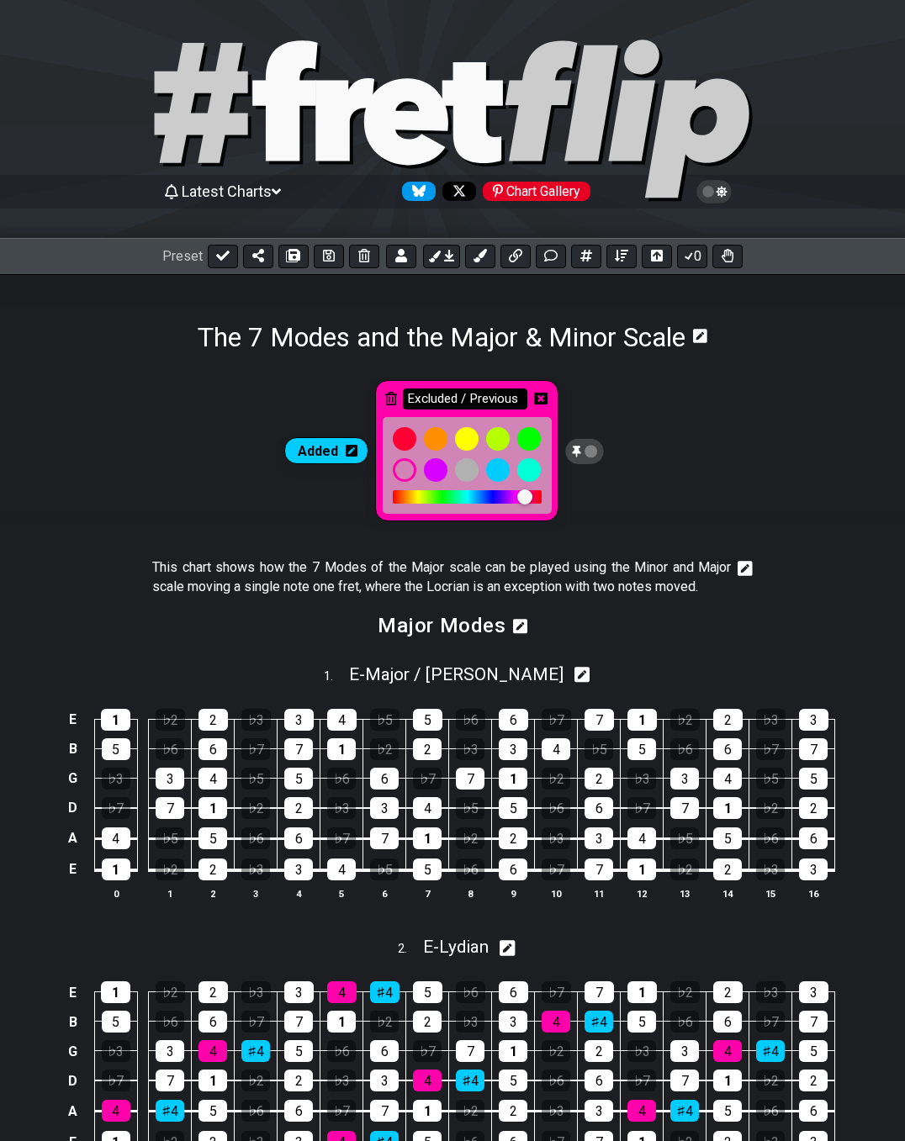
click at [461, 394] on input "Excluded / Previous" at bounding box center [465, 399] width 124 height 21
click at [541, 397] on icon at bounding box center [540, 398] width 13 height 13
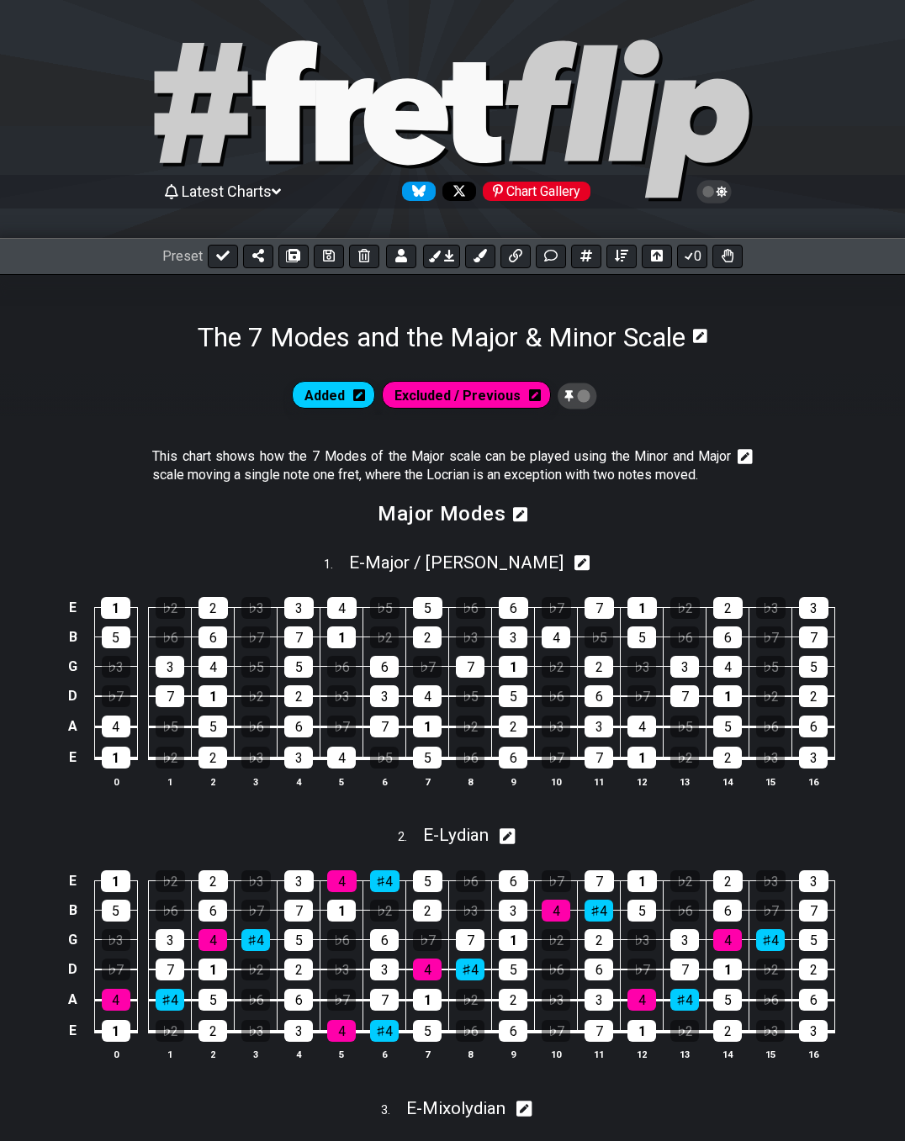
click at [361, 401] on icon at bounding box center [359, 395] width 12 height 13
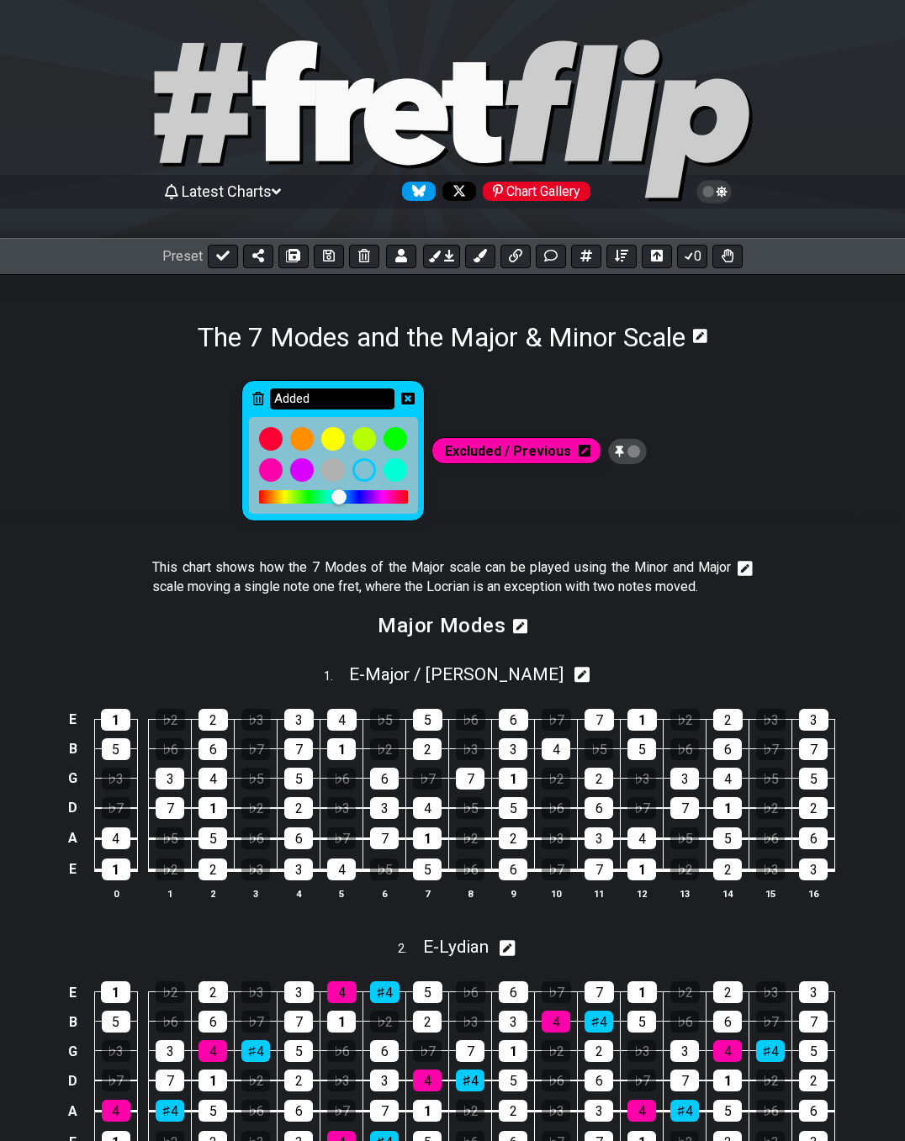
click at [349, 399] on input "Added" at bounding box center [332, 399] width 124 height 21
type input "Added / new pos."
click at [413, 402] on icon at bounding box center [407, 399] width 13 height 12
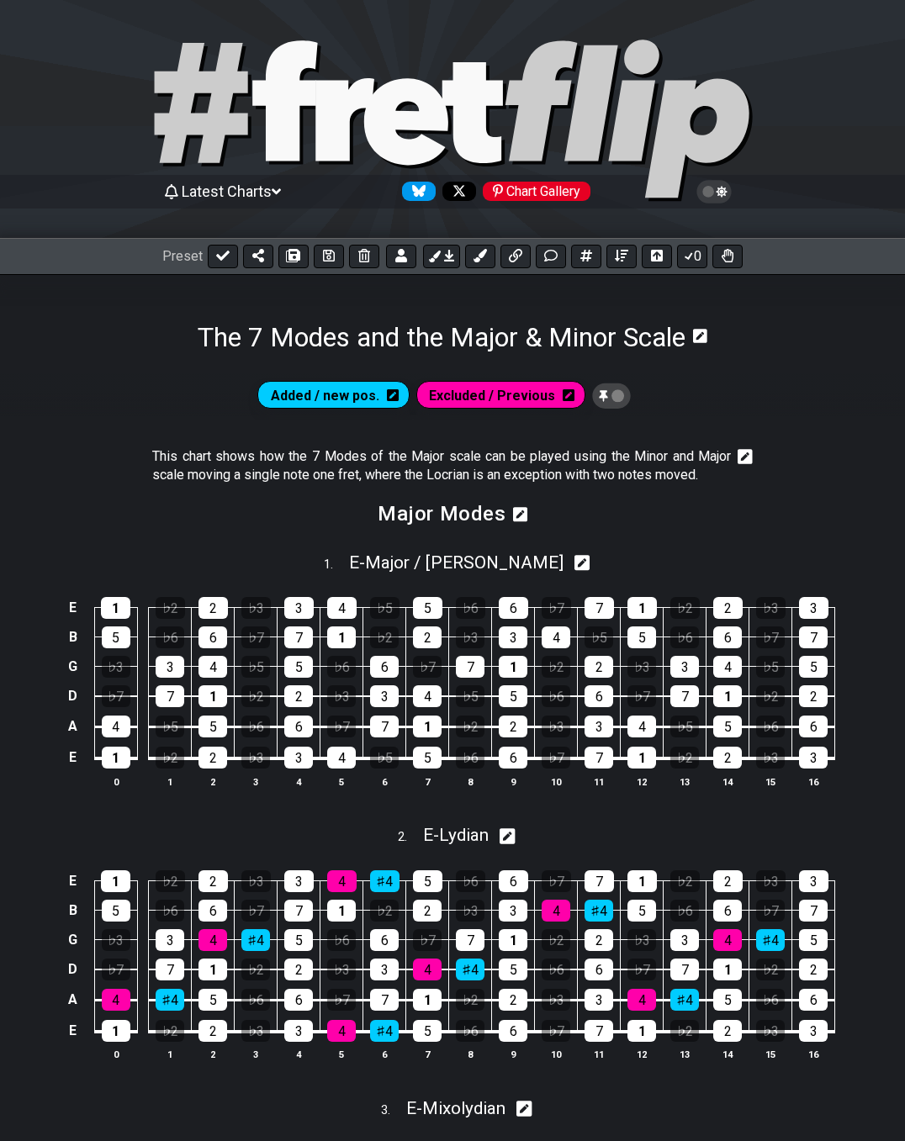
click at [564, 395] on icon at bounding box center [569, 395] width 12 height 13
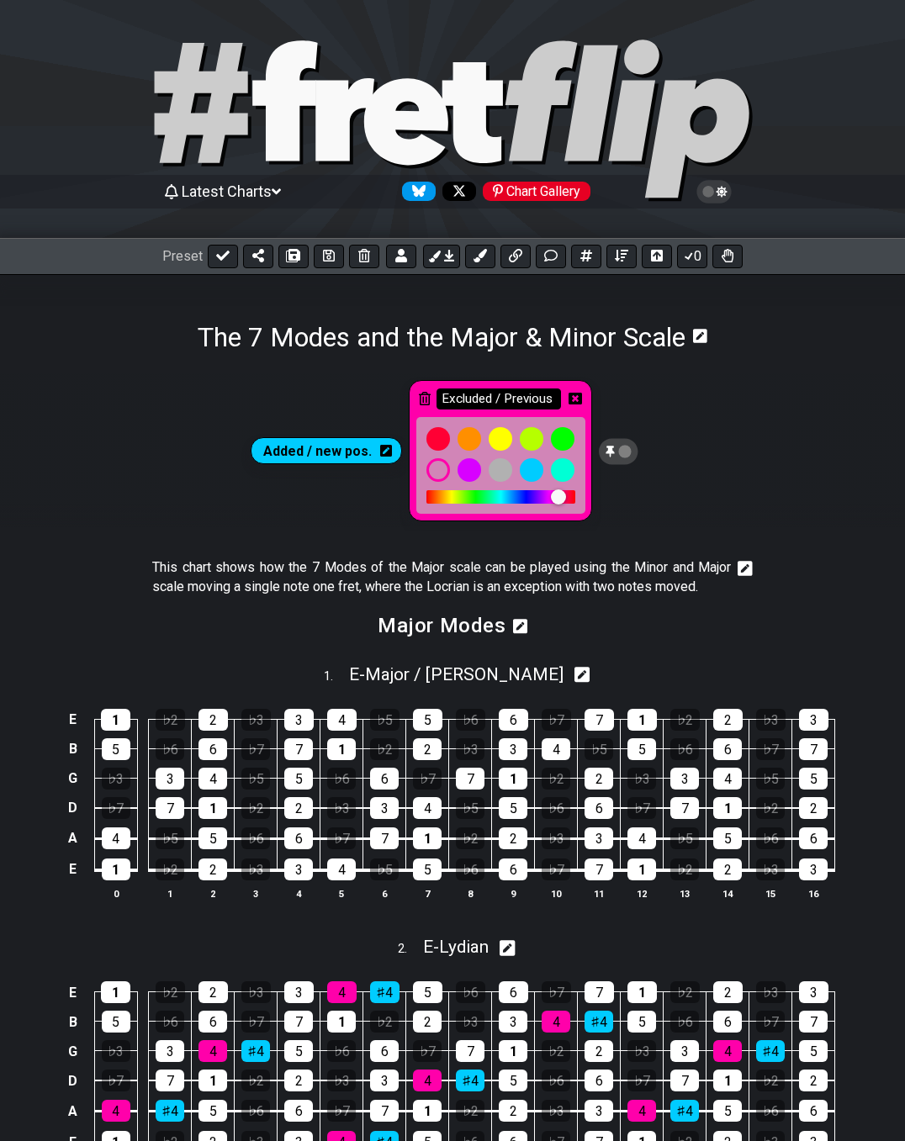
click at [533, 402] on input "Excluded / Previous" at bounding box center [499, 399] width 124 height 21
type input "Excluded"
click at [573, 398] on icon at bounding box center [575, 398] width 13 height 13
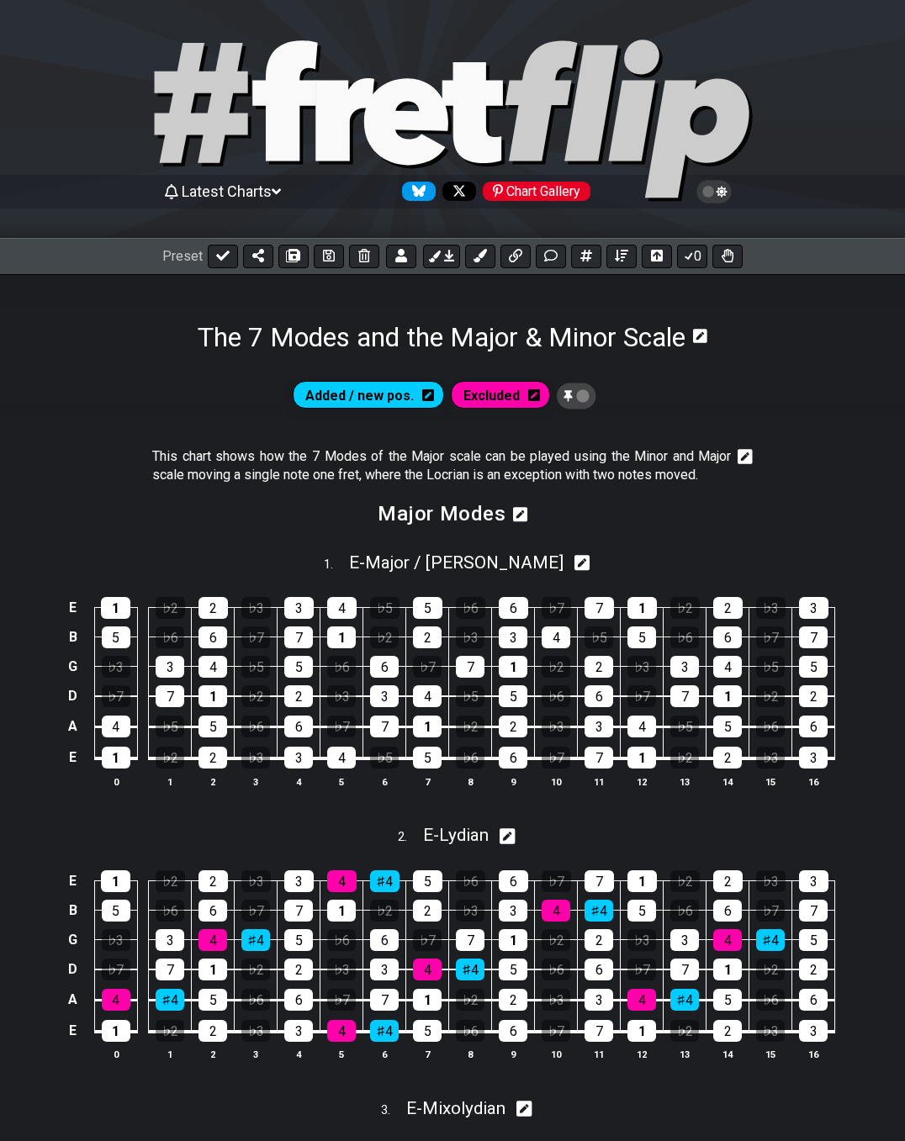
click at [430, 392] on icon at bounding box center [428, 395] width 12 height 12
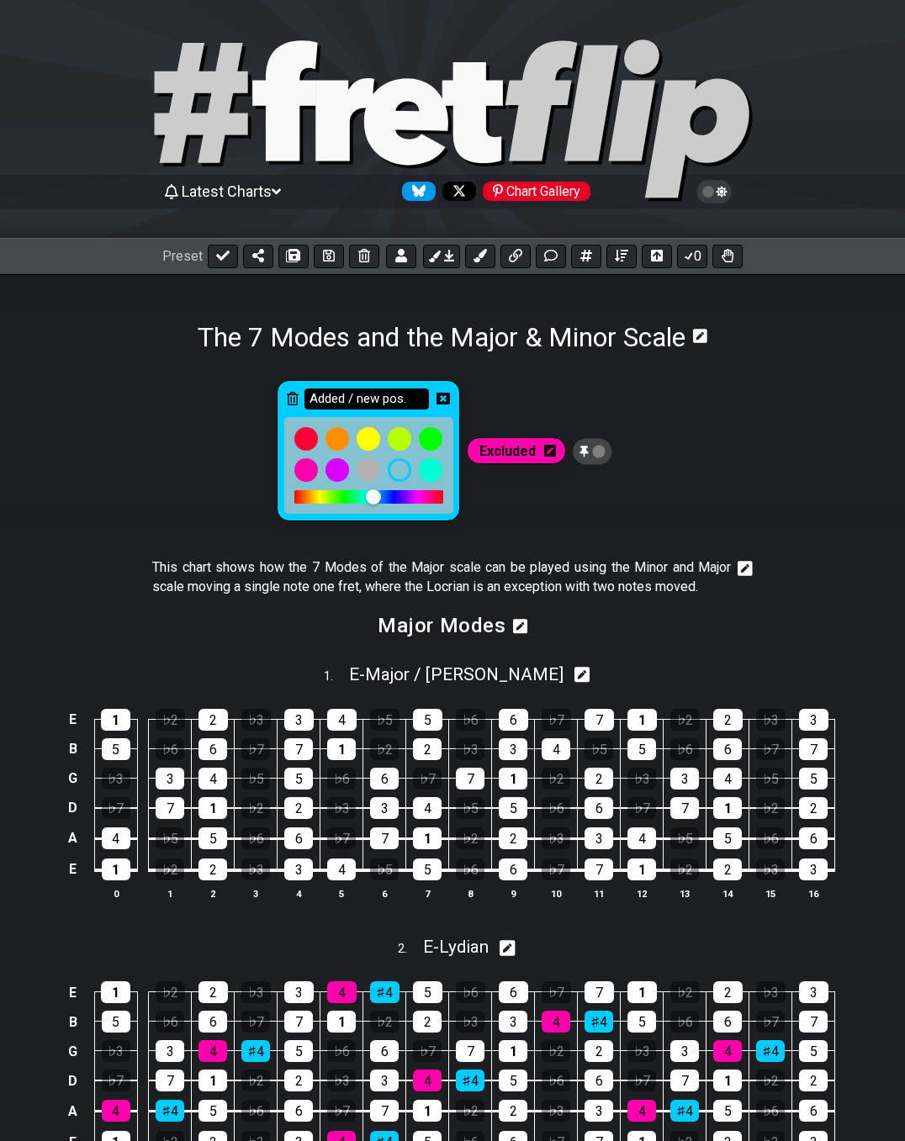
click at [396, 398] on input "Added / new pos." at bounding box center [366, 399] width 124 height 21
click at [442, 400] on icon at bounding box center [443, 398] width 13 height 13
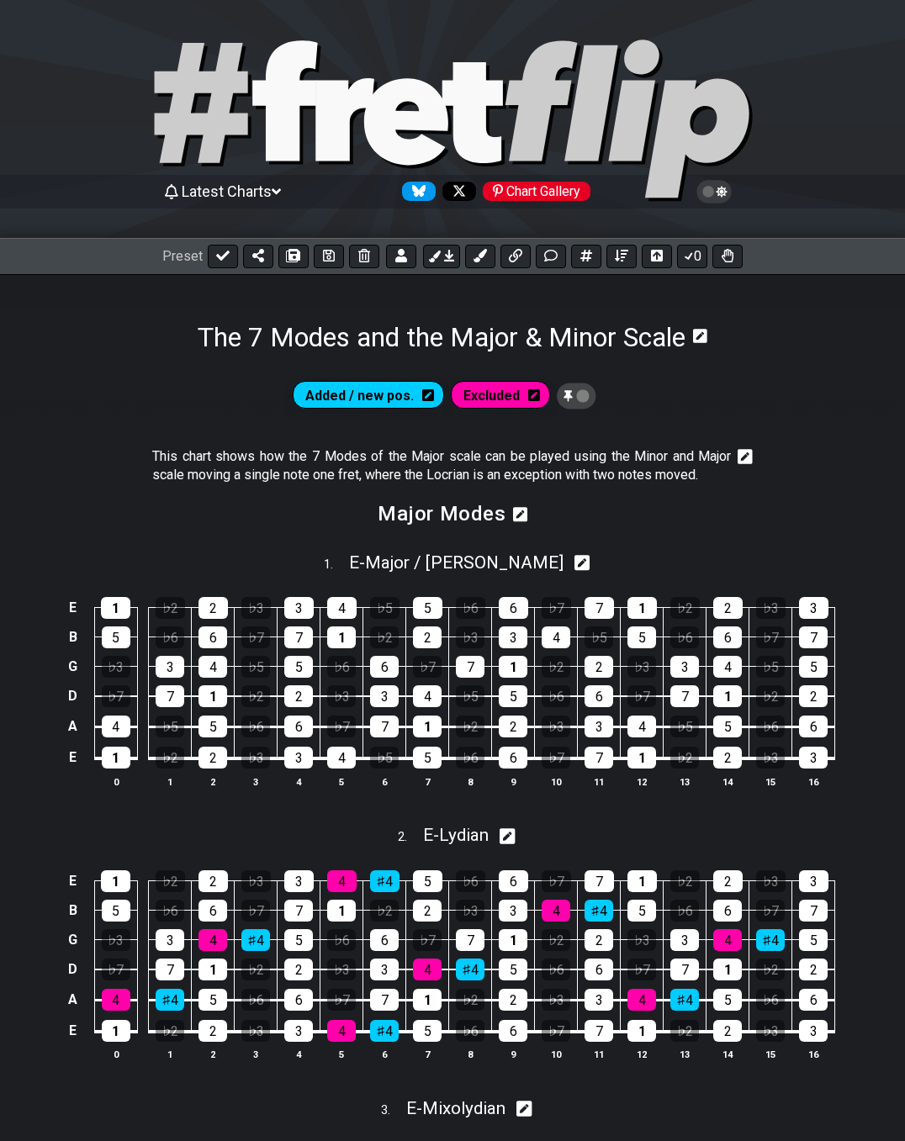
click at [529, 394] on icon at bounding box center [534, 395] width 12 height 12
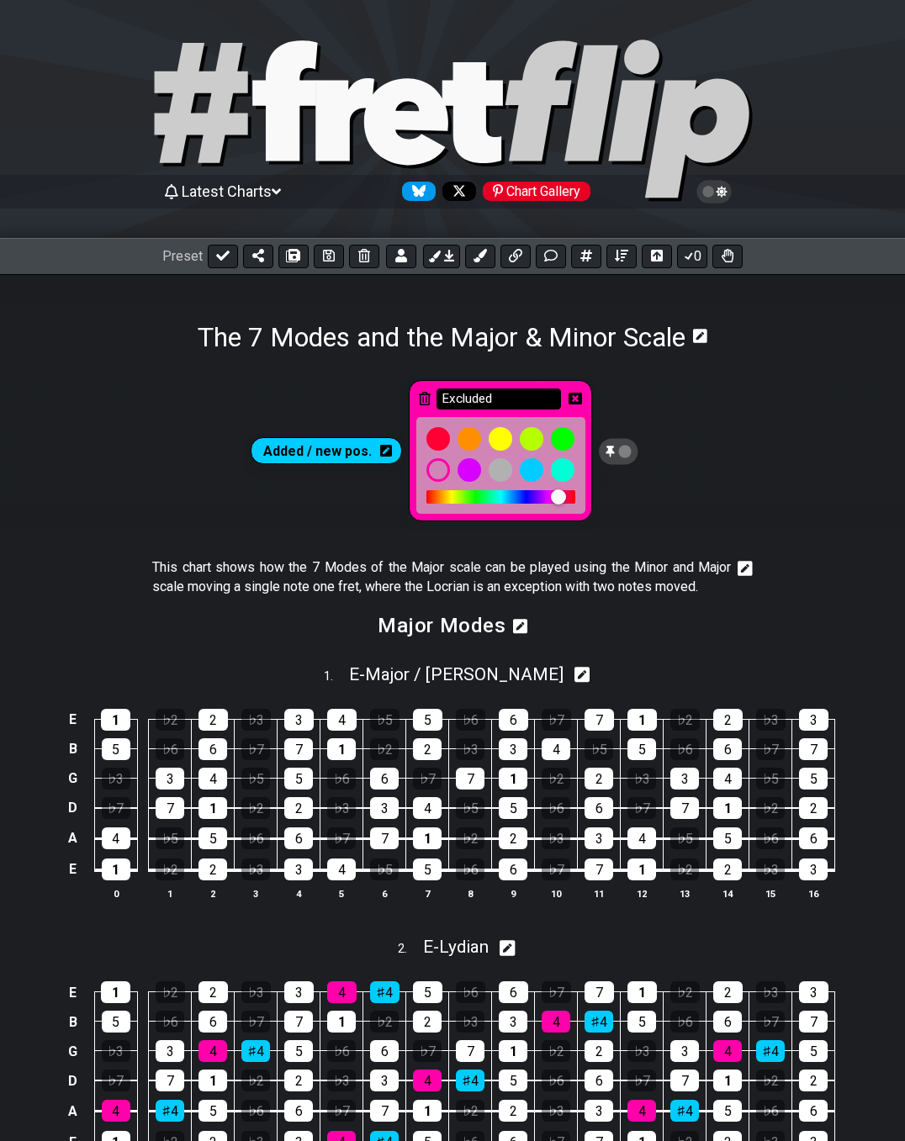
click at [517, 403] on input "Excluded" at bounding box center [499, 399] width 124 height 21
type input "Excluded / old pos."
click at [570, 401] on icon at bounding box center [575, 399] width 13 height 12
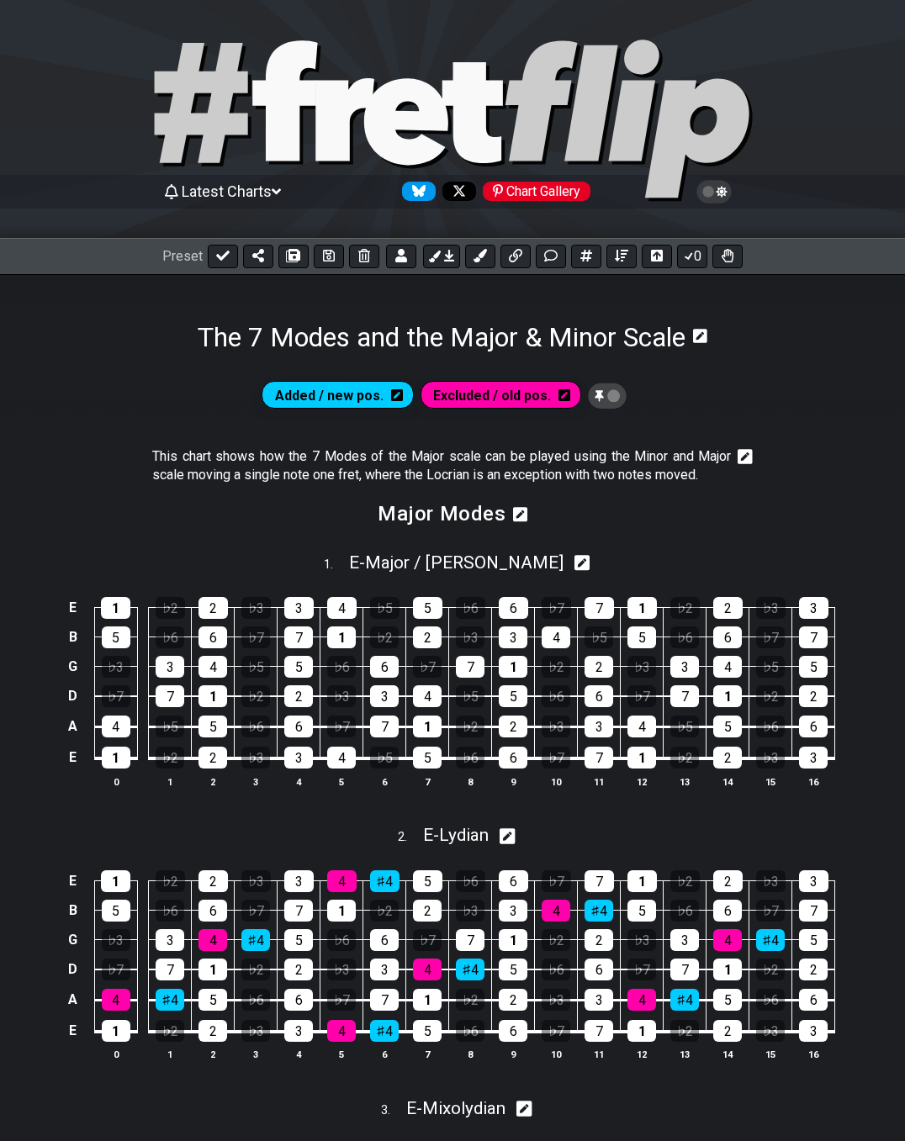
click at [565, 393] on icon at bounding box center [565, 395] width 12 height 12
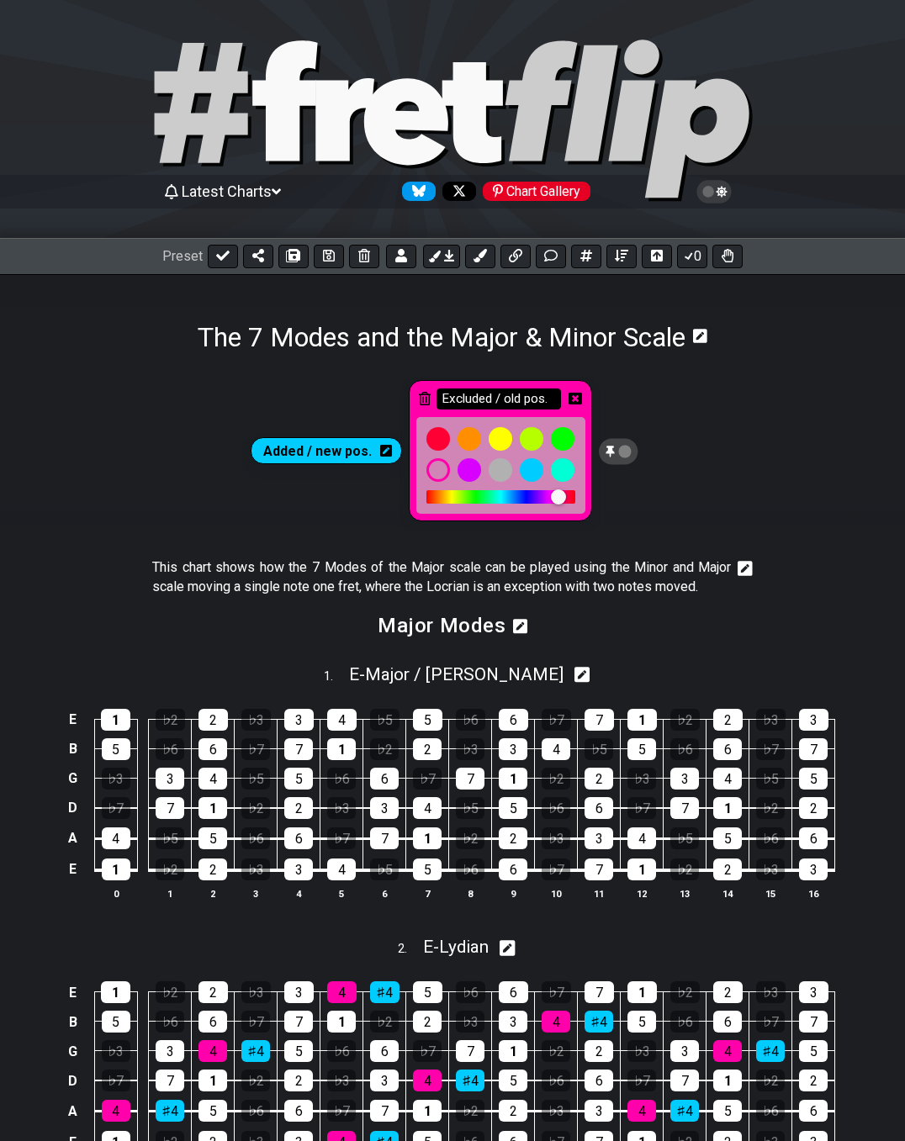
click at [514, 403] on input "Excluded / old pos." at bounding box center [499, 399] width 124 height 21
drag, startPoint x: 493, startPoint y: 397, endPoint x: 553, endPoint y: 395, distance: 60.6
click at [553, 395] on input "Excluded / old pos." at bounding box center [499, 399] width 124 height 21
type input "Excluded"
click at [576, 400] on icon at bounding box center [575, 398] width 13 height 13
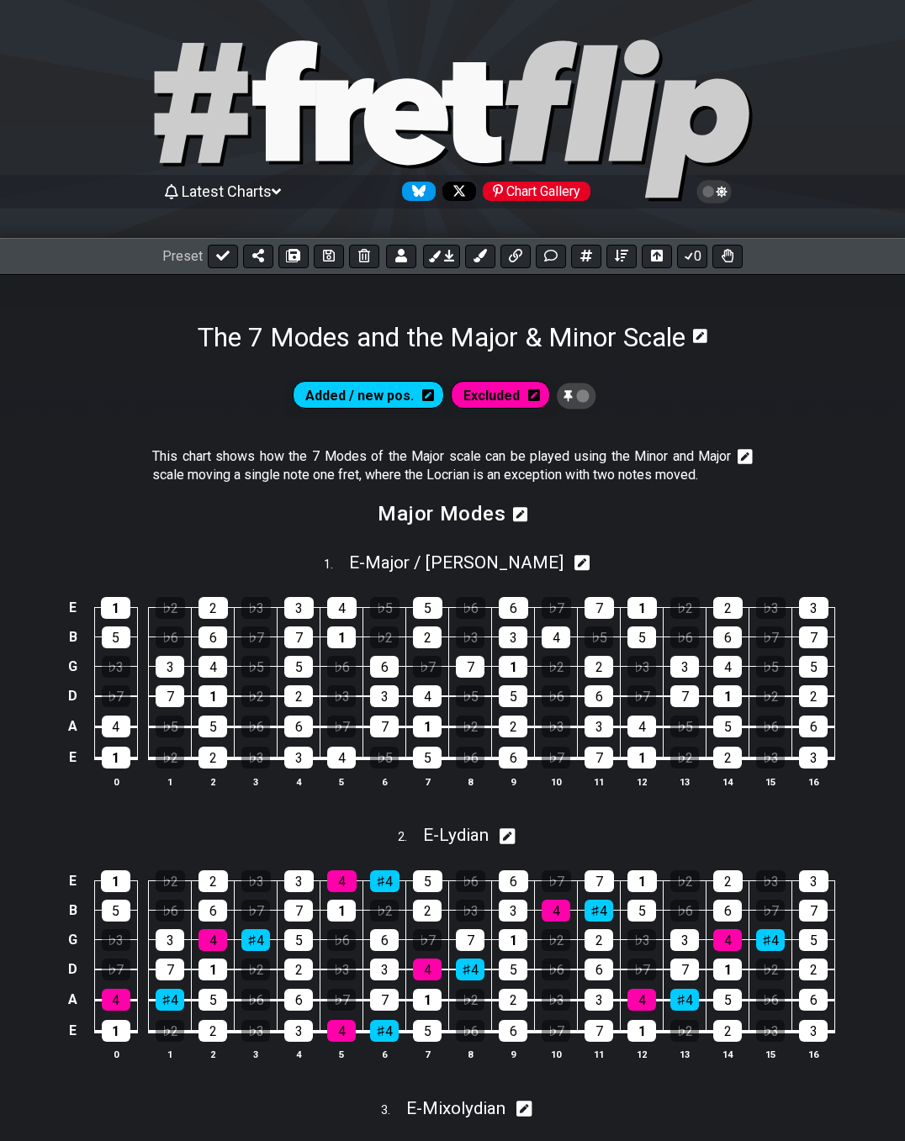
click at [428, 392] on icon at bounding box center [428, 395] width 12 height 13
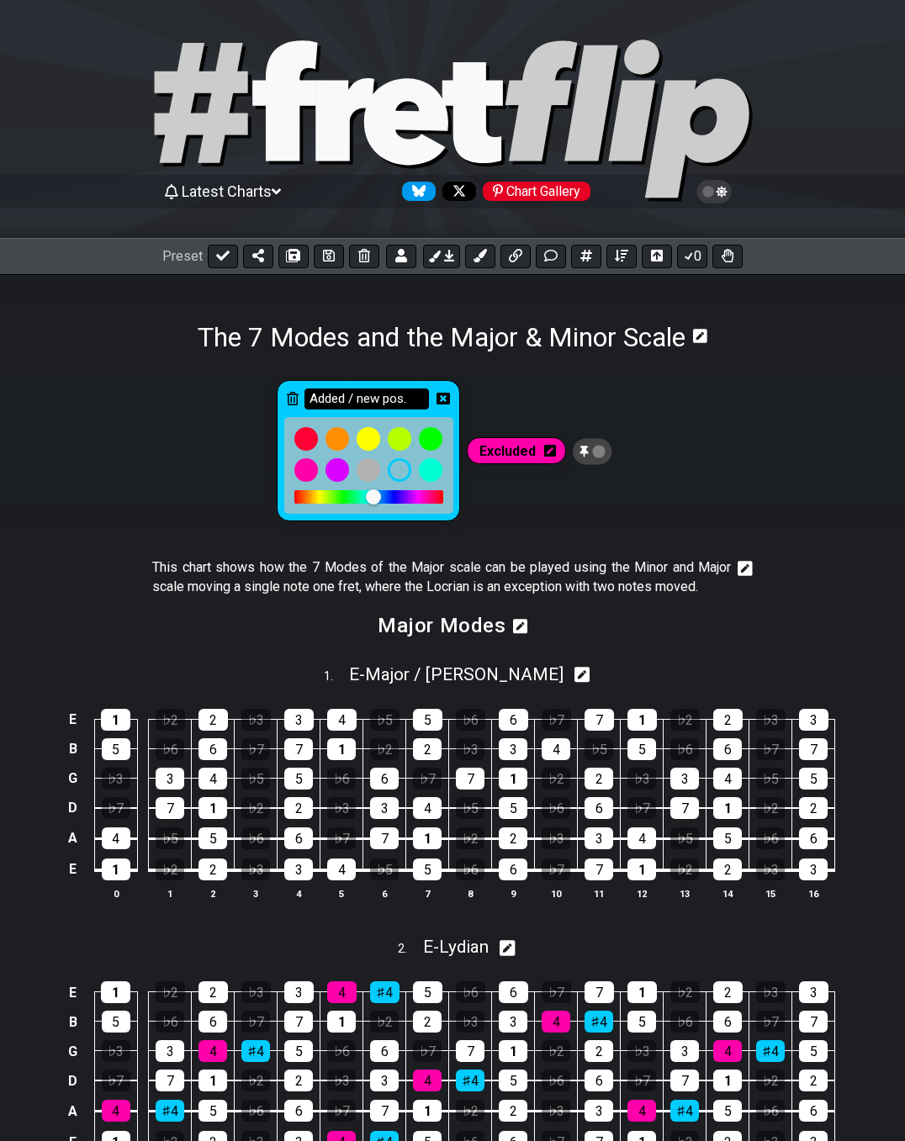
click at [392, 403] on input "Added / new pos." at bounding box center [366, 399] width 124 height 21
type input "Added / New pos."
click at [442, 396] on icon at bounding box center [443, 398] width 13 height 13
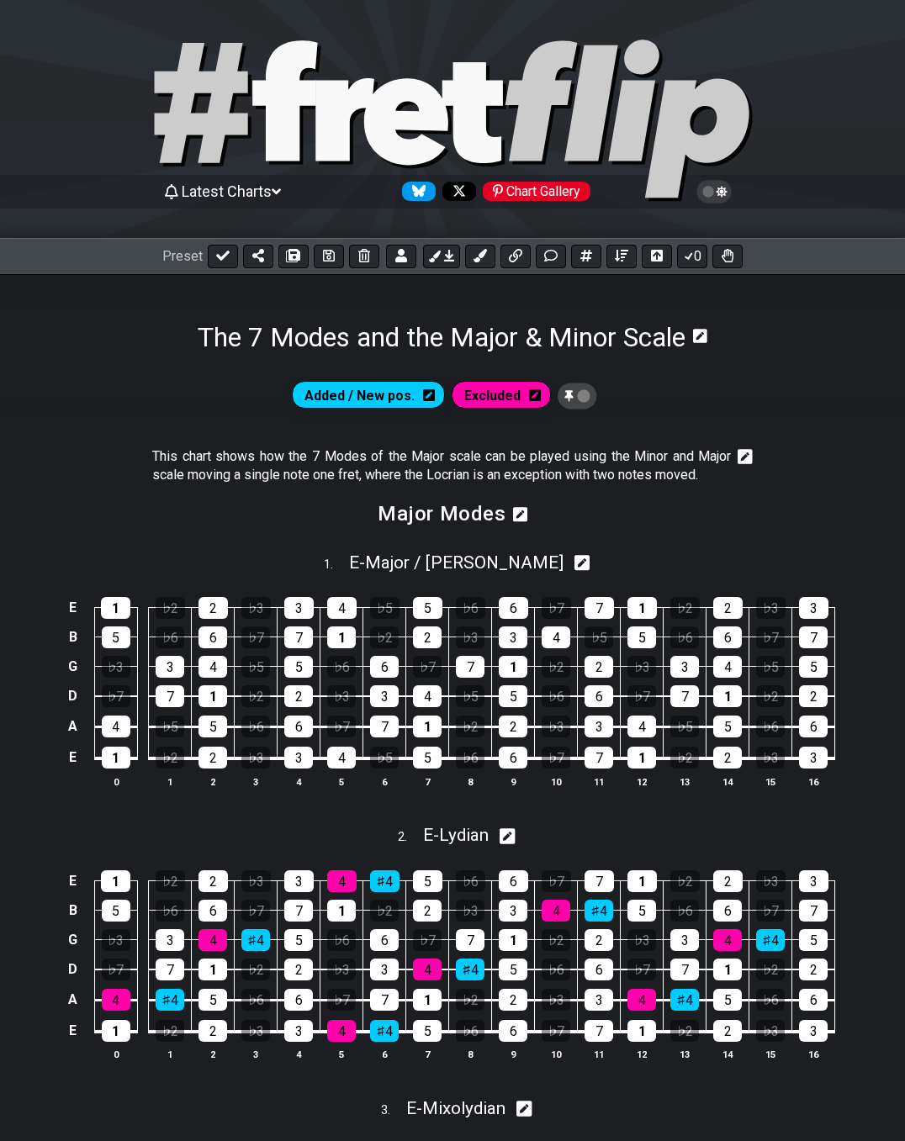
click at [531, 396] on icon at bounding box center [535, 395] width 12 height 13
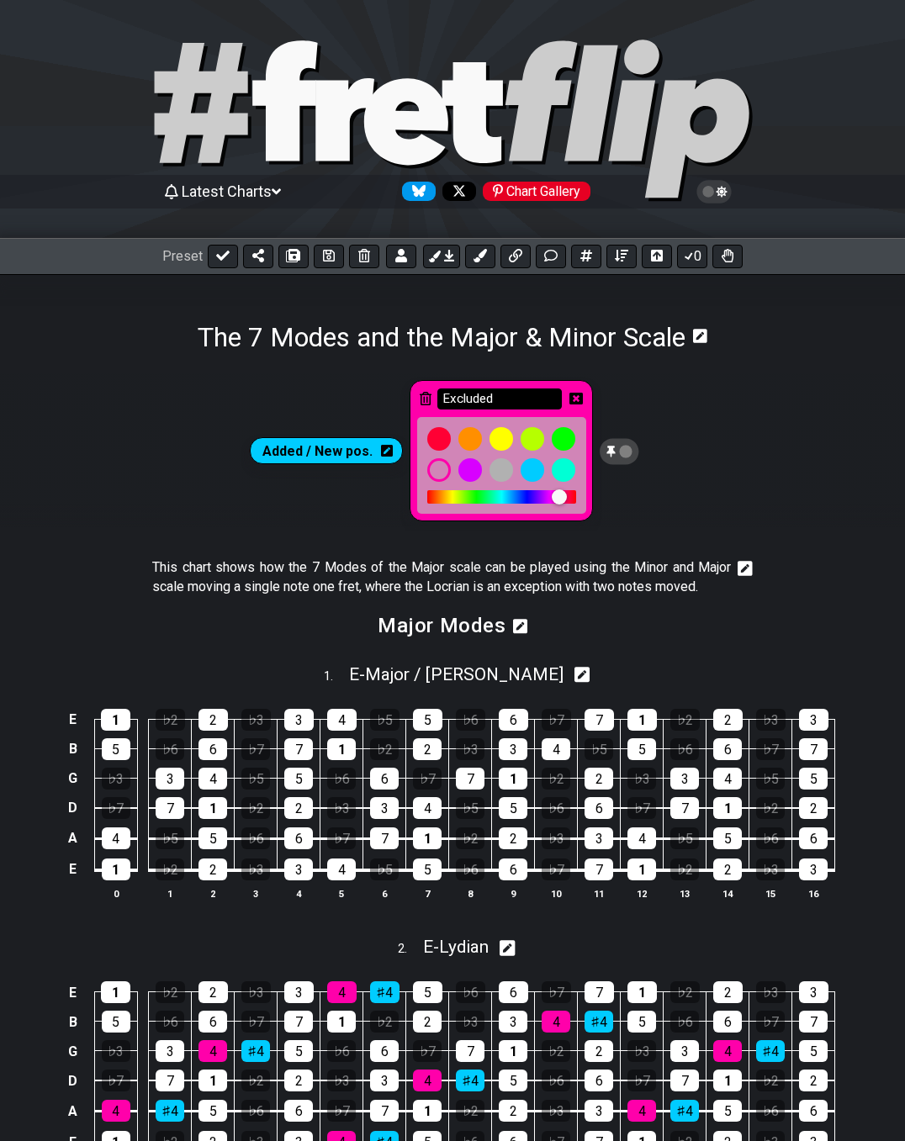
click at [519, 405] on input "Excluded" at bounding box center [499, 399] width 124 height 21
type input "Excluded / Old pos."
click at [572, 397] on icon at bounding box center [575, 398] width 13 height 13
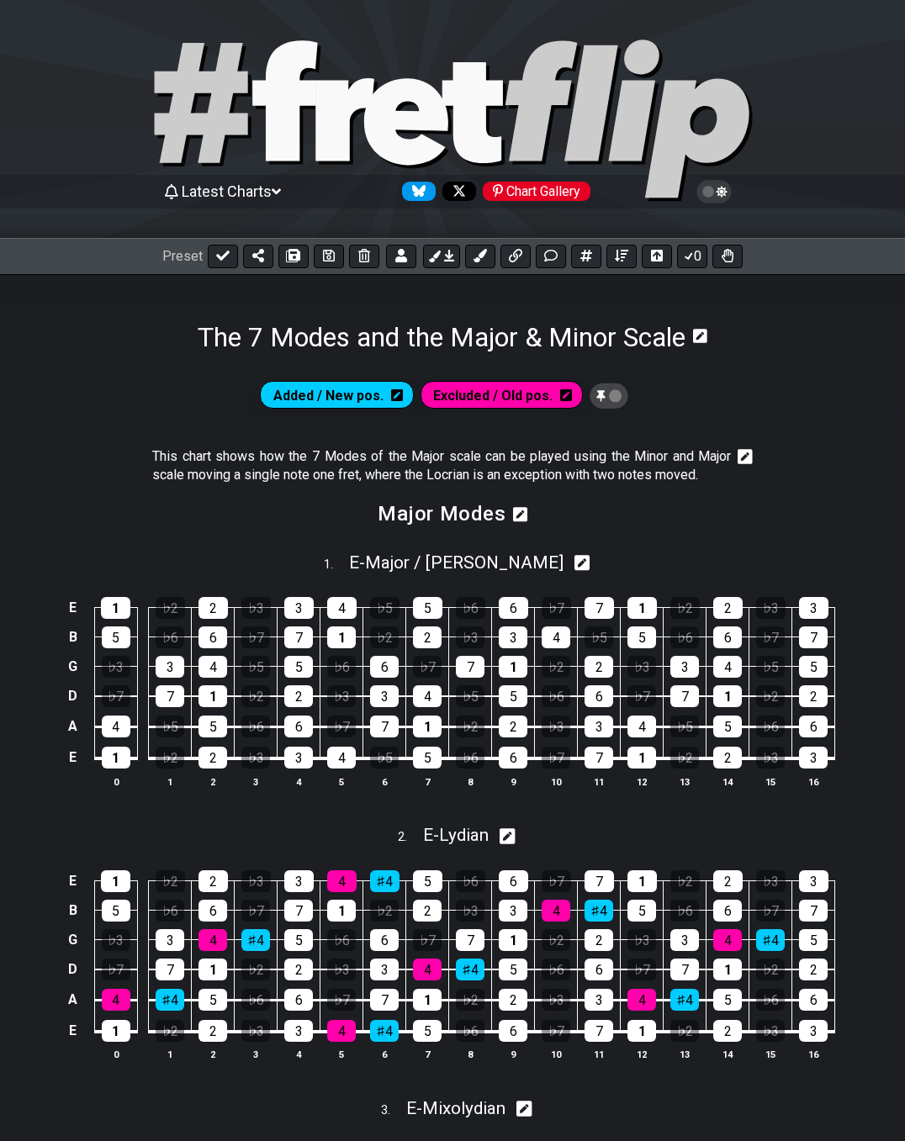
click at [398, 397] on icon at bounding box center [397, 395] width 12 height 12
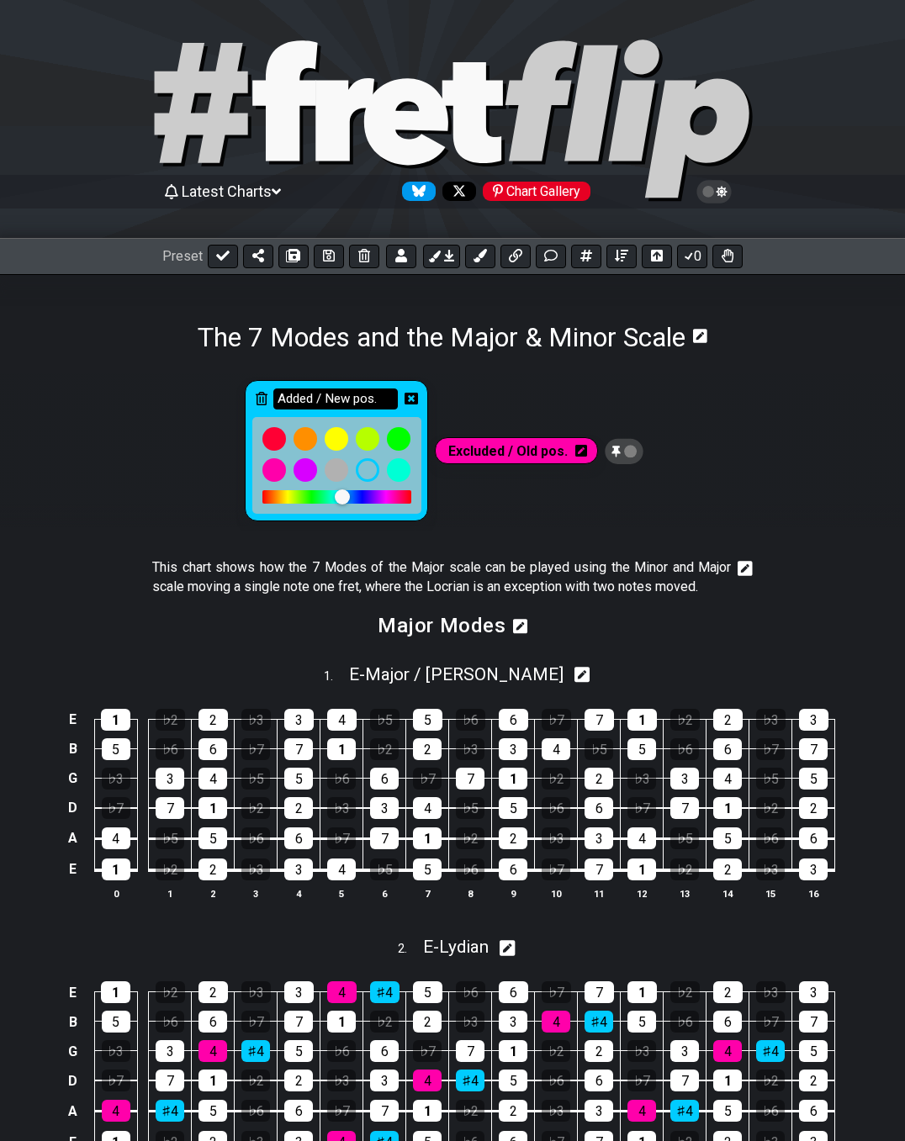
click at [377, 393] on input "Added / New pos." at bounding box center [335, 399] width 124 height 21
type input "Added / New position"
click at [411, 396] on icon at bounding box center [411, 398] width 13 height 13
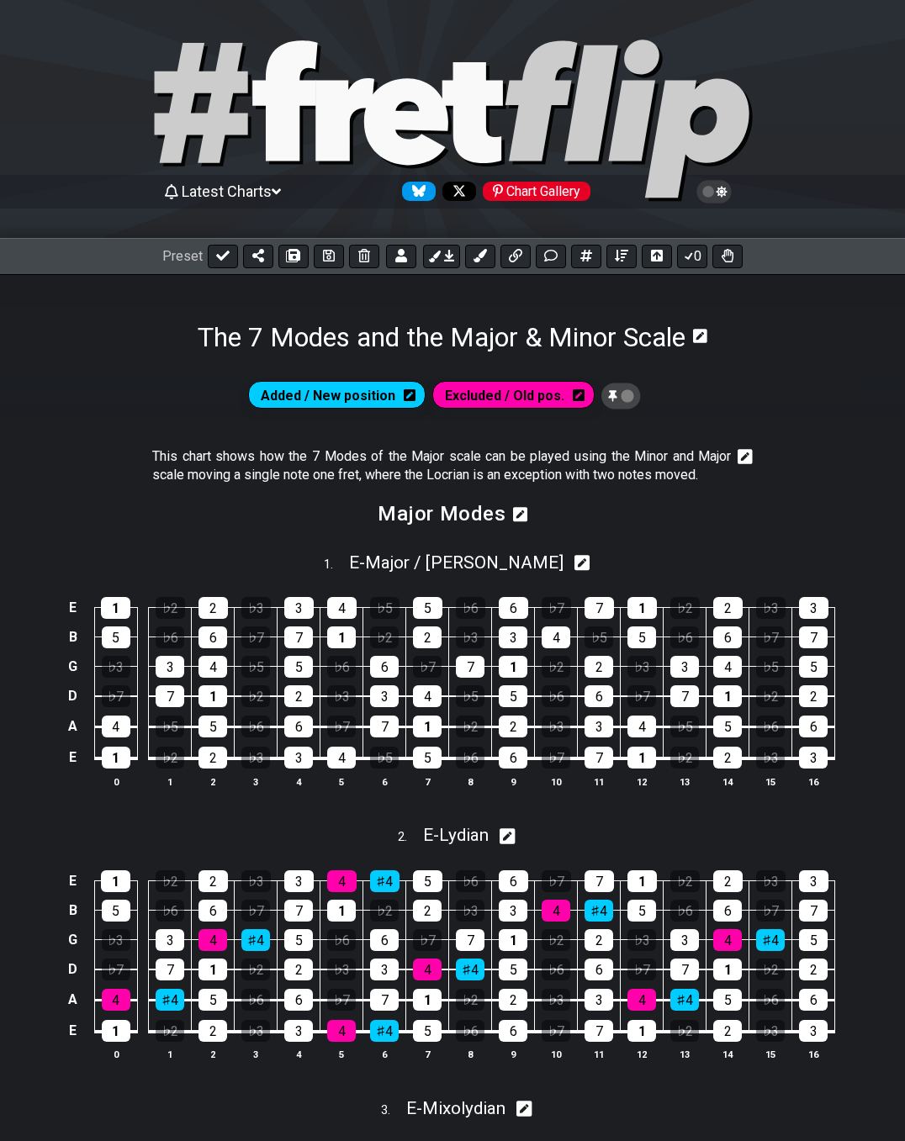
click at [580, 393] on icon at bounding box center [579, 395] width 12 height 12
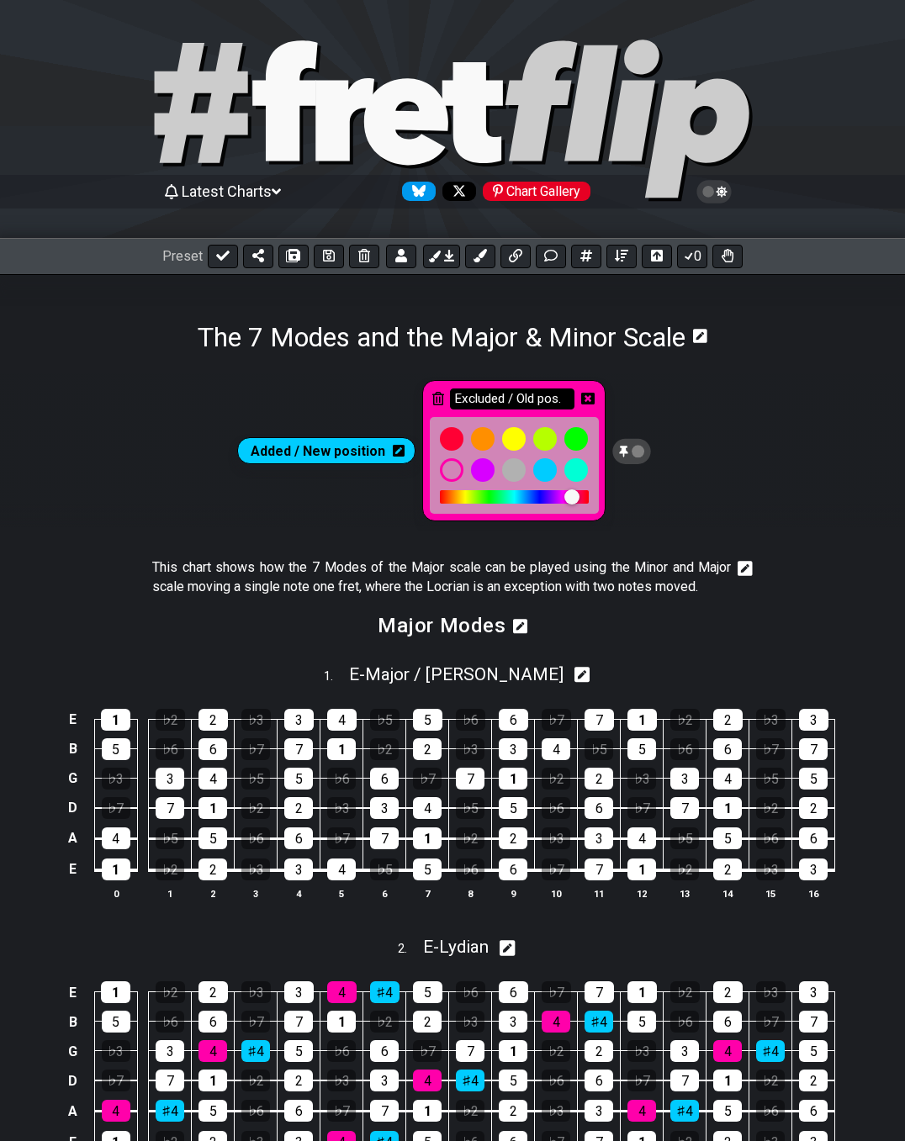
click at [532, 400] on input "Excluded / Old pos." at bounding box center [512, 399] width 124 height 21
click at [539, 399] on input "Excluded / Old pos." at bounding box center [512, 399] width 124 height 21
type input "Excluded / Old pos."
click at [586, 400] on icon at bounding box center [587, 398] width 13 height 13
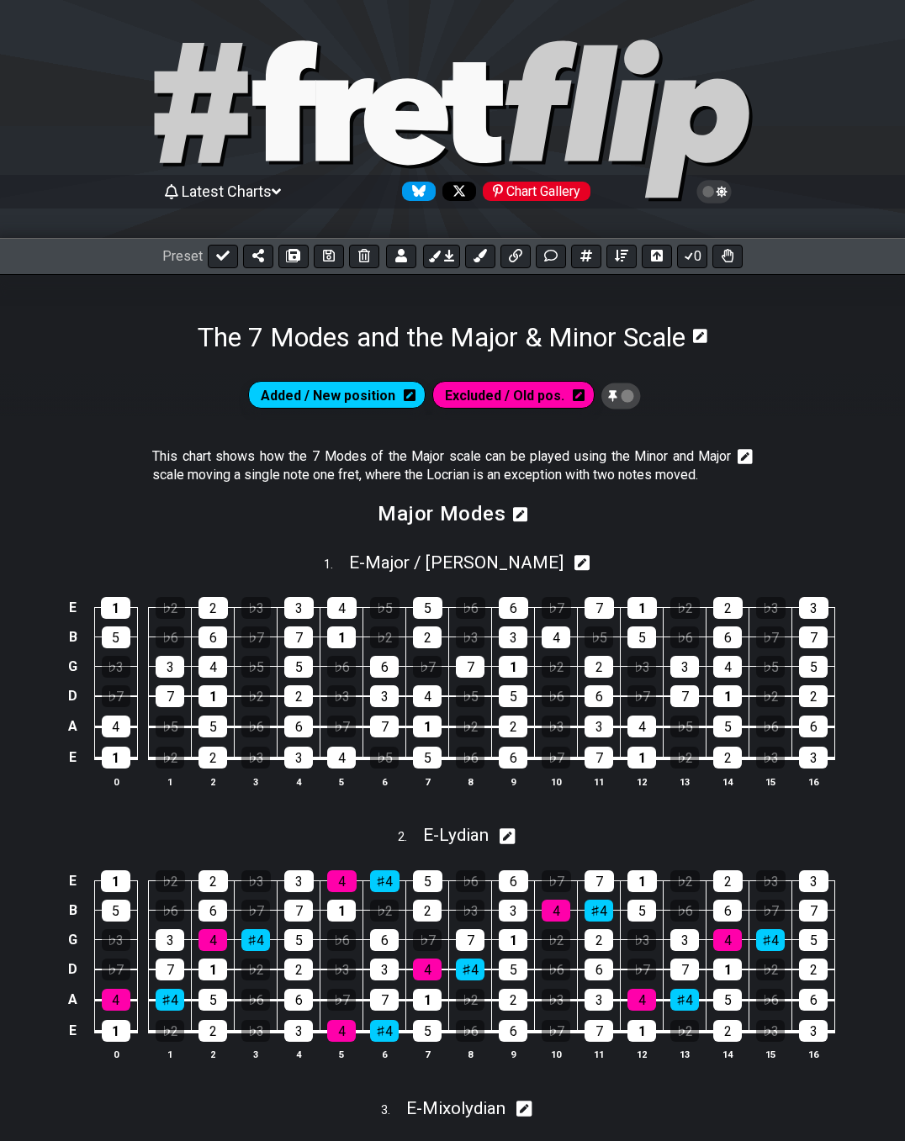
click at [410, 392] on icon at bounding box center [410, 395] width 12 height 13
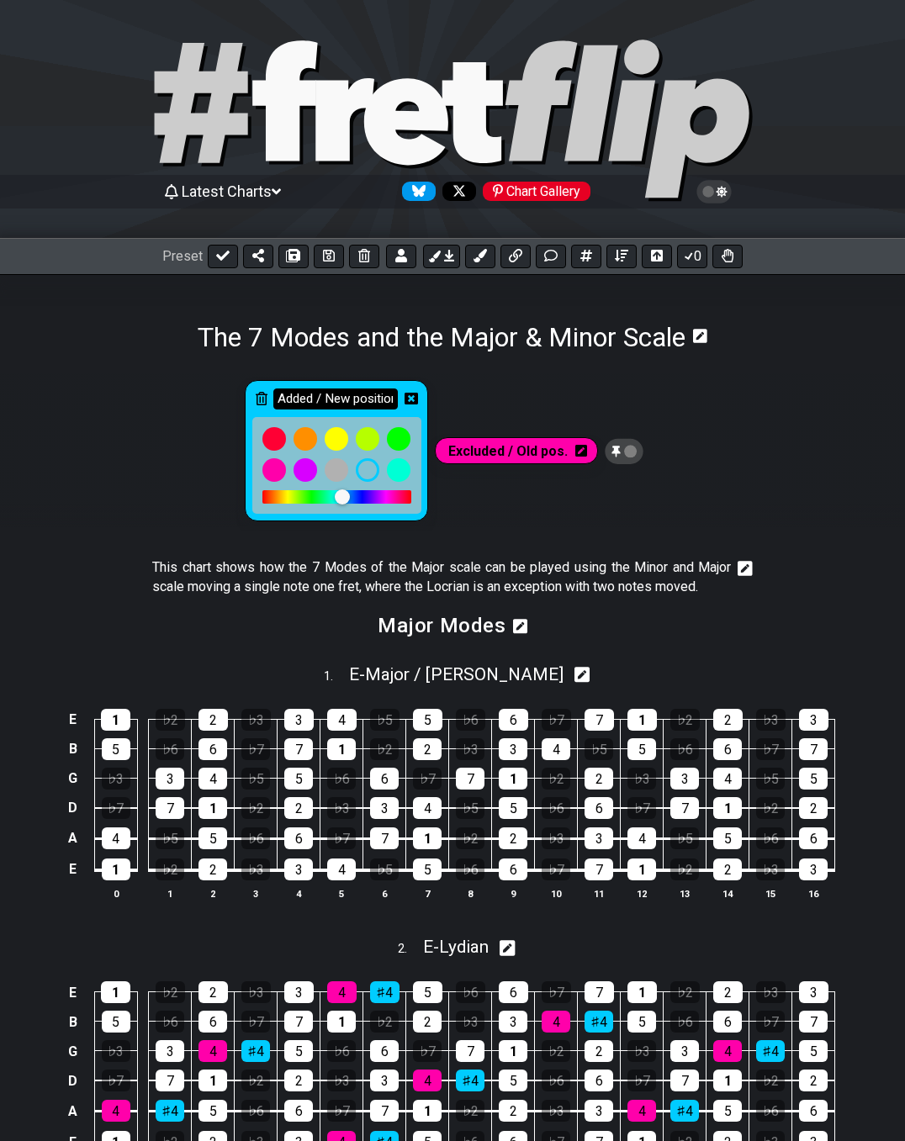
click at [367, 400] on input "Added / New position" at bounding box center [335, 399] width 124 height 21
type input "Added / New pos."
click at [410, 400] on icon at bounding box center [411, 399] width 13 height 12
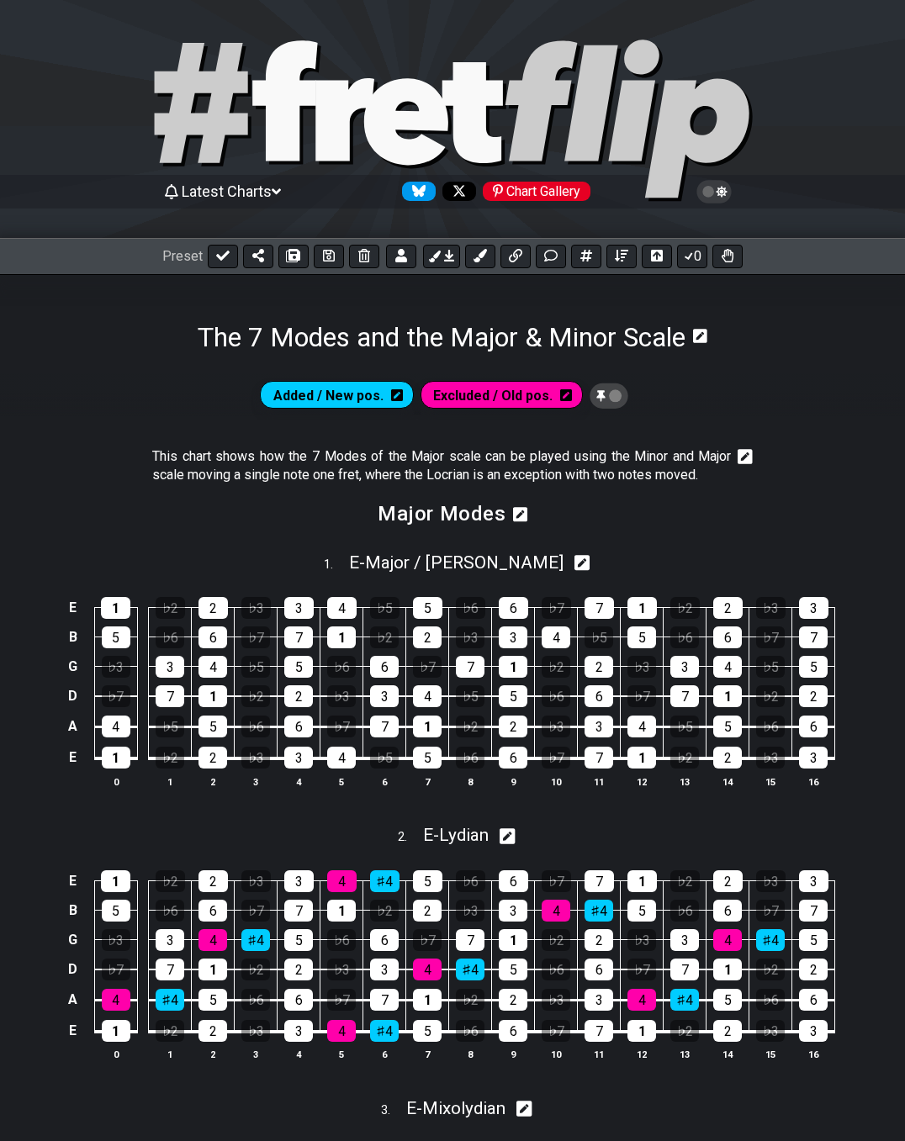
click at [397, 393] on icon at bounding box center [397, 395] width 12 height 12
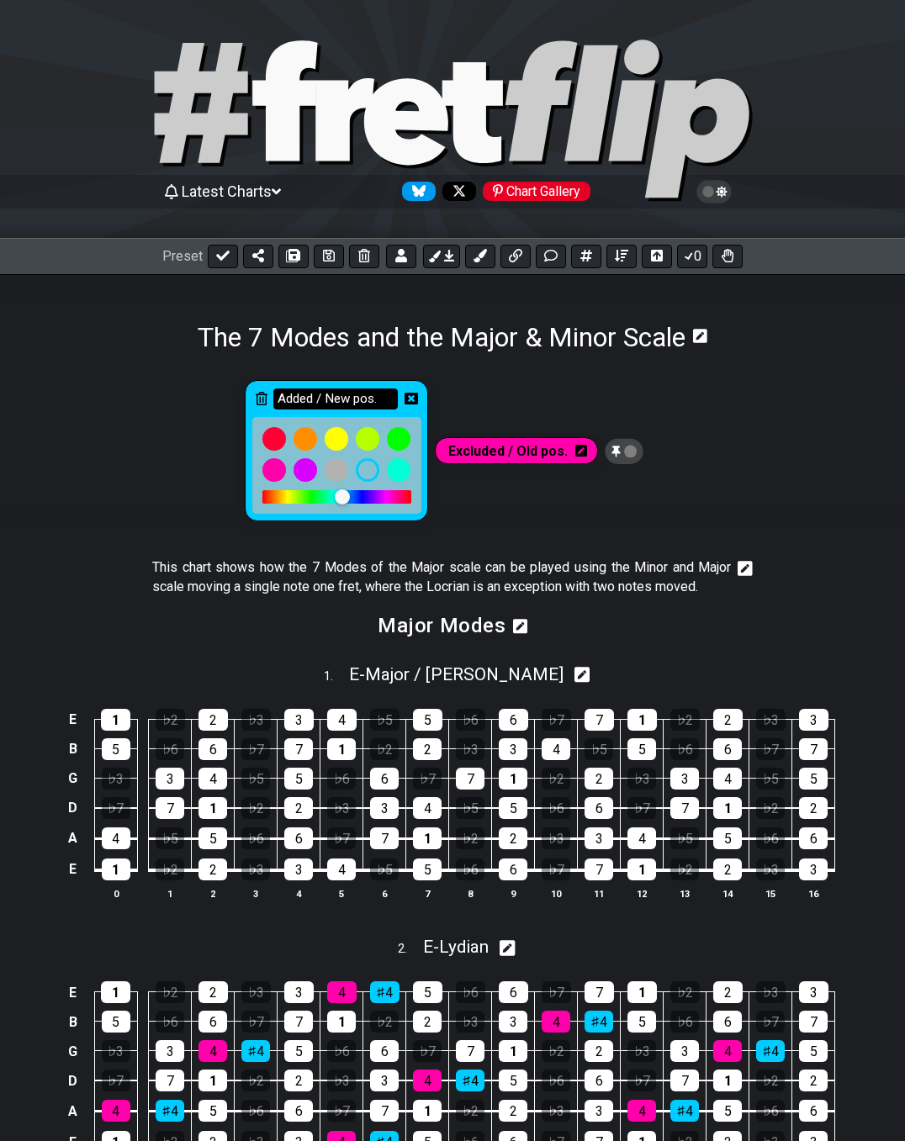
click at [383, 394] on input "Added / New pos." at bounding box center [335, 399] width 124 height 21
type input "New Position"
click at [413, 400] on icon at bounding box center [411, 398] width 13 height 13
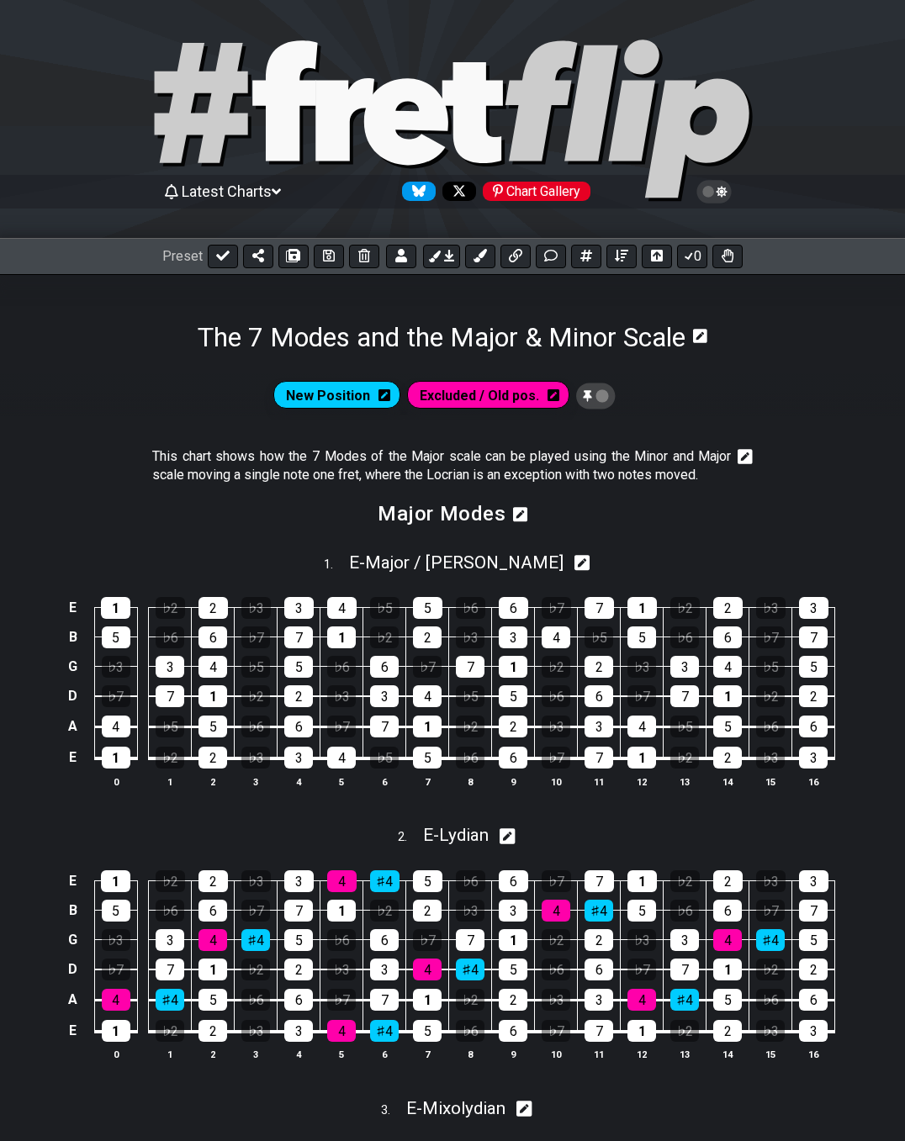
click at [553, 397] on icon at bounding box center [554, 395] width 12 height 12
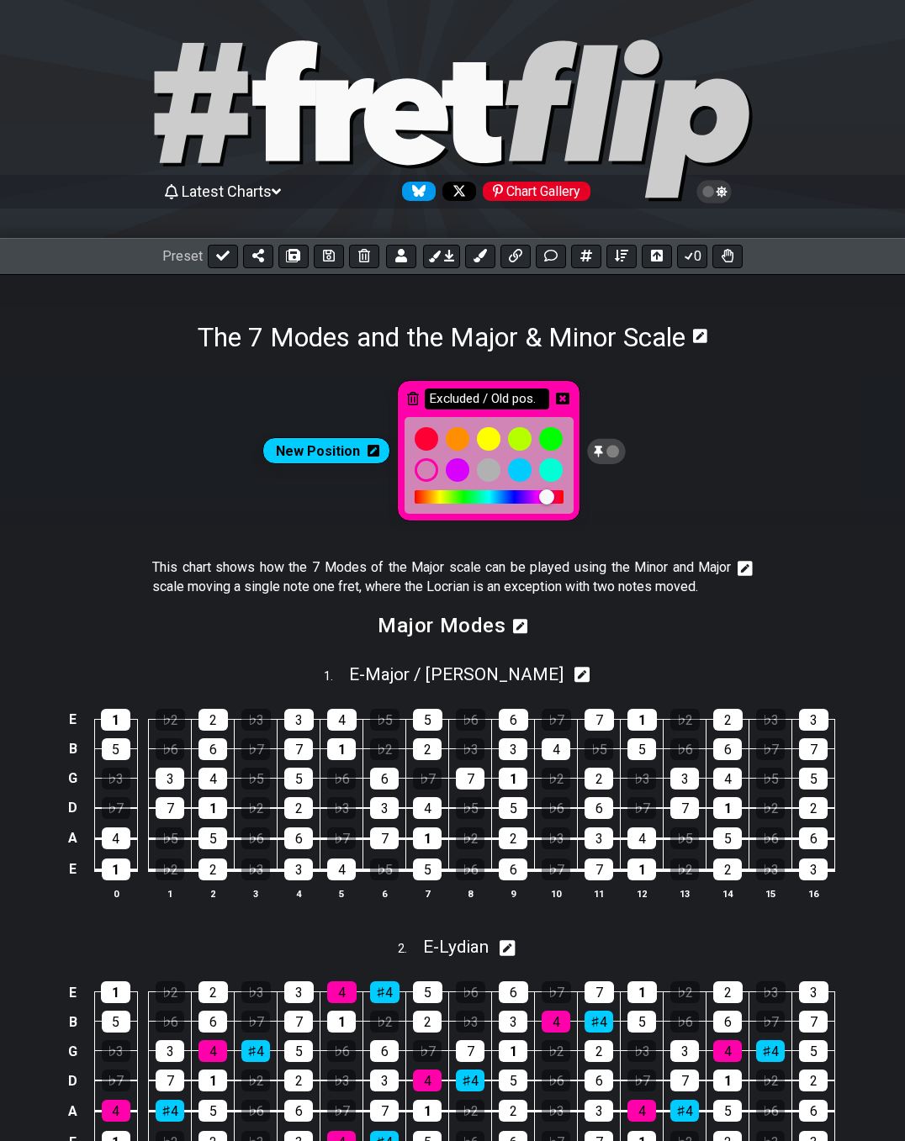
click at [534, 400] on input "Excluded / Old pos." at bounding box center [487, 399] width 124 height 21
type input "Previous Position"
click at [564, 396] on icon at bounding box center [562, 398] width 13 height 13
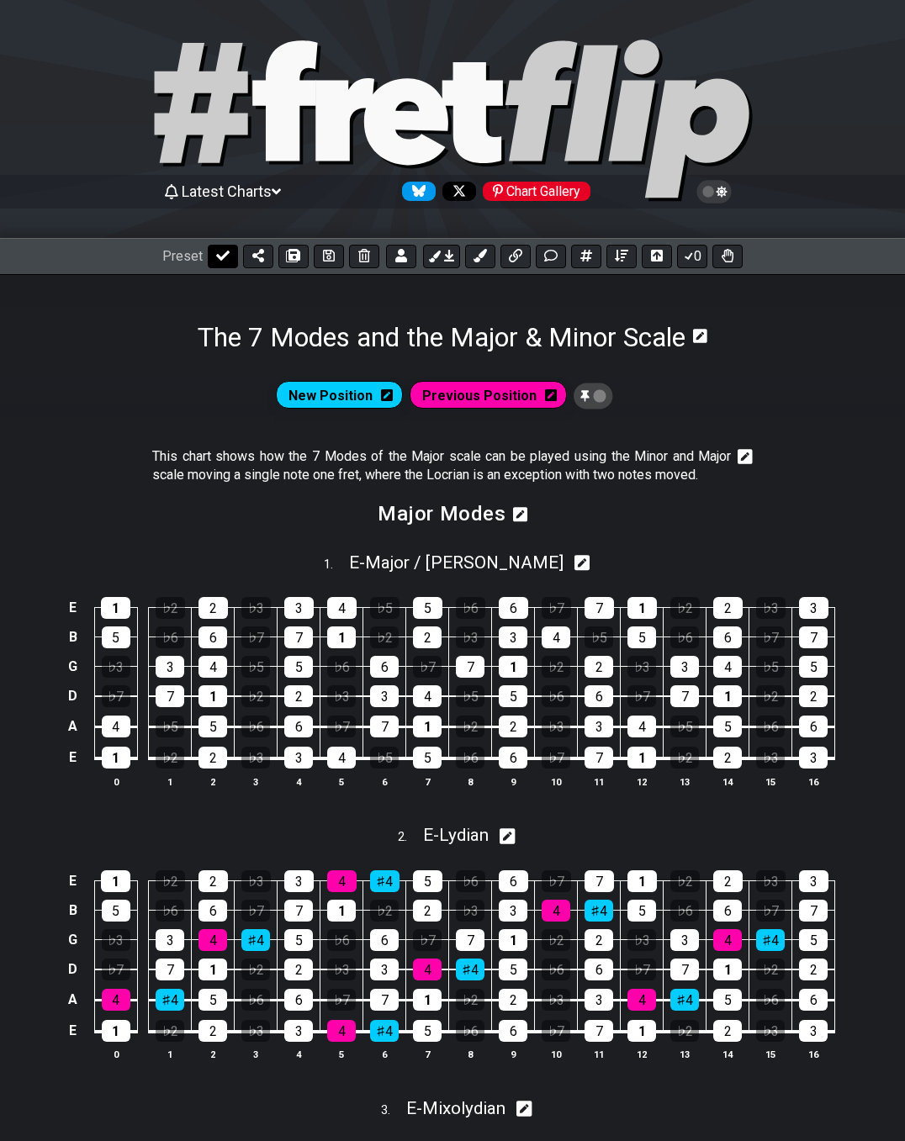
click at [222, 254] on icon at bounding box center [222, 255] width 13 height 13
select select "/02VGM8YN"
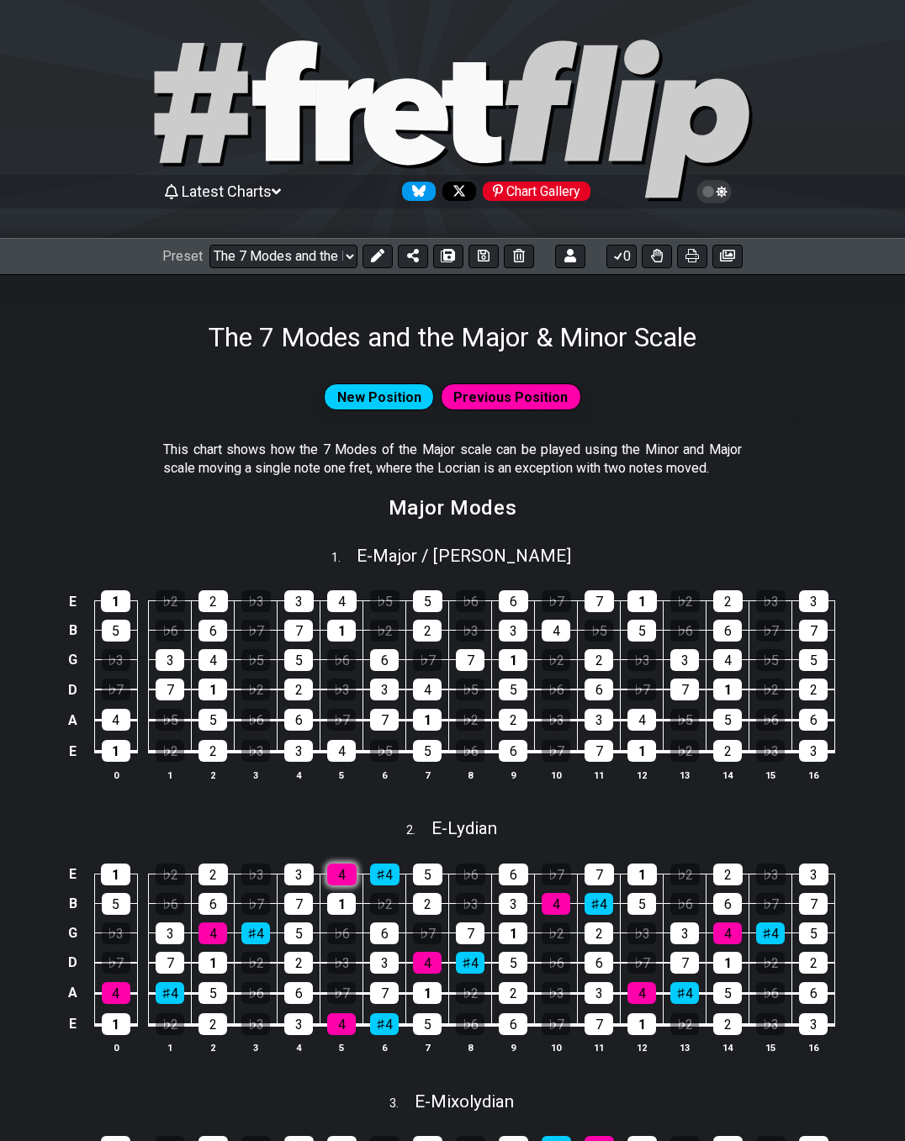
click at [334, 872] on div "4" at bounding box center [341, 875] width 29 height 22
click at [342, 875] on div "4" at bounding box center [341, 875] width 29 height 22
click at [723, 196] on icon at bounding box center [713, 192] width 35 height 24
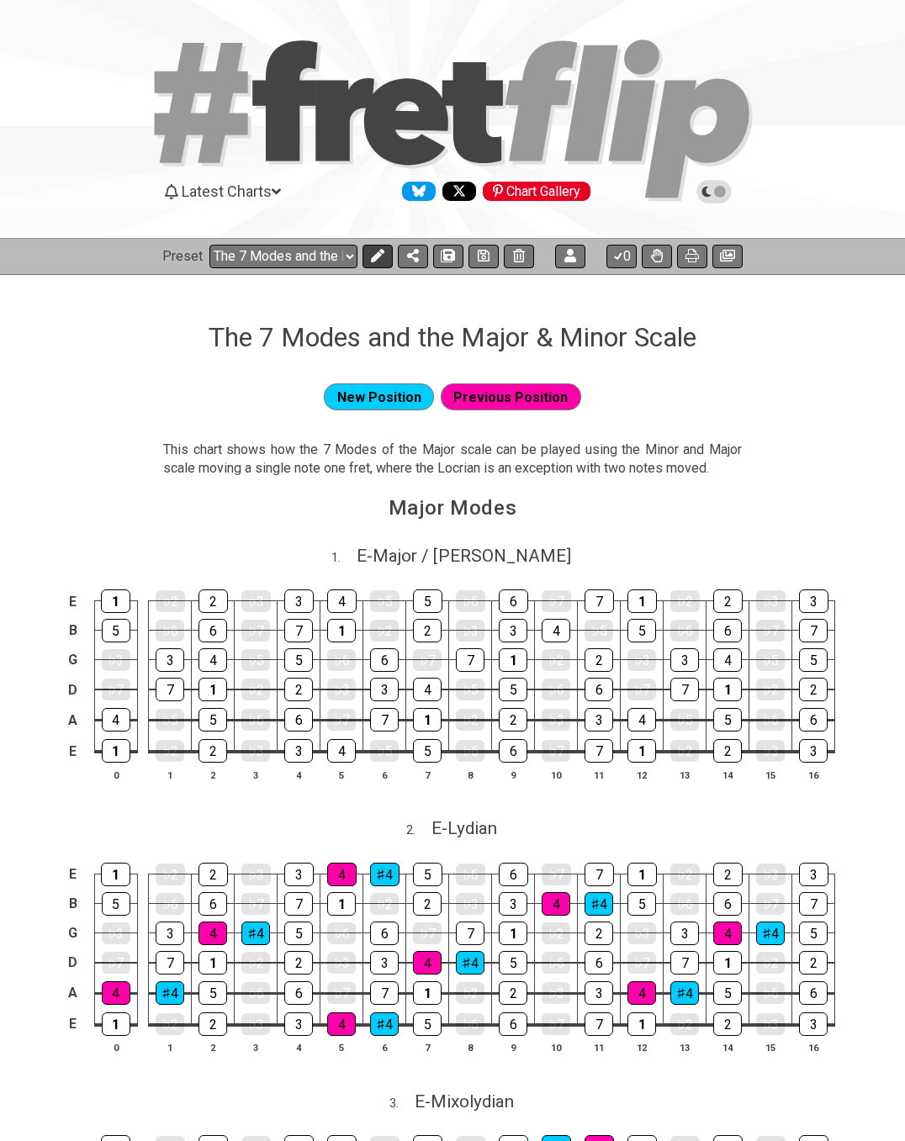
click at [384, 259] on button at bounding box center [378, 257] width 30 height 24
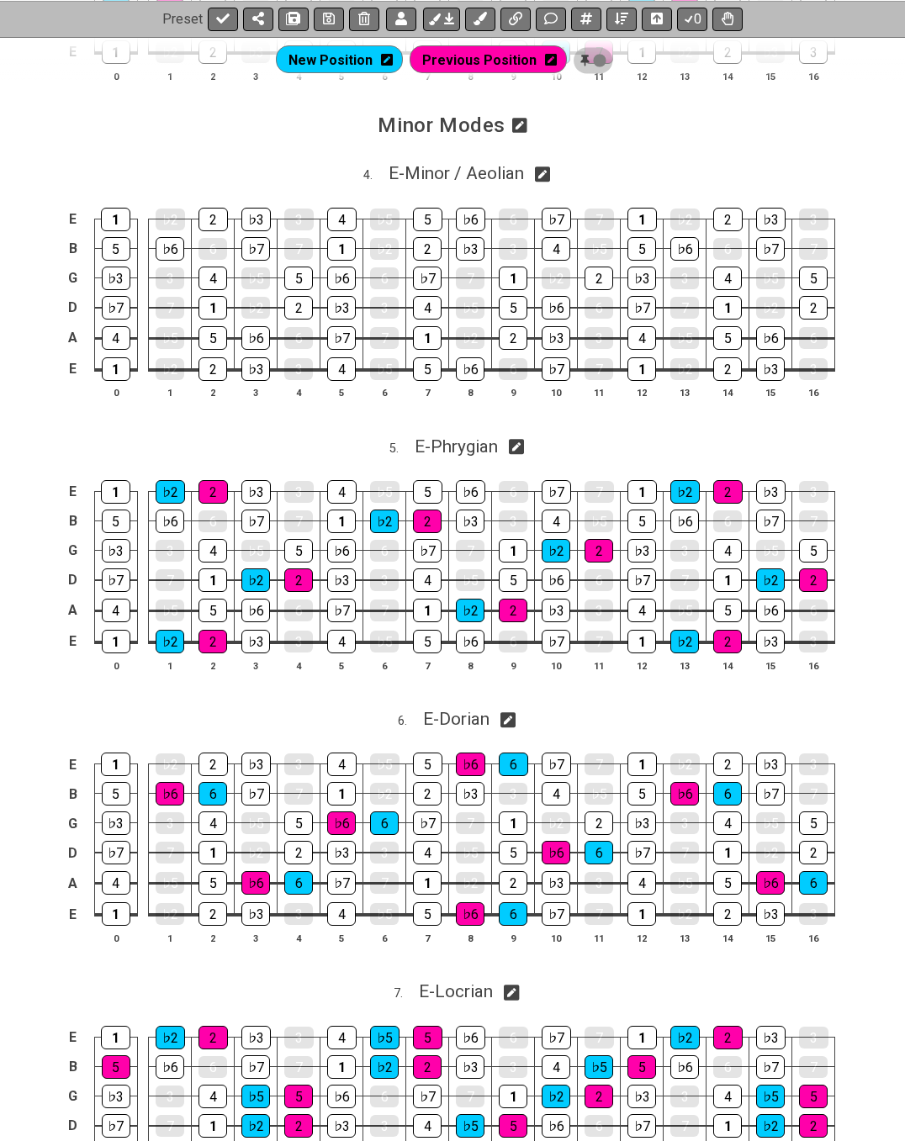
scroll to position [1672, 0]
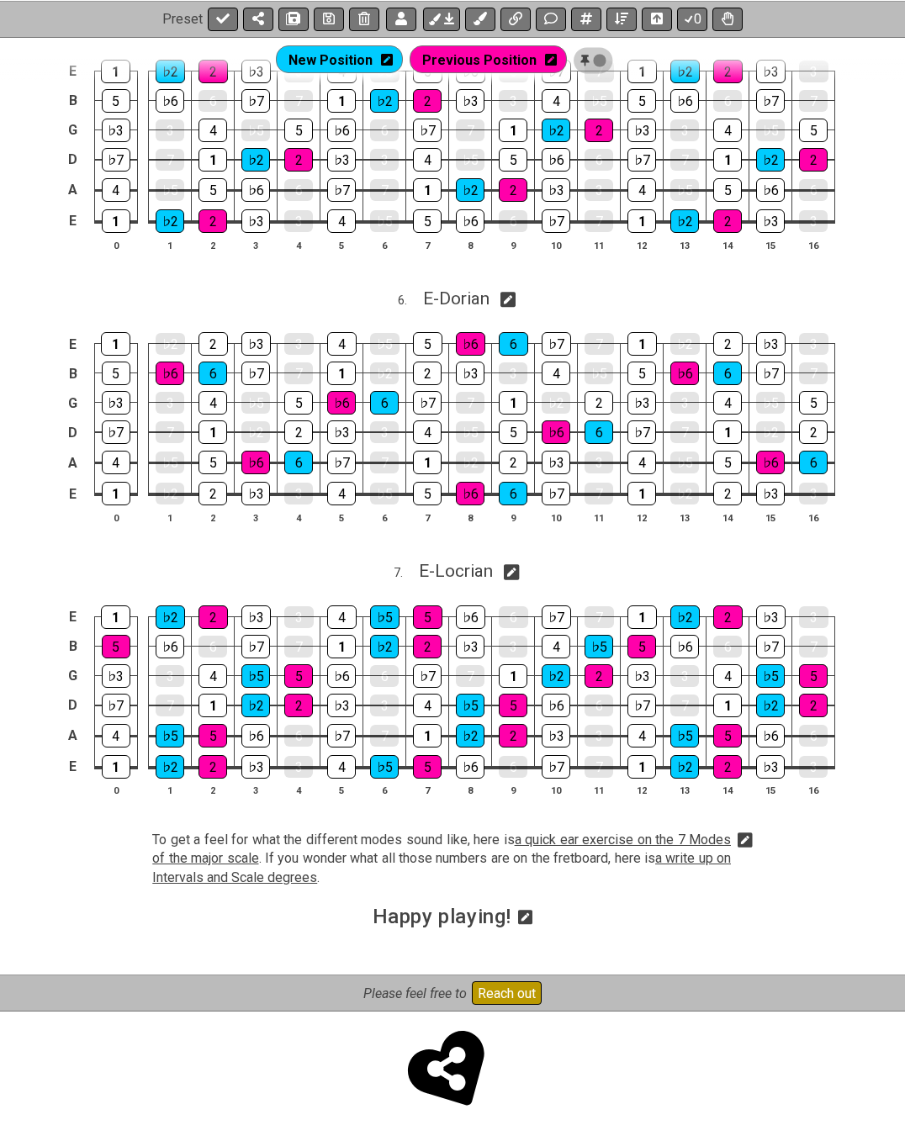
click at [746, 839] on icon at bounding box center [745, 840] width 15 height 17
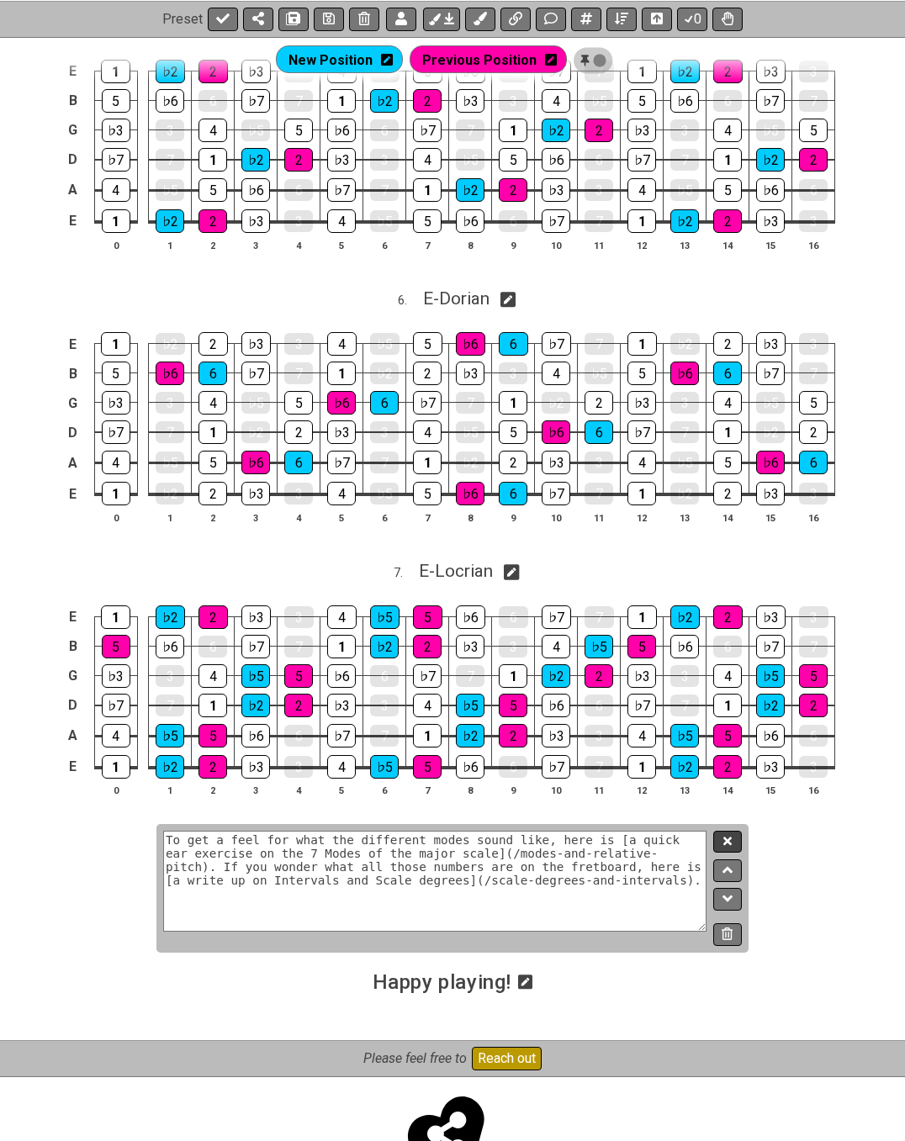
click at [727, 839] on icon at bounding box center [727, 841] width 8 height 8
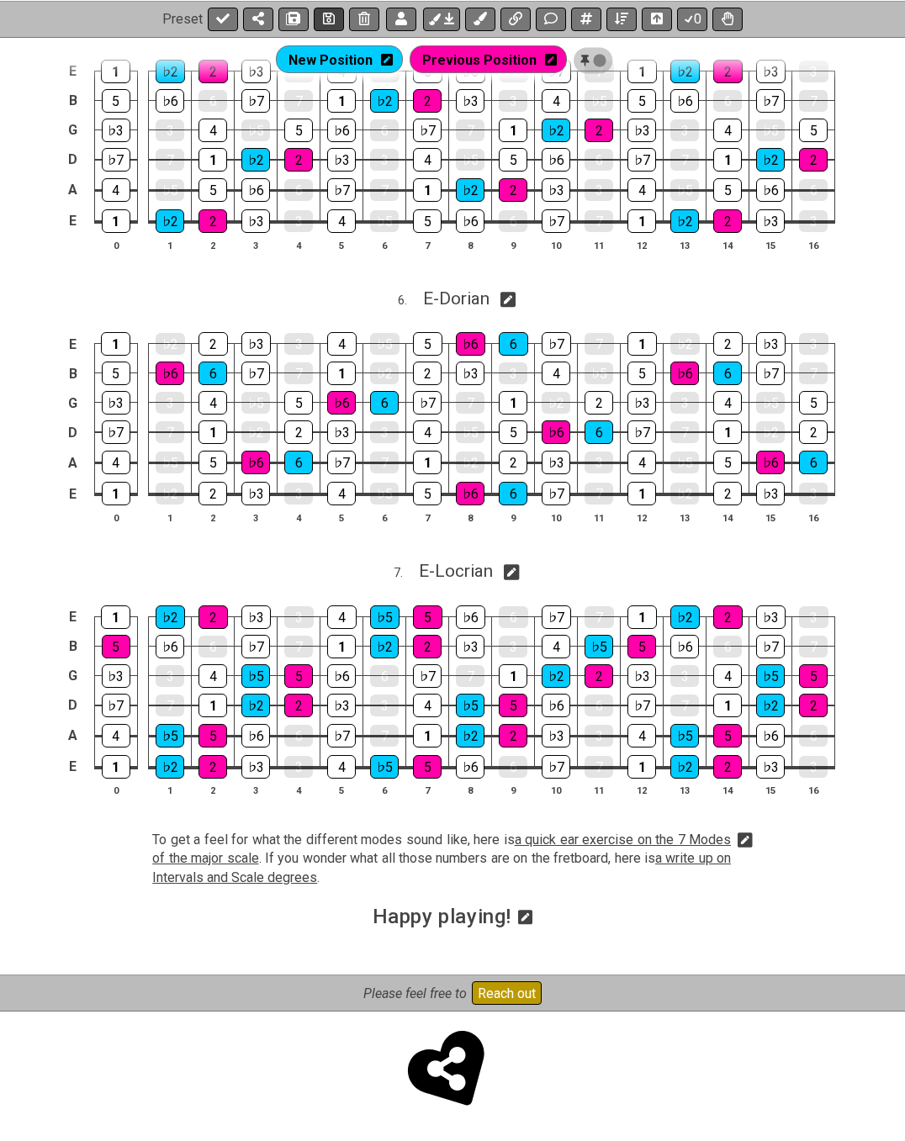
click at [324, 19] on icon at bounding box center [329, 18] width 12 height 13
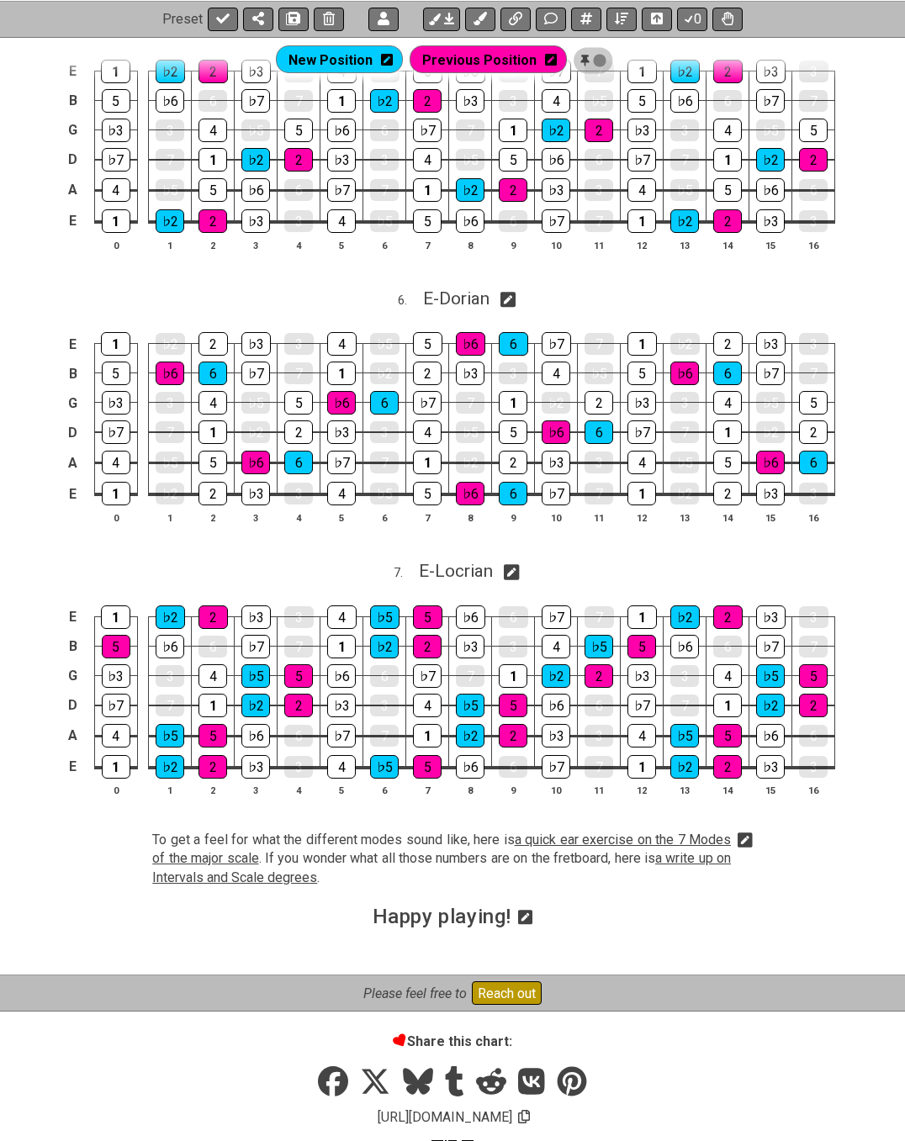
click at [747, 845] on icon at bounding box center [745, 841] width 15 height 15
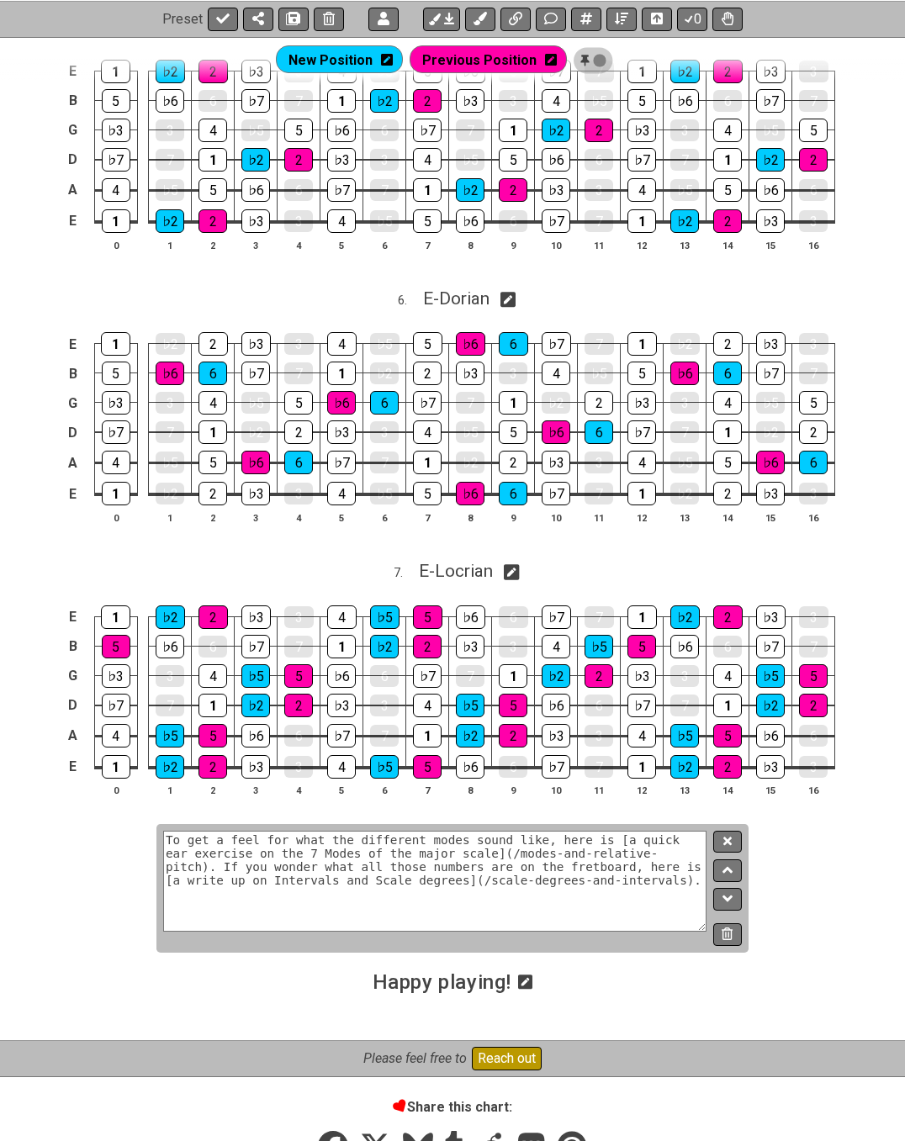
click at [726, 938] on icon at bounding box center [727, 934] width 11 height 13
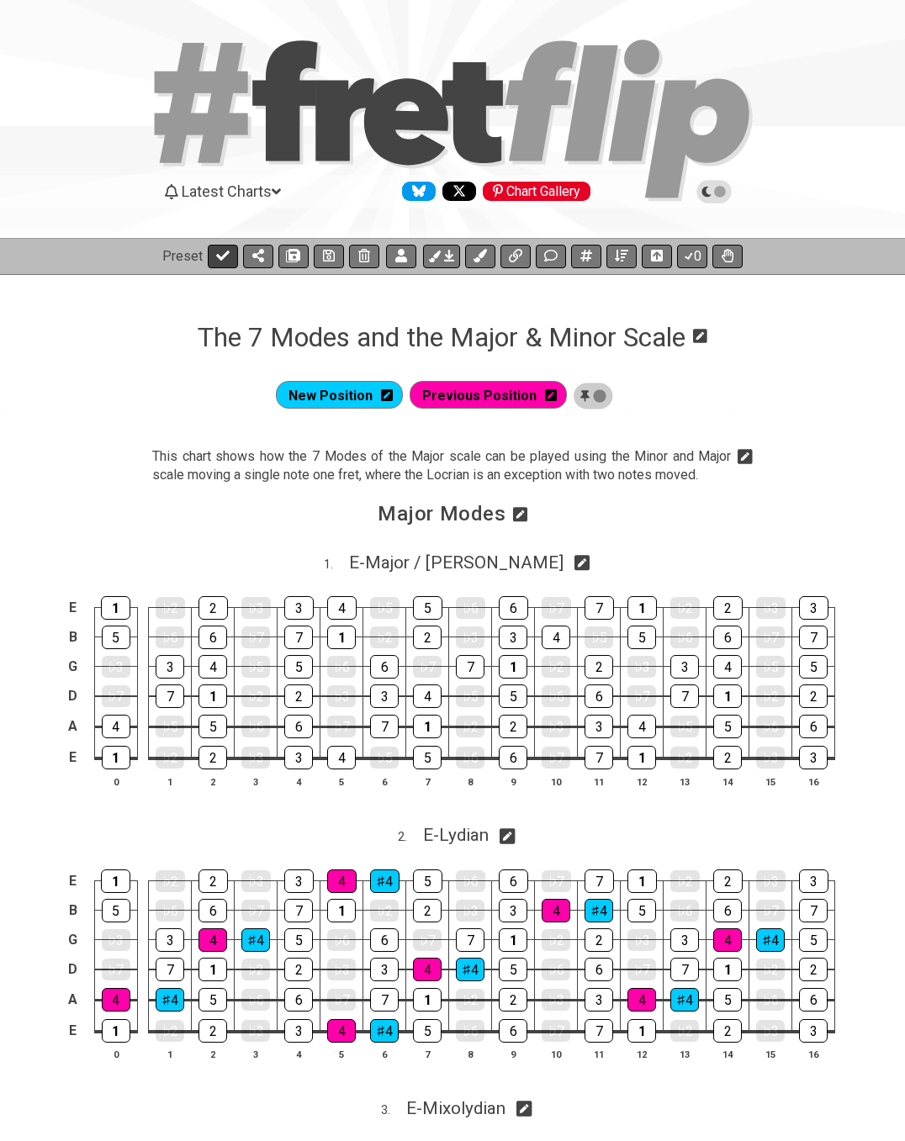
click at [221, 257] on icon at bounding box center [222, 256] width 13 height 10
select select "/02VGM8YN"
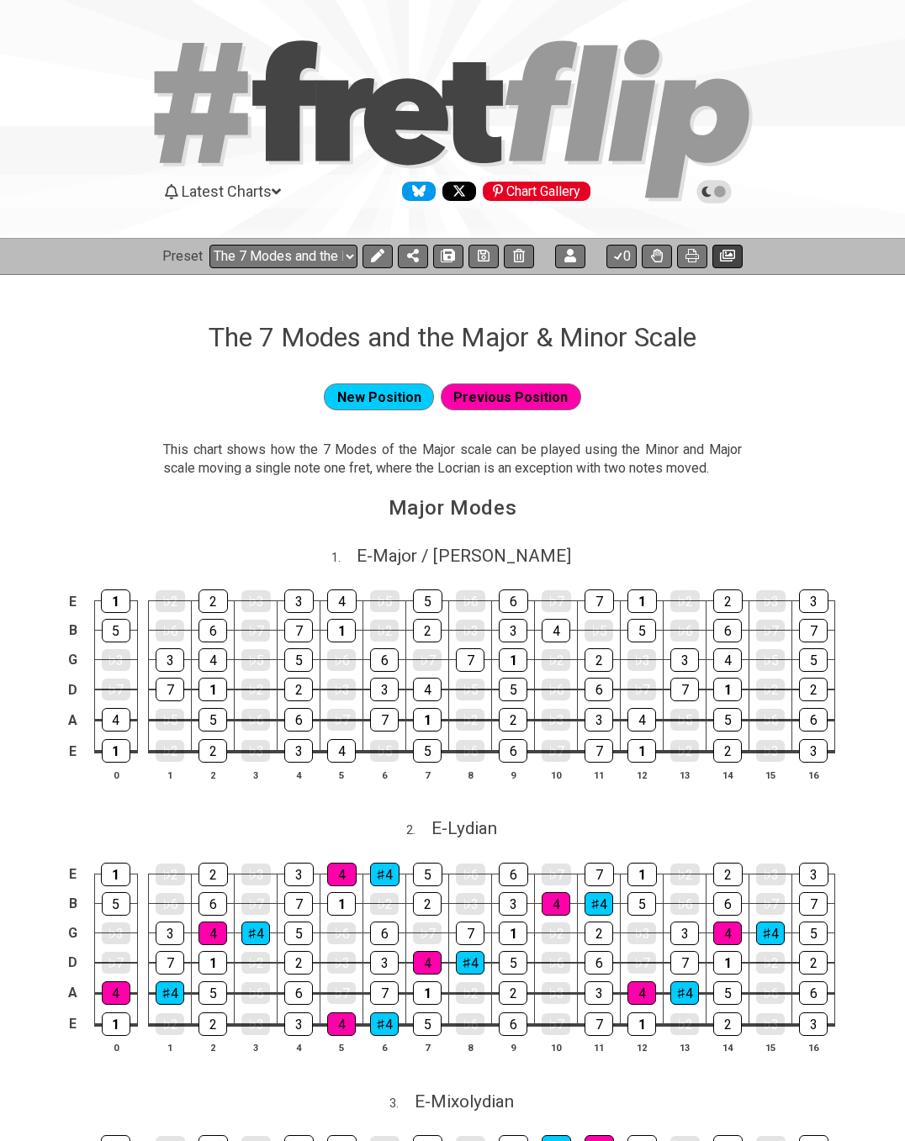
click at [729, 254] on icon at bounding box center [727, 256] width 15 height 12
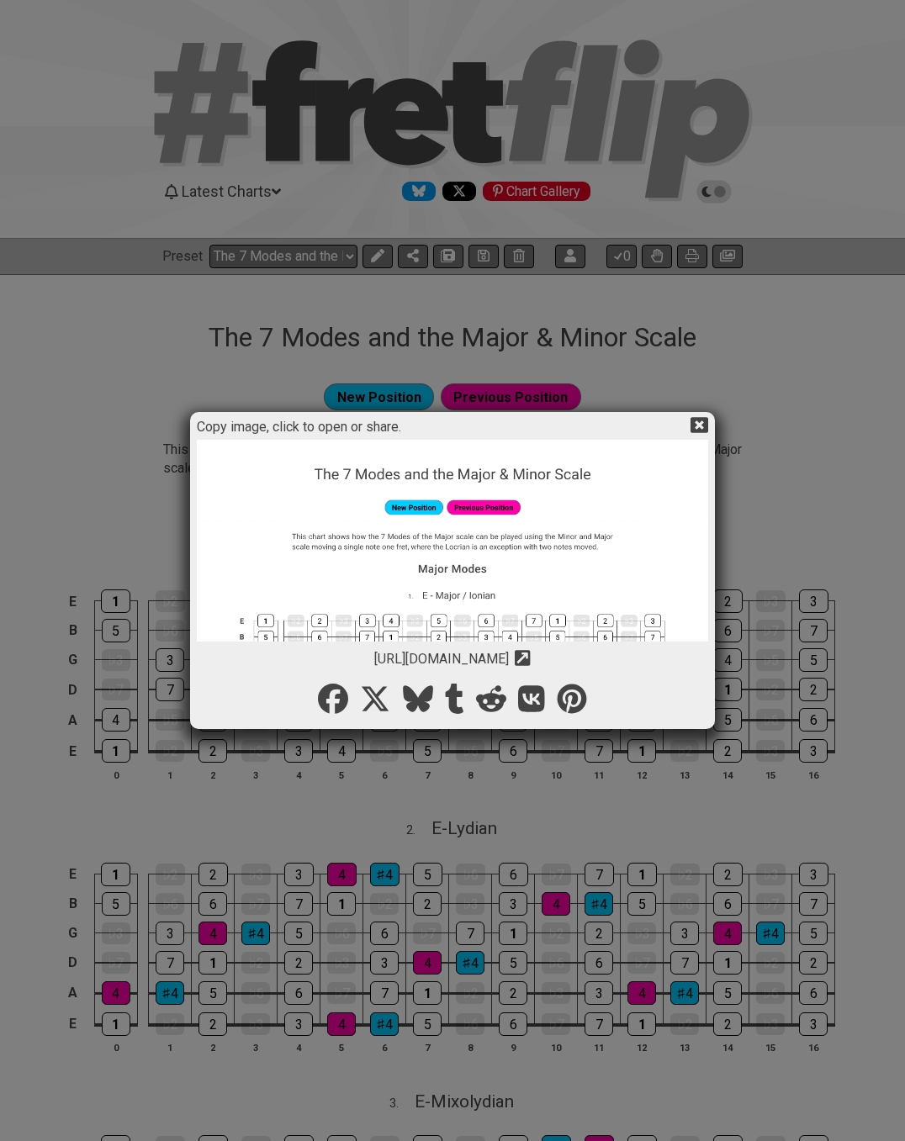
click at [570, 537] on img at bounding box center [452, 1074] width 511 height 1269
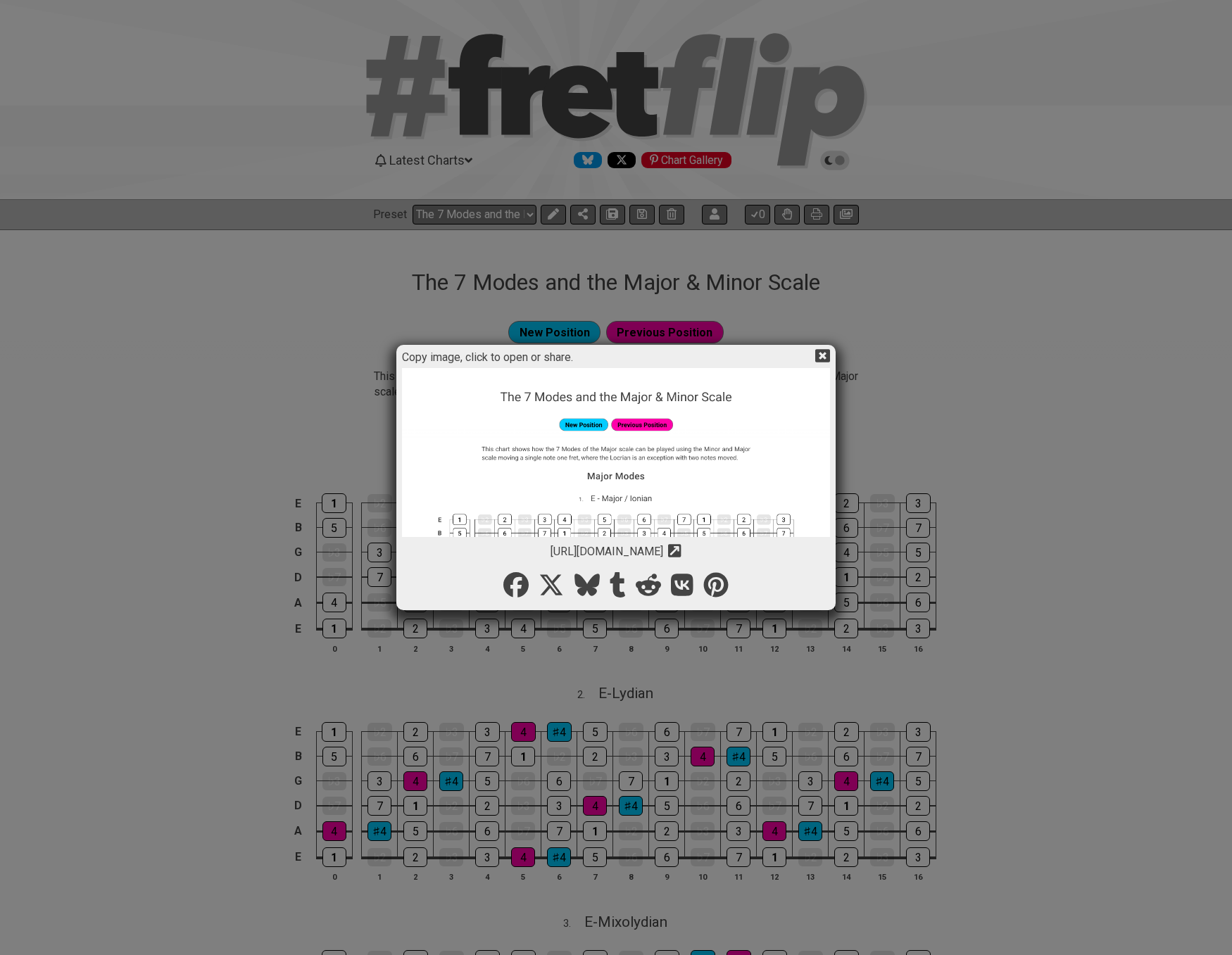
click at [787, 358] on icon at bounding box center [823, 356] width 15 height 15
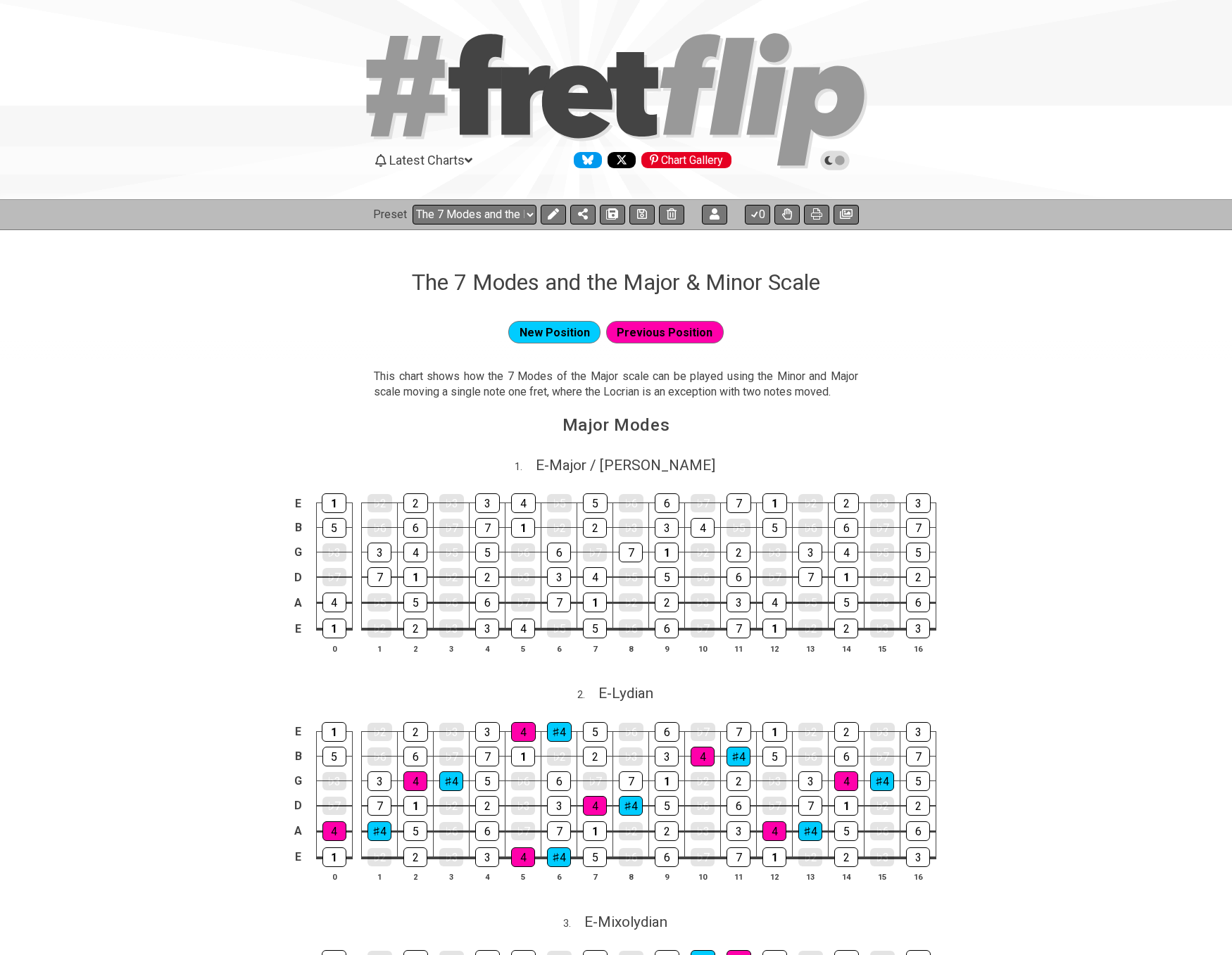
click at [624, 160] on icon "Follow #fretflip at X" at bounding box center [622, 160] width 10 height 9
click at [588, 162] on icon "Follow #fretflip at Bluesky" at bounding box center [588, 160] width 11 height 10
click at [448, 162] on span "Latest Charts" at bounding box center [427, 161] width 75 height 15
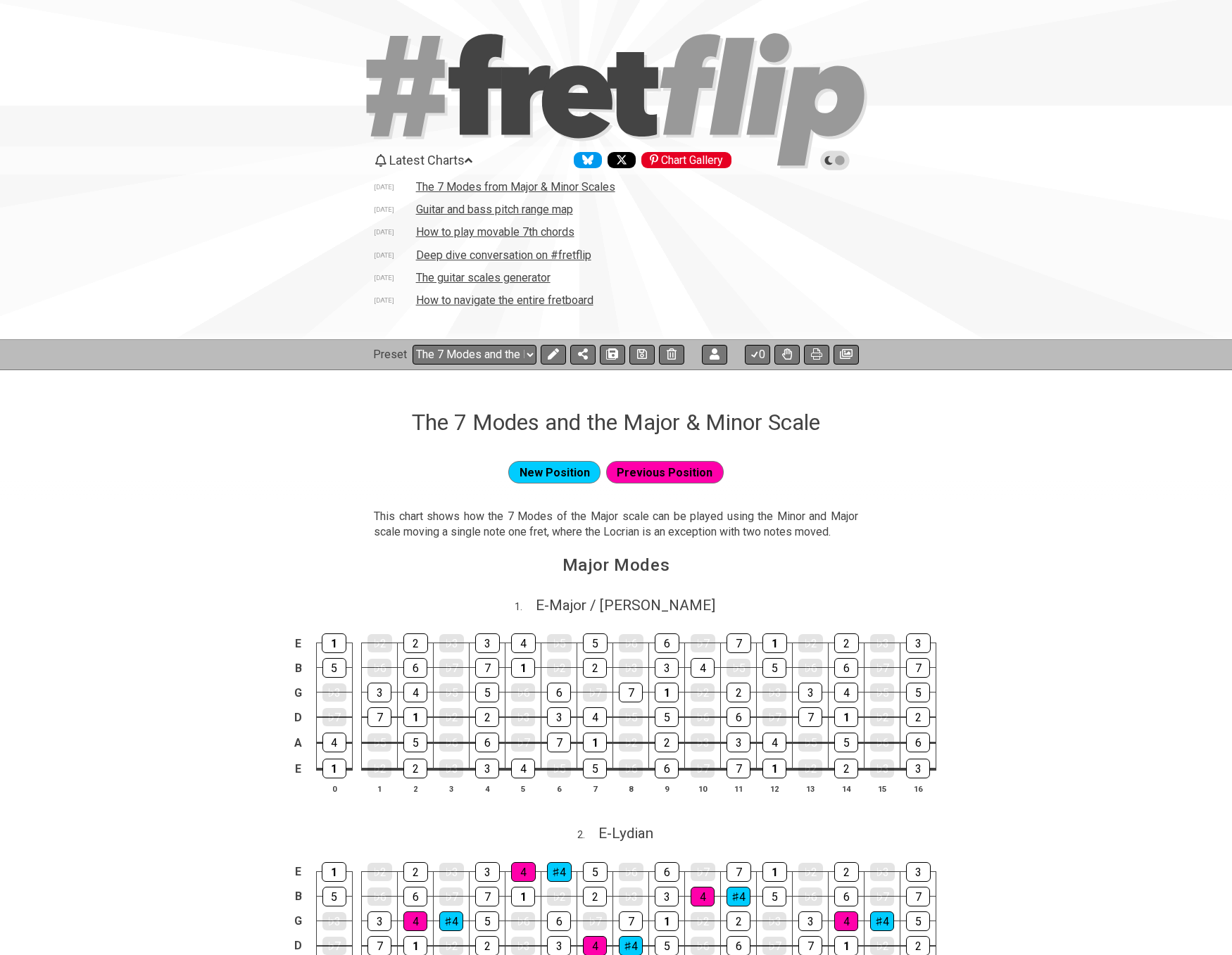
click at [459, 187] on td "The 7 Modes from Major & Minor Scales" at bounding box center [516, 187] width 201 height 15
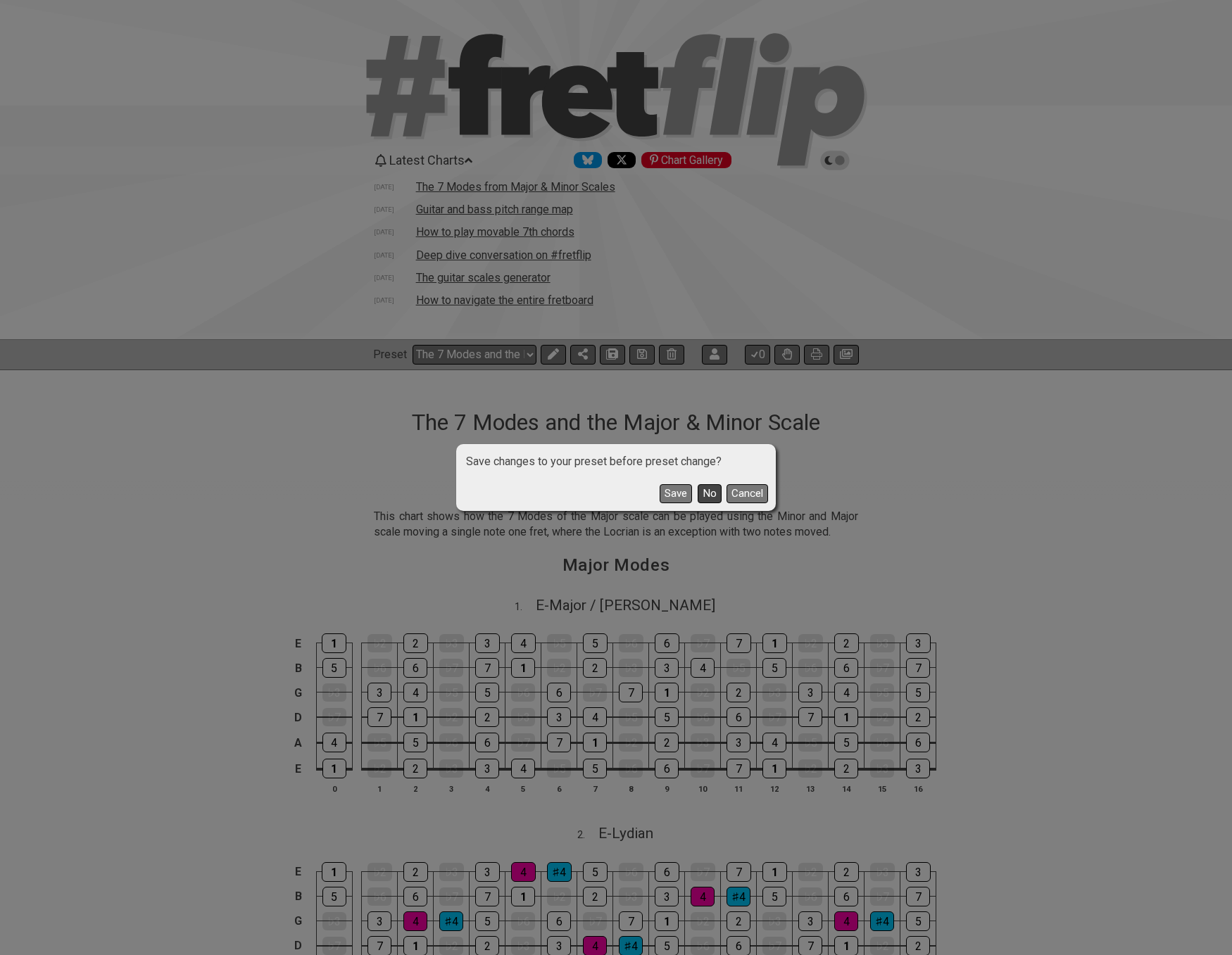
click at [704, 494] on button "No" at bounding box center [710, 494] width 24 height 19
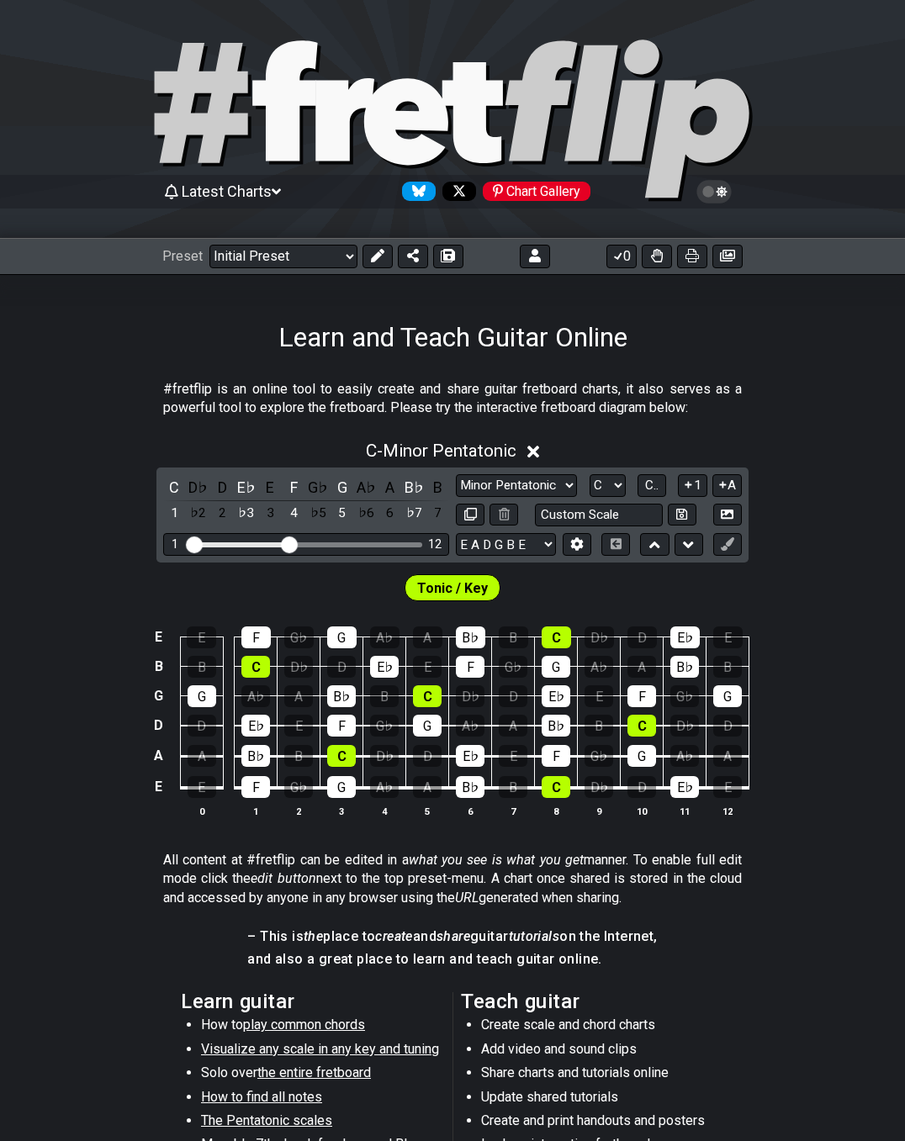
drag, startPoint x: 448, startPoint y: 587, endPoint x: 457, endPoint y: 589, distance: 8.6
click at [448, 587] on span "Tonic / Key" at bounding box center [452, 588] width 71 height 24
click at [371, 251] on icon at bounding box center [377, 255] width 13 height 13
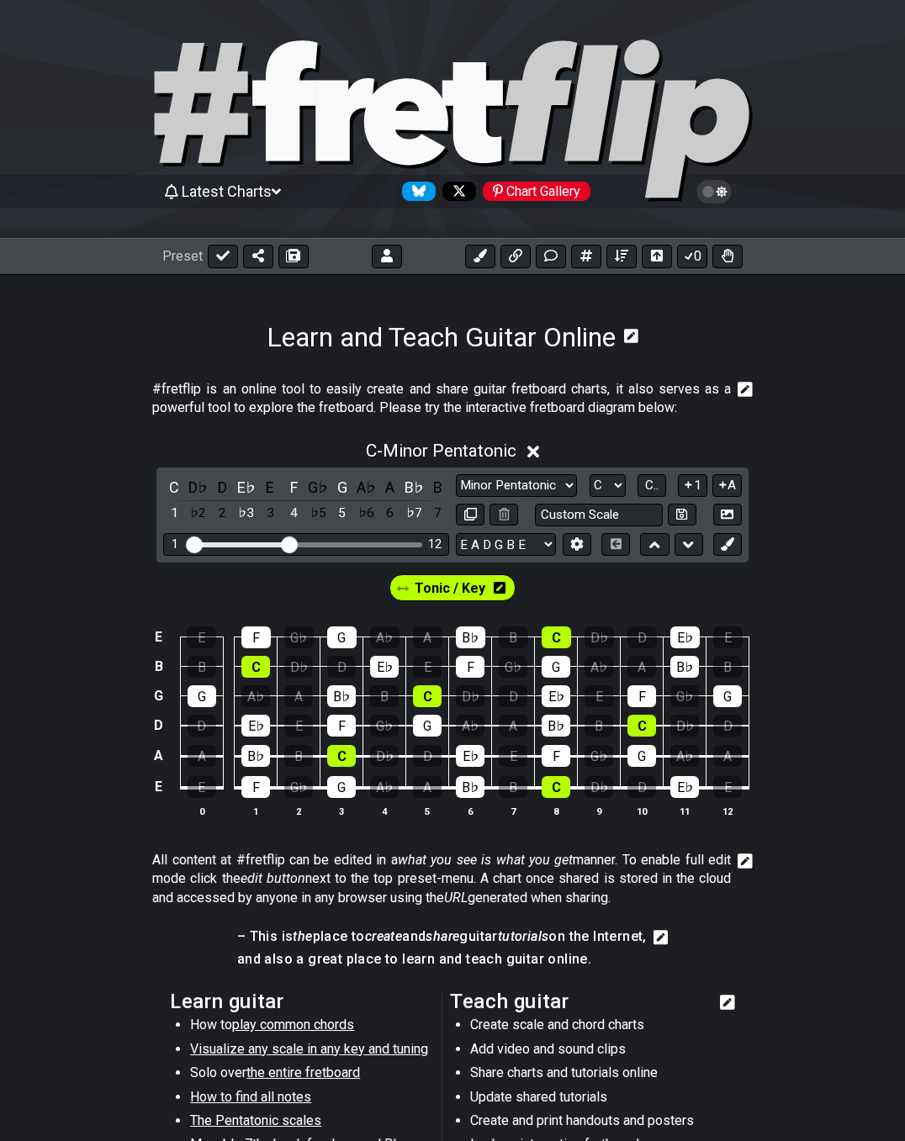
click at [494, 585] on icon at bounding box center [500, 588] width 12 height 12
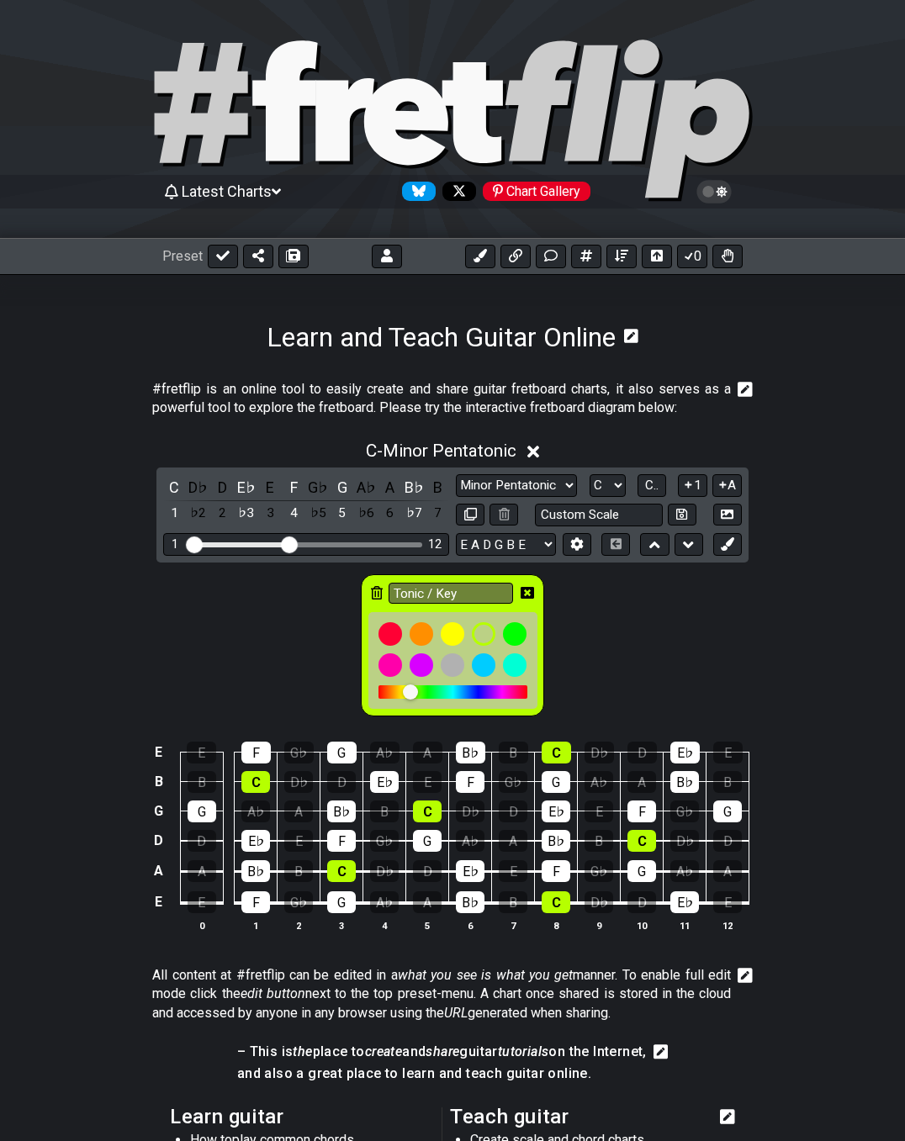
click at [378, 590] on icon at bounding box center [377, 592] width 12 height 13
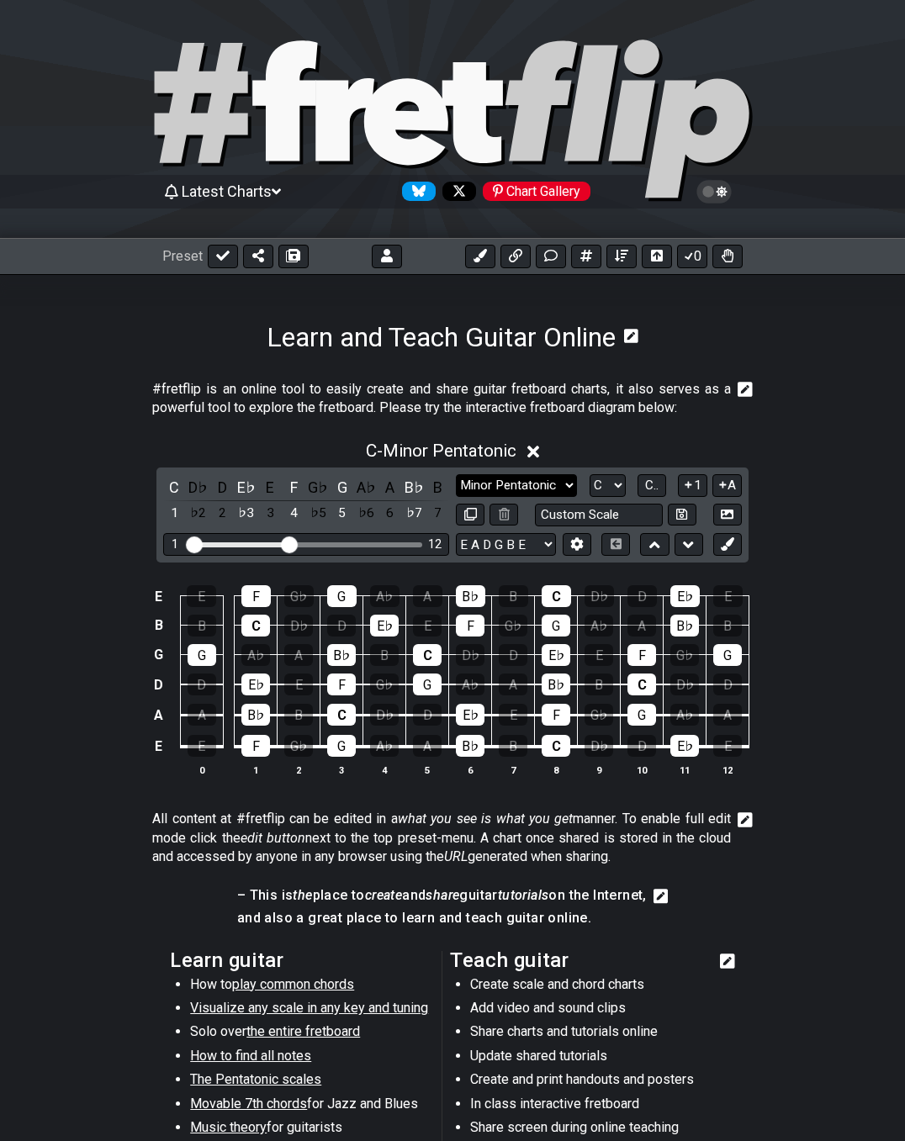
click at [553, 485] on select "Minor Pentatonic Click to edit Minor Pentatonic Major Pentatonic Minor Blues Ma…" at bounding box center [516, 485] width 121 height 23
select select "Lydian"
click at [456, 474] on select "Minor Pentatonic Click to edit Minor Pentatonic Major Pentatonic Minor Blues Ma…" at bounding box center [516, 485] width 121 height 23
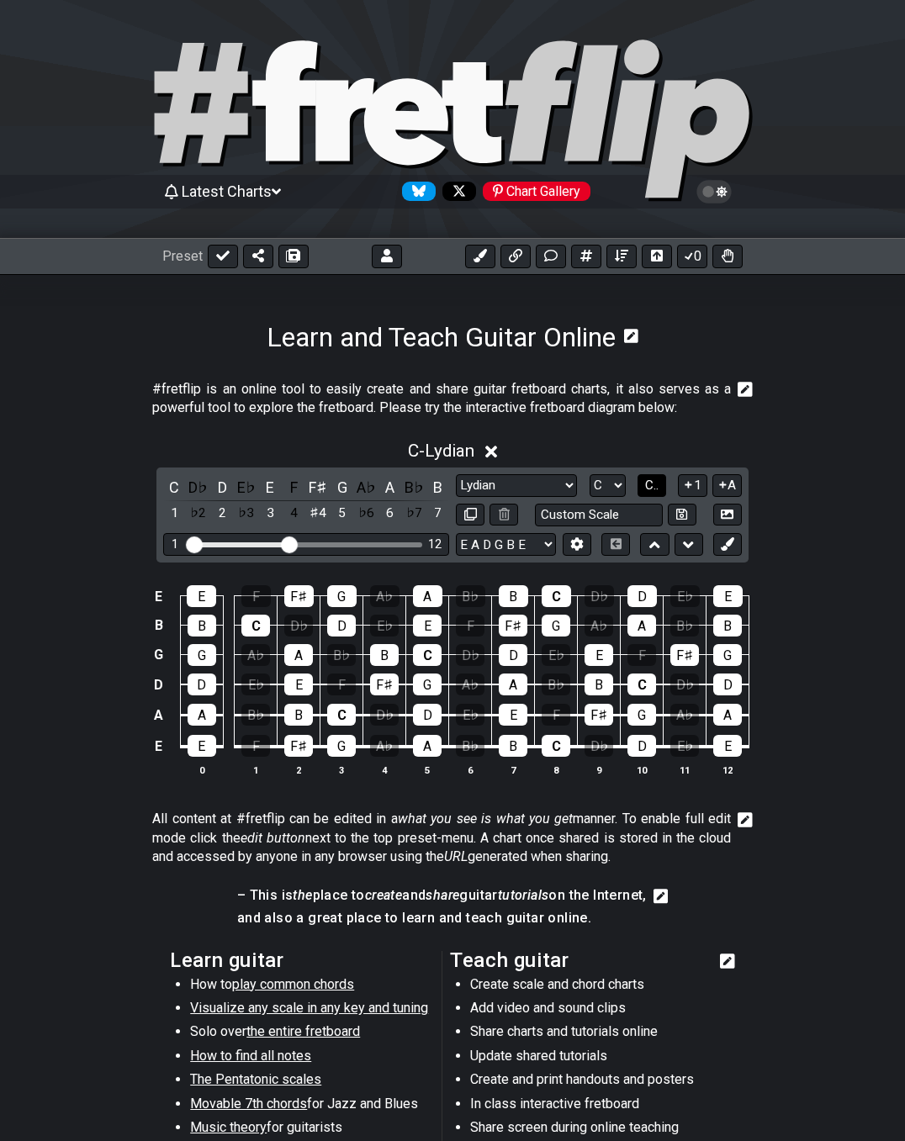
click at [649, 486] on span "C.." at bounding box center [651, 485] width 13 height 15
drag, startPoint x: 617, startPoint y: 486, endPoint x: 617, endPoint y: 496, distance: 10.1
click at [617, 486] on select "A♭ A A♯ B♭ B C C♯ D♭ D D♯ E♭ E F F♯ G♭ G G♯" at bounding box center [606, 485] width 36 height 23
select select "E"
click at [588, 474] on select "A♭ A A♯ B♭ B C C♯ D♭ D D♯ E♭ E F F♯ G♭ G G♯" at bounding box center [606, 485] width 36 height 23
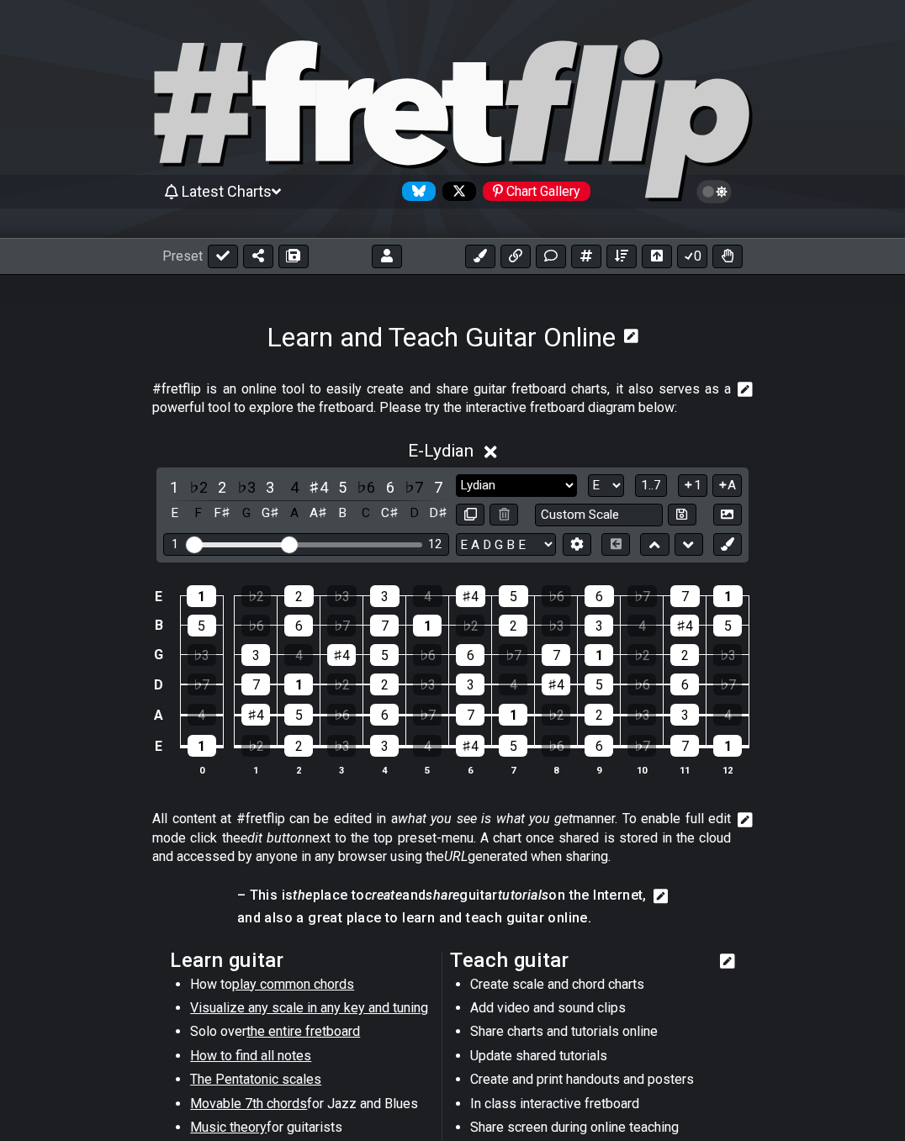
click at [559, 493] on select "Minor Pentatonic Click to edit Minor Pentatonic Major Pentatonic Minor Blues Ma…" at bounding box center [516, 485] width 121 height 23
click at [456, 474] on select "Minor Pentatonic Click to edit Minor Pentatonic Major Pentatonic Minor Blues Ma…" at bounding box center [516, 485] width 121 height 23
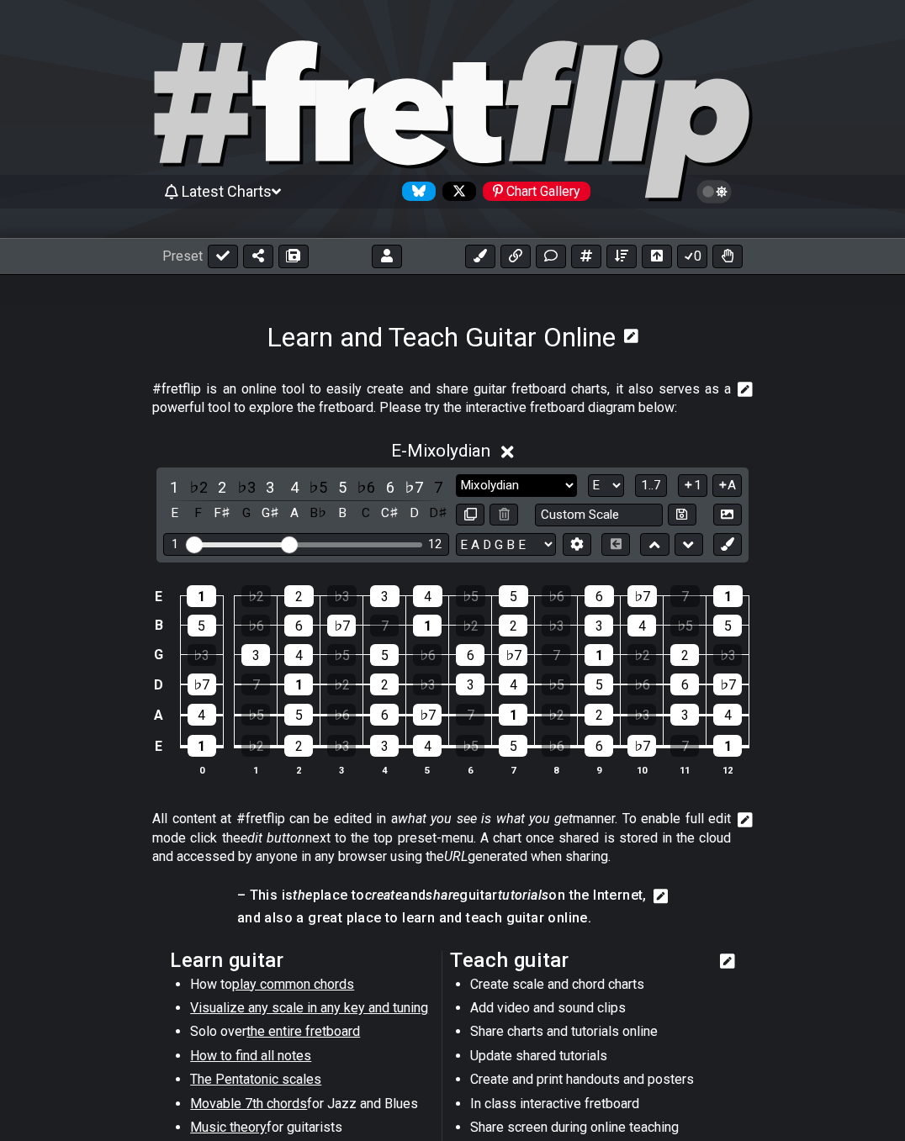
click at [516, 488] on select "Minor Pentatonic Click to edit Minor Pentatonic Major Pentatonic Minor Blues Ma…" at bounding box center [516, 485] width 121 height 23
click at [456, 474] on select "Minor Pentatonic Click to edit Minor Pentatonic Major Pentatonic Minor Blues Ma…" at bounding box center [516, 485] width 121 height 23
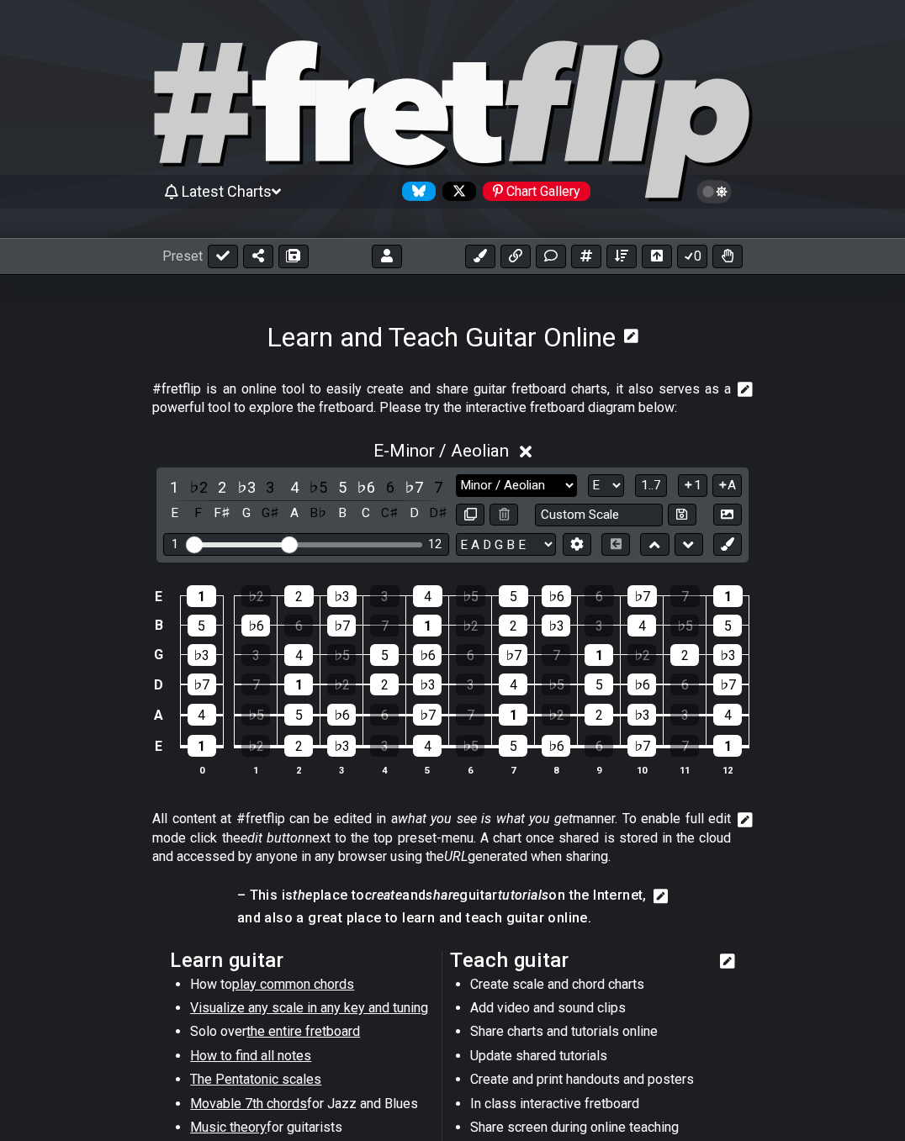
click at [549, 487] on select "Minor Pentatonic Click to edit Minor Pentatonic Major Pentatonic Minor Blues Ma…" at bounding box center [516, 485] width 121 height 23
click at [456, 474] on select "Minor Pentatonic Click to edit Minor Pentatonic Major Pentatonic Minor Blues Ma…" at bounding box center [516, 485] width 121 height 23
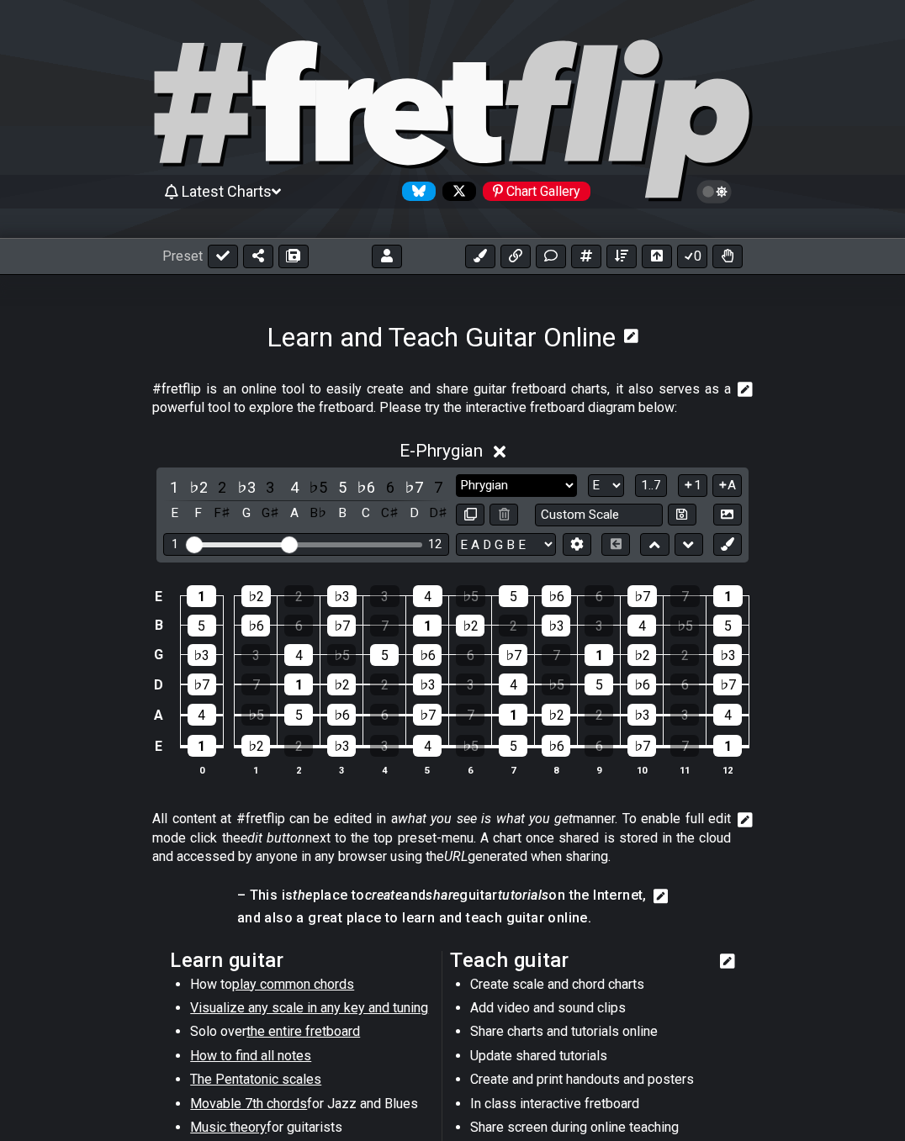
click at [538, 490] on select "Minor Pentatonic Click to edit Minor Pentatonic Major Pentatonic Minor Blues Ma…" at bounding box center [516, 485] width 121 height 23
select select "Dorian"
click at [456, 474] on select "Minor Pentatonic Click to edit Minor Pentatonic Major Pentatonic Minor Blues Ma…" at bounding box center [516, 485] width 121 height 23
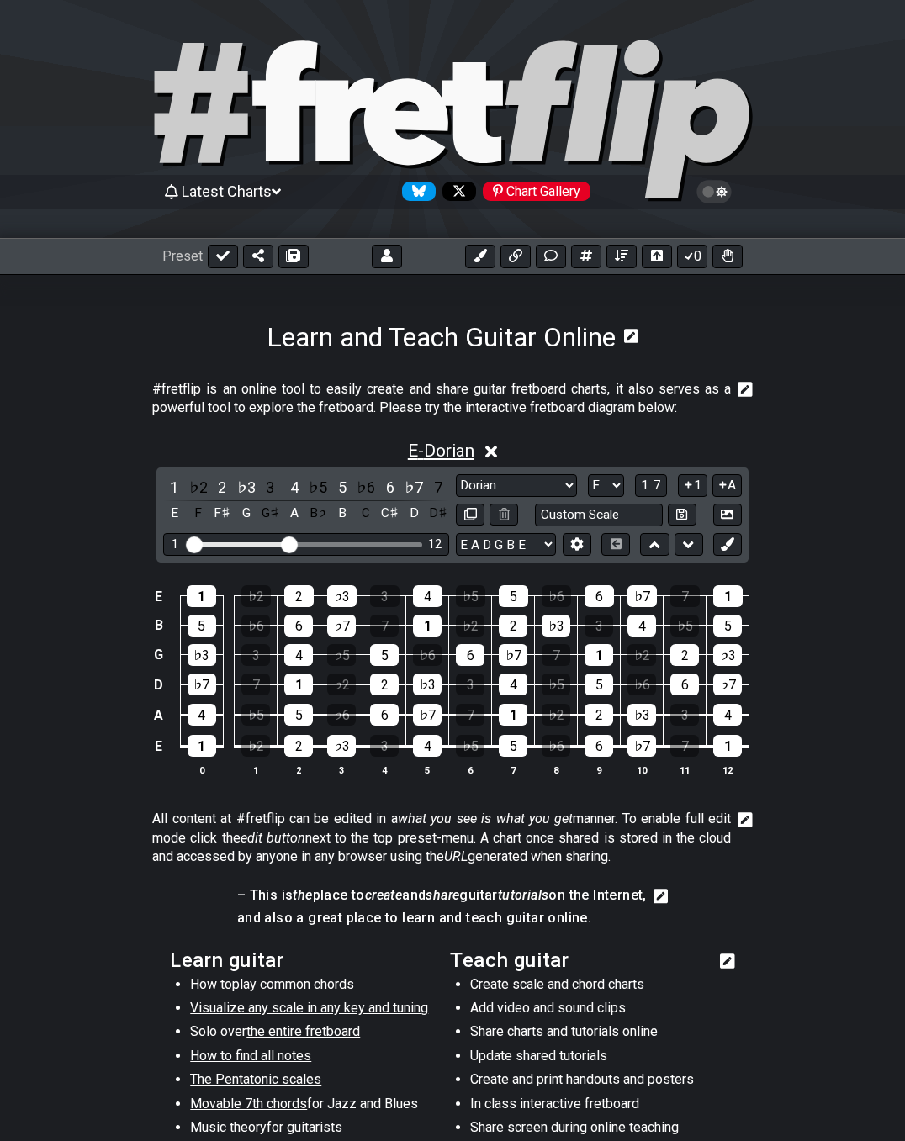
click at [423, 455] on span "E - Dorian" at bounding box center [441, 451] width 66 height 20
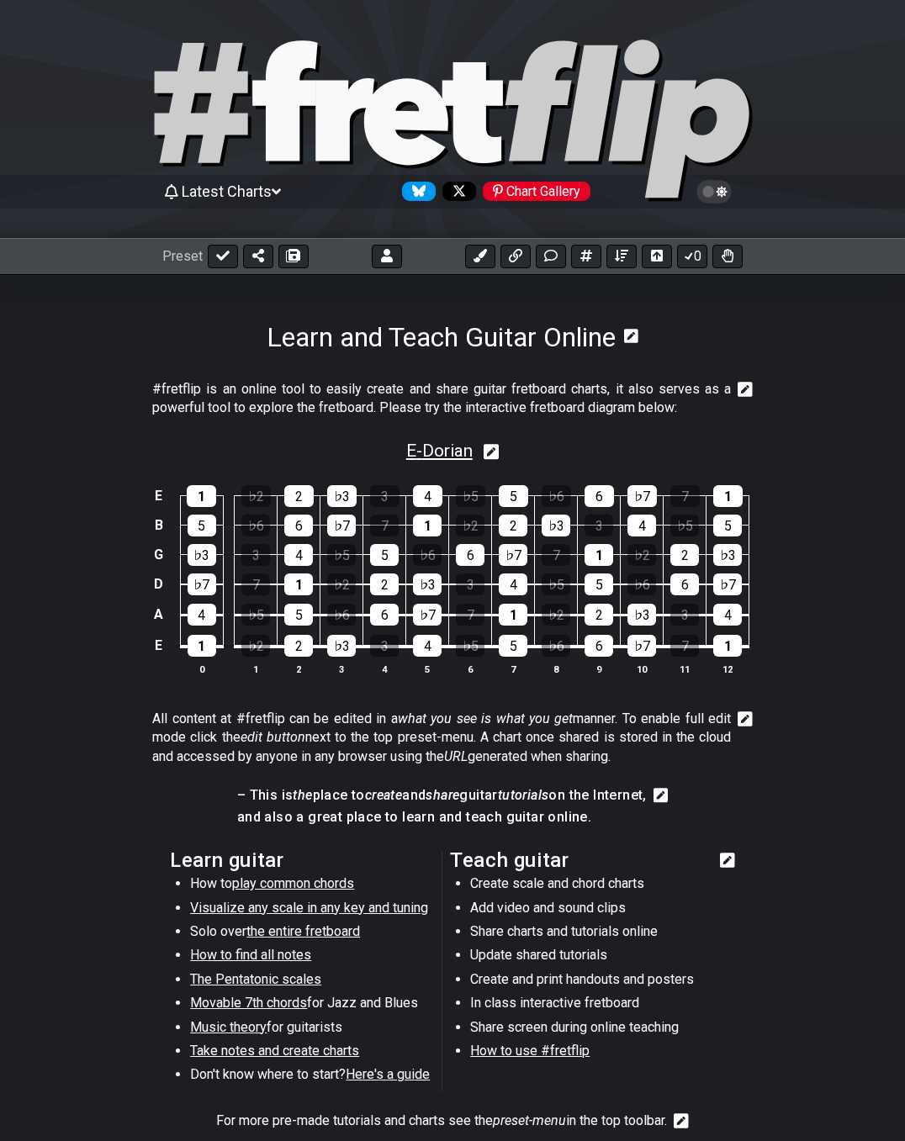
click at [461, 442] on span "E - Dorian" at bounding box center [439, 451] width 66 height 20
select select "Dorian"
select select "E"
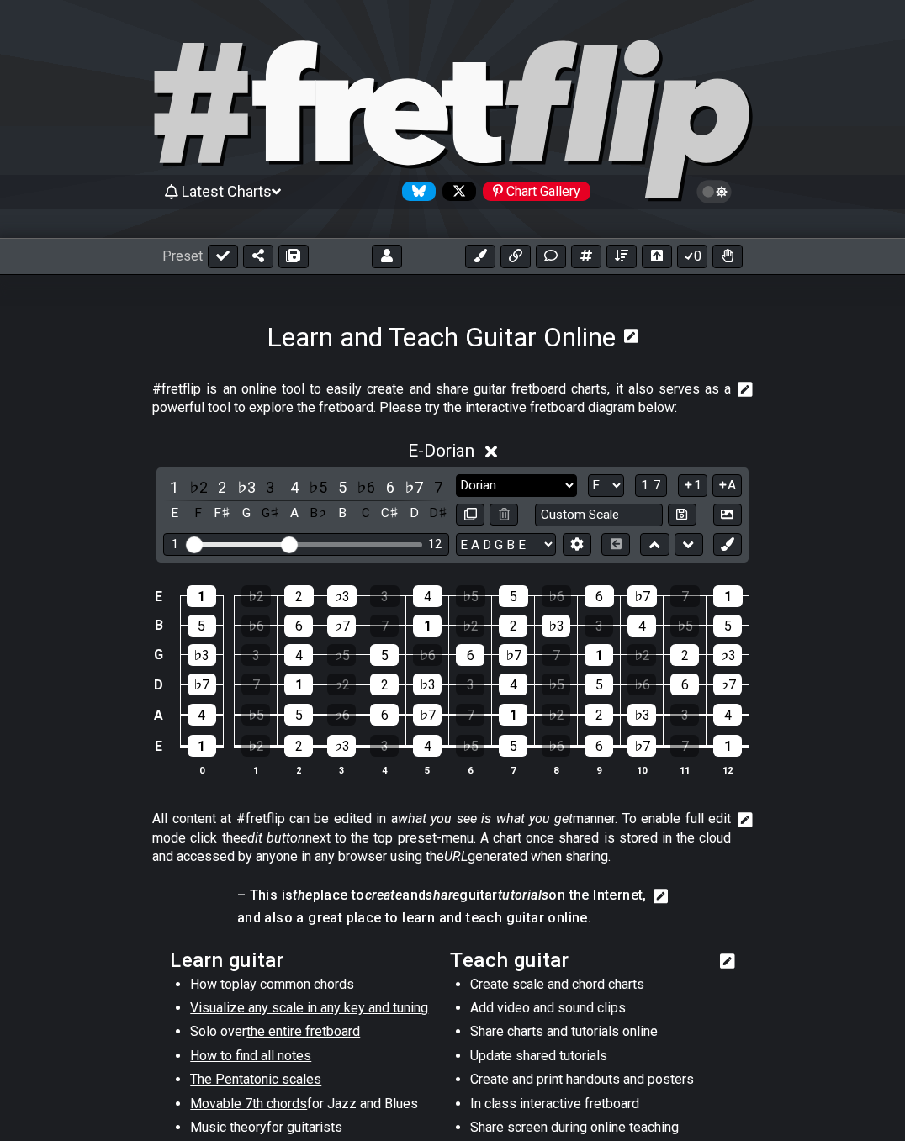
click at [569, 482] on select "Minor Pentatonic Click to edit Minor Pentatonic Major Pentatonic Minor Blues Ma…" at bounding box center [516, 485] width 121 height 23
select select "Locrian"
click at [456, 474] on select "Minor Pentatonic Click to edit Minor Pentatonic Major Pentatonic Minor Blues Ma…" at bounding box center [516, 485] width 121 height 23
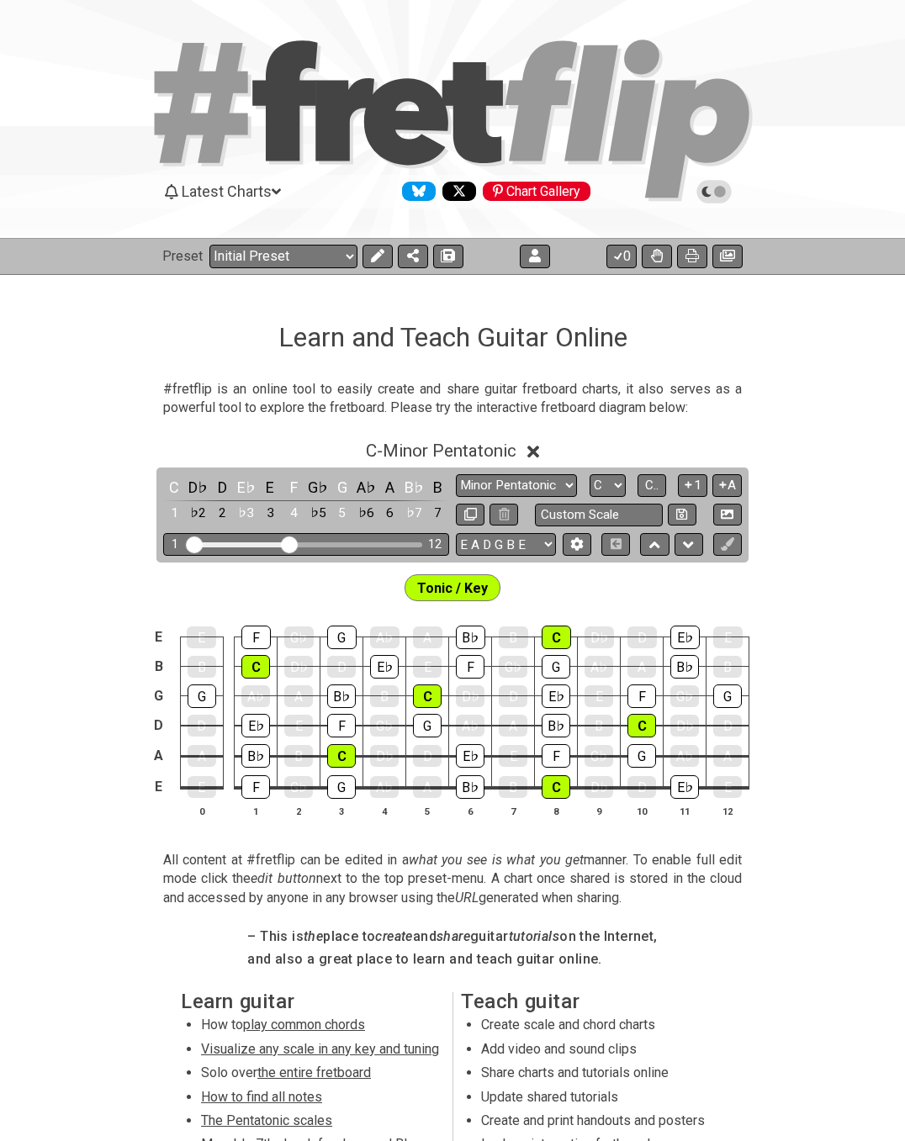
click at [534, 189] on div "Chart Gallery" at bounding box center [537, 191] width 108 height 19
click at [214, 188] on span "Latest Charts" at bounding box center [227, 192] width 90 height 18
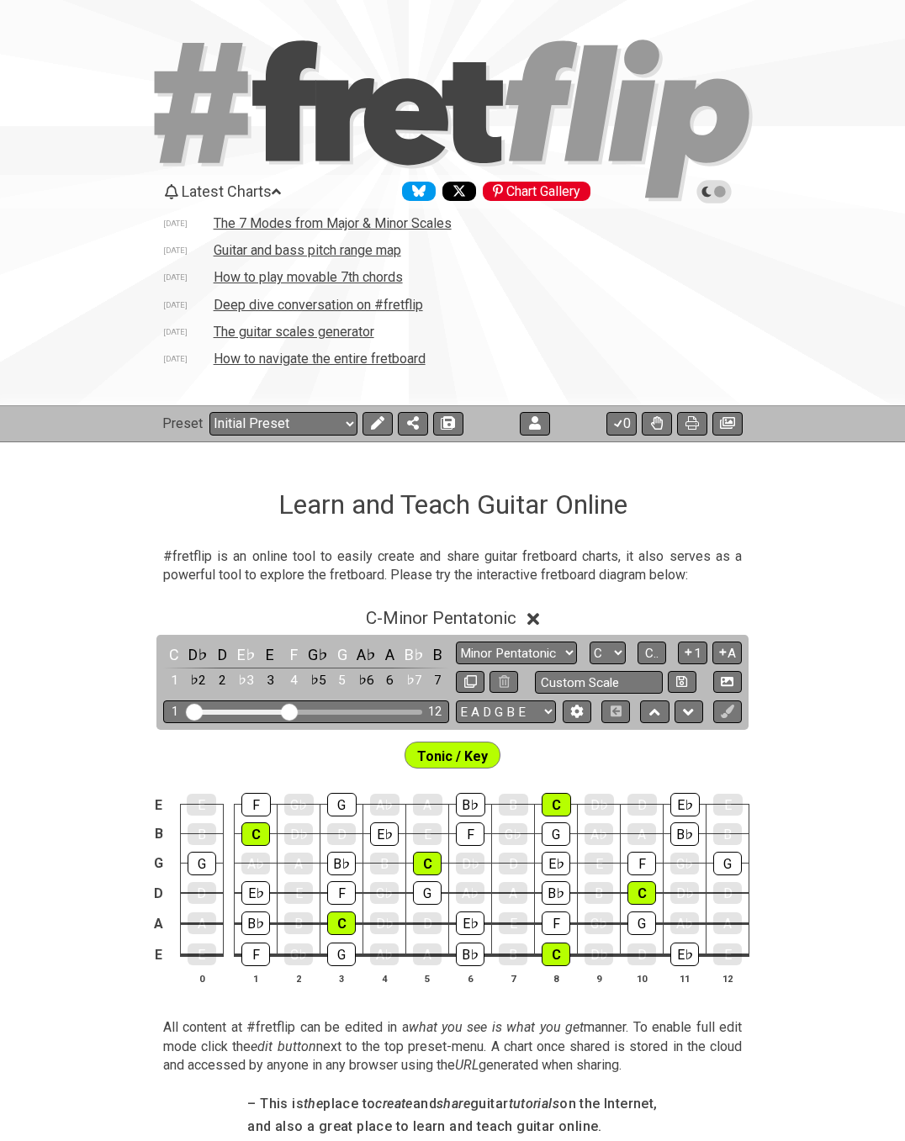
click at [220, 223] on td "The 7 Modes from Major & Minor Scales" at bounding box center [333, 223] width 240 height 18
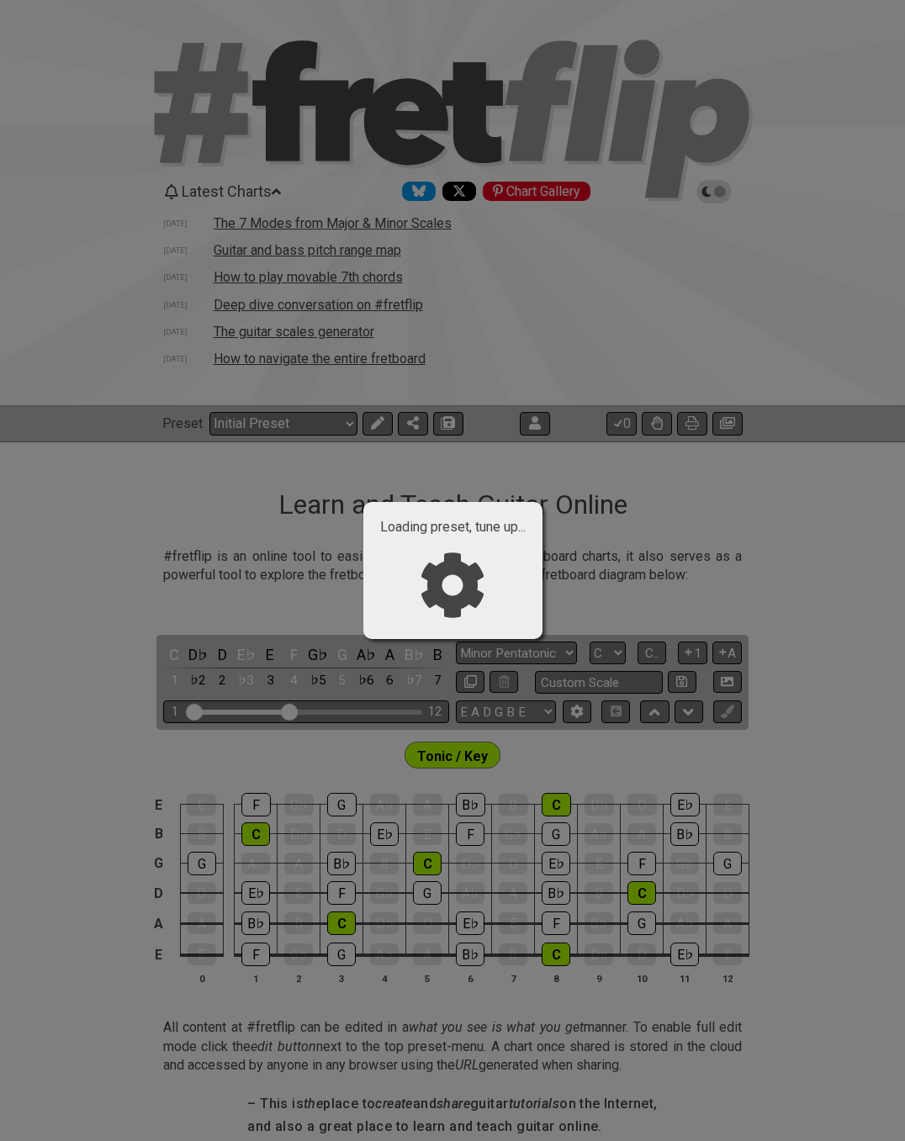
select select "/02VGM8YN"
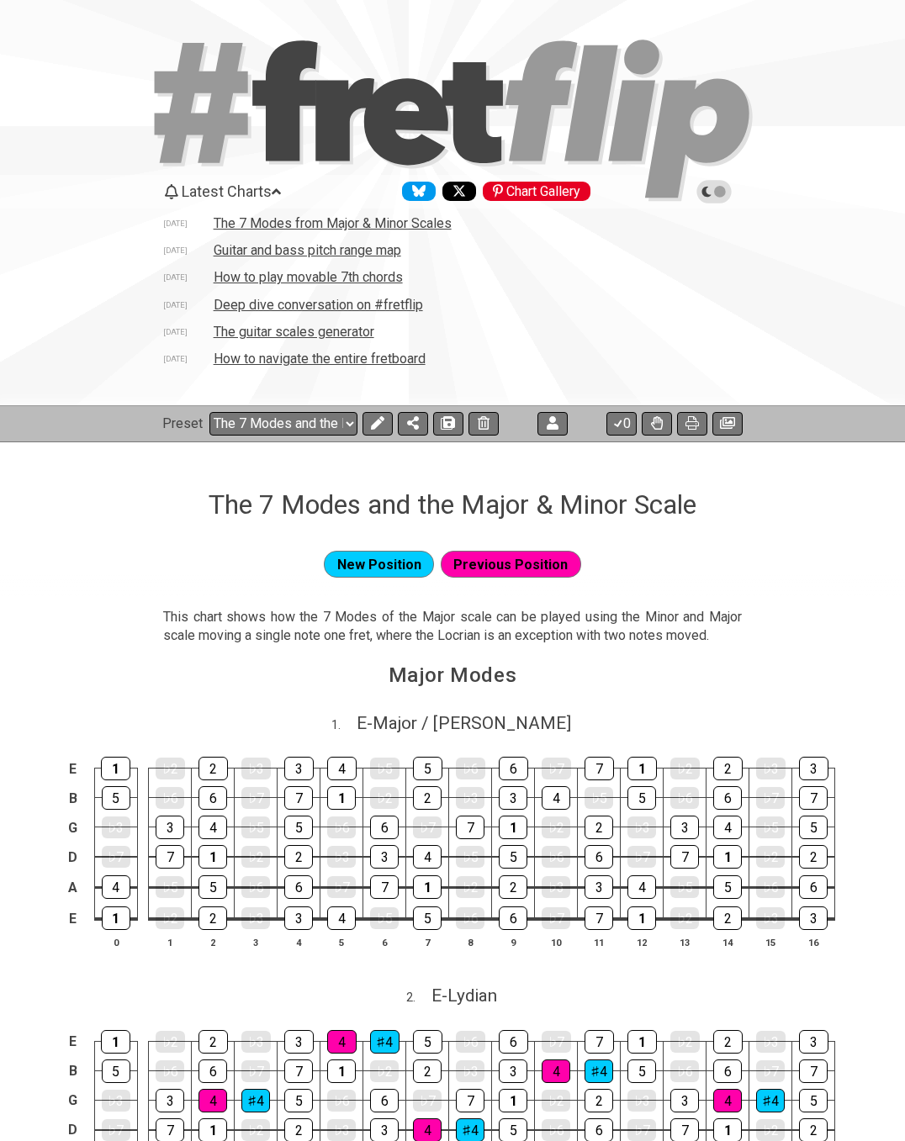
drag, startPoint x: 162, startPoint y: 616, endPoint x: 209, endPoint y: 616, distance: 47.9
click at [209, 616] on section "This chart shows how the 7 Modes of the Major scale can be played using the Min…" at bounding box center [452, 630] width 905 height 58
drag, startPoint x: 379, startPoint y: 425, endPoint x: 496, endPoint y: 474, distance: 127.8
click at [379, 426] on icon at bounding box center [377, 422] width 13 height 13
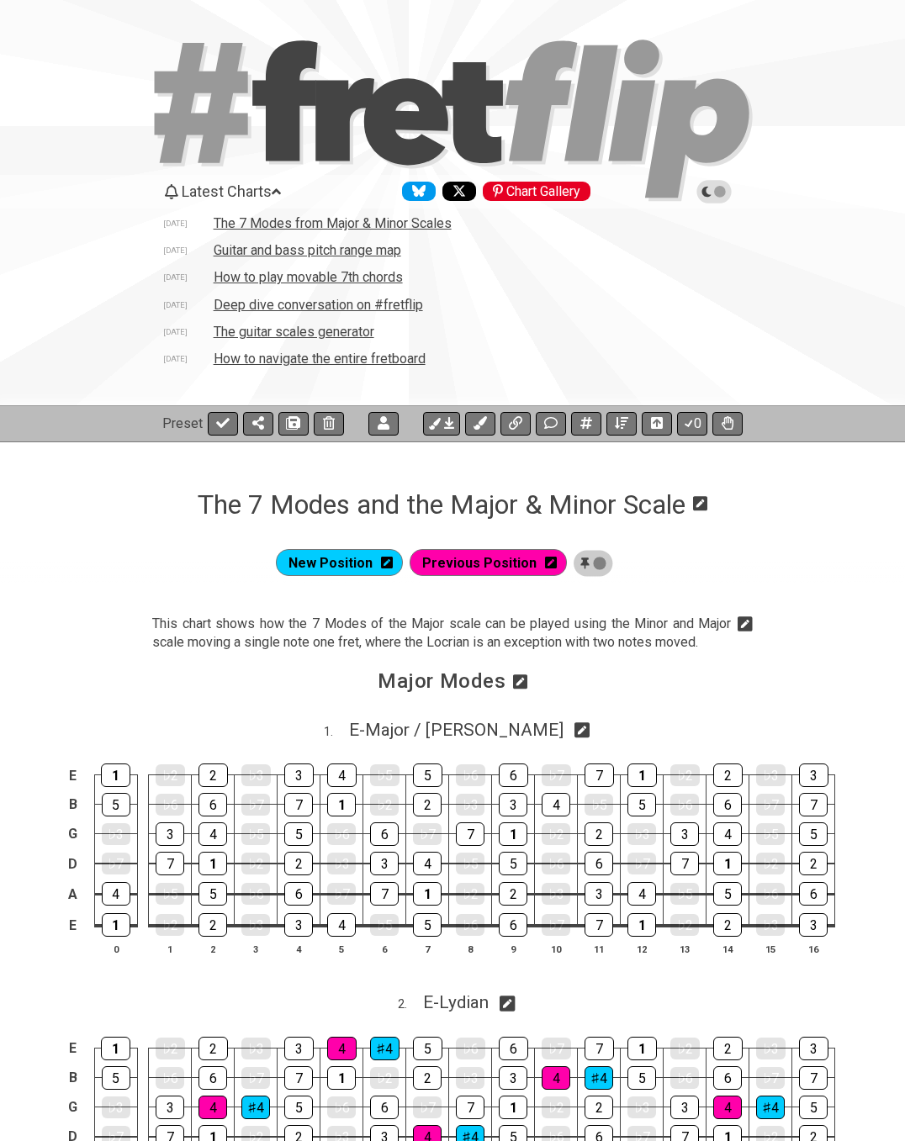
click at [749, 622] on icon at bounding box center [745, 624] width 15 height 17
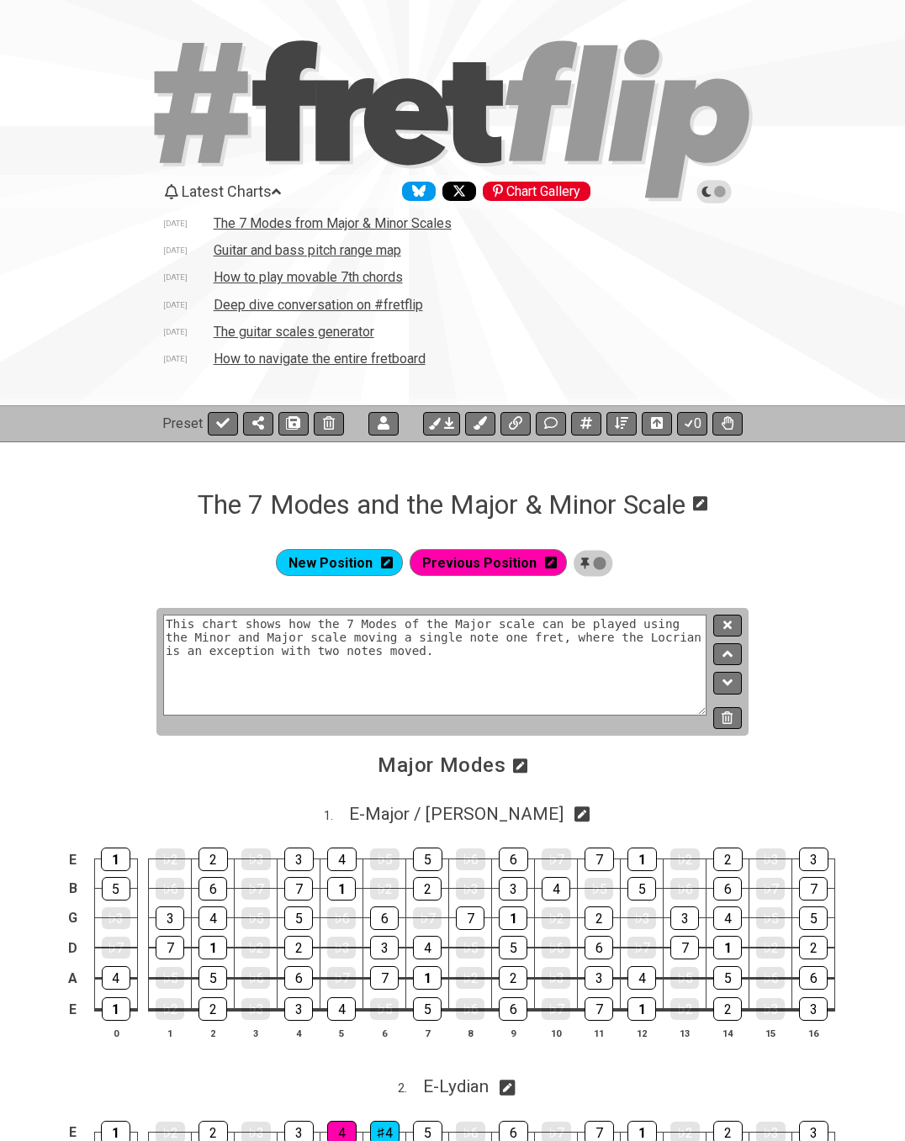
drag, startPoint x: 341, startPoint y: 653, endPoint x: 2, endPoint y: 603, distance: 342.6
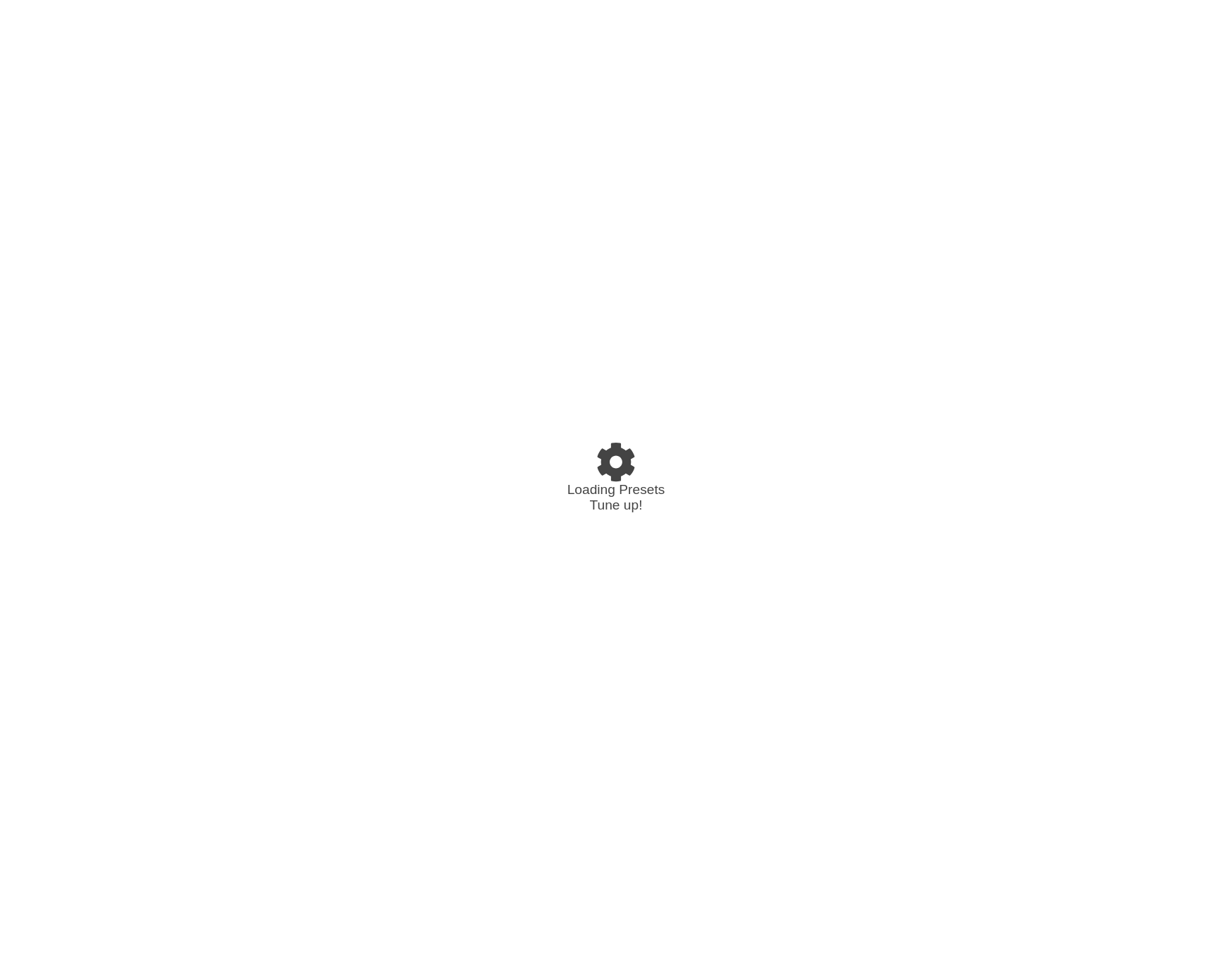
select select "/02VGM8YN"
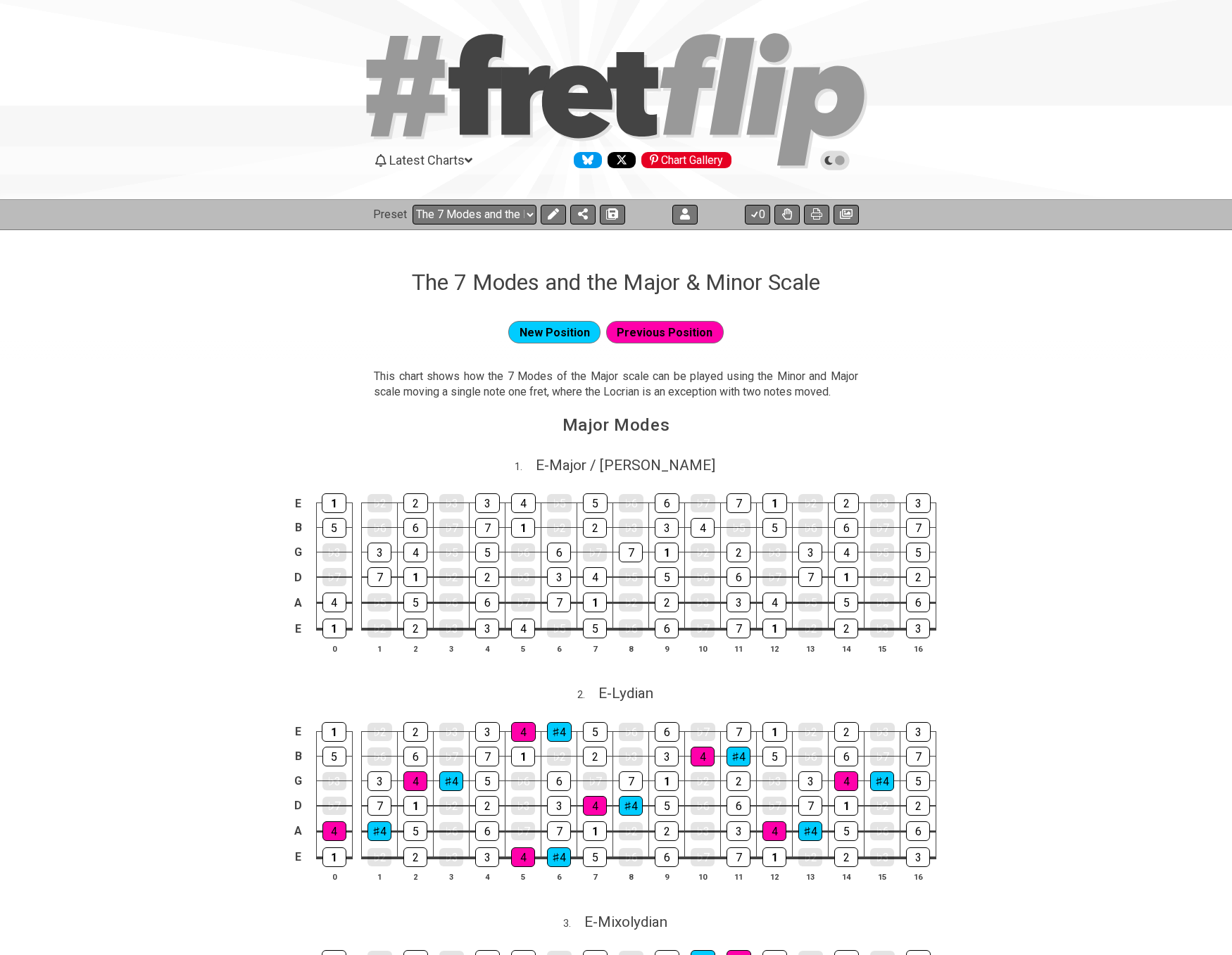
click at [839, 161] on icon at bounding box center [834, 160] width 13 height 13
